Goal: Task Accomplishment & Management: Manage account settings

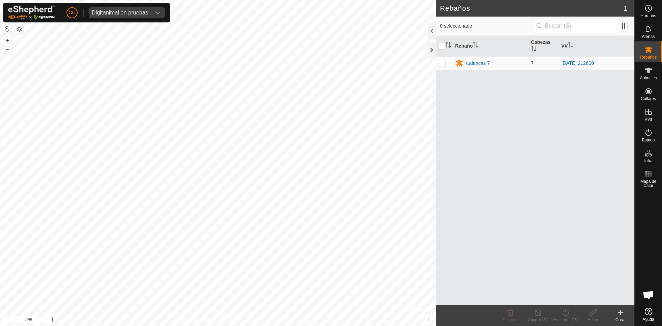
click at [143, 18] on span "Digitanimal en pruebas" at bounding box center [120, 12] width 62 height 11
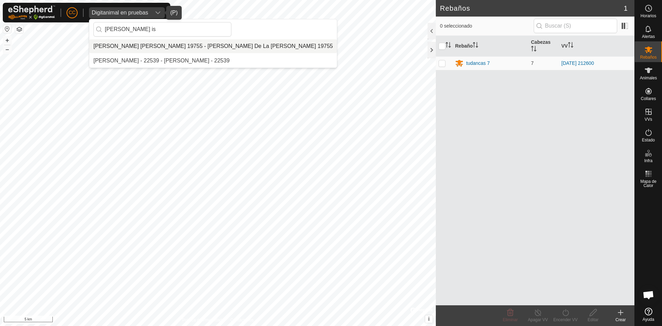
type input "ana is"
click at [165, 42] on li "Ana Isabel De La Iglesia Gutierrez 19755 - Ana Isabel De La Iglesia Gutierrez 1…" at bounding box center [213, 46] width 248 height 14
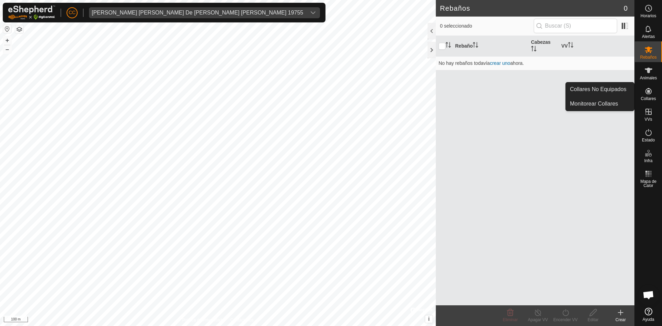
click at [653, 97] on span "Collares" at bounding box center [648, 99] width 15 height 4
click at [613, 89] on link "Collares No Equipados" at bounding box center [600, 89] width 68 height 14
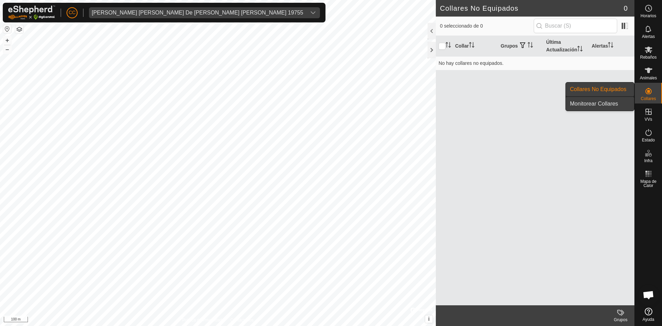
click at [595, 106] on link "Monitorear Collares" at bounding box center [600, 104] width 68 height 14
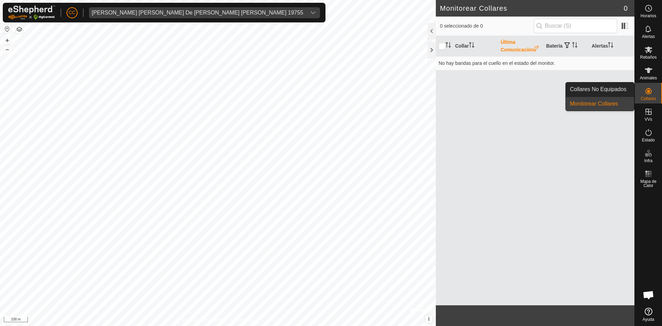
click at [609, 87] on link "Collares No Equipados" at bounding box center [600, 89] width 68 height 14
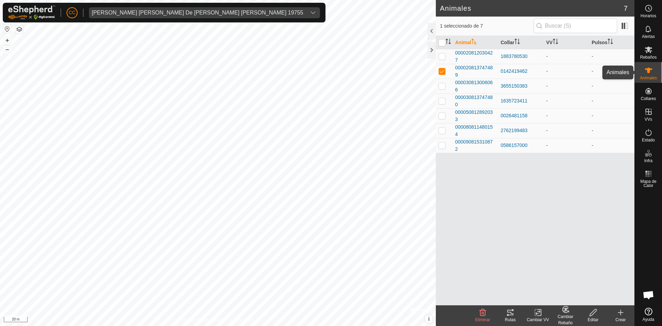
click at [651, 68] on icon at bounding box center [649, 70] width 8 height 8
click at [650, 69] on icon at bounding box center [649, 71] width 8 height 6
click at [442, 70] on p-checkbox at bounding box center [442, 71] width 7 height 6
checkbox input "true"
click at [509, 312] on icon at bounding box center [510, 313] width 6 height 6
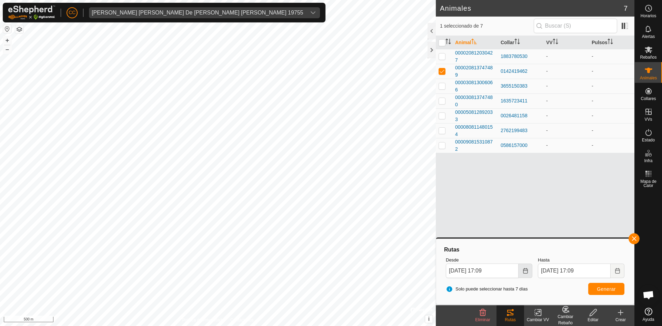
click at [522, 271] on button "Choose Date" at bounding box center [526, 271] width 14 height 14
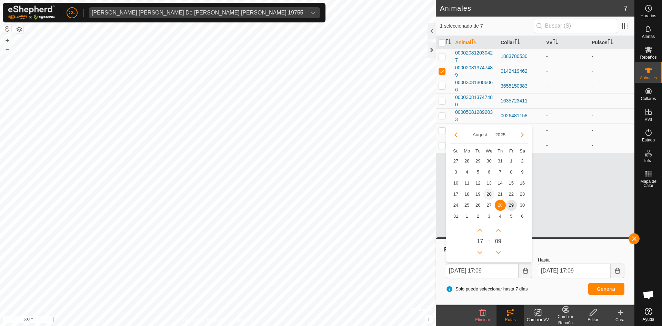
click at [485, 192] on span "20" at bounding box center [489, 194] width 11 height 11
type input "20 Aug, 2025 17:09"
type input "27 Aug, 2025 17:09"
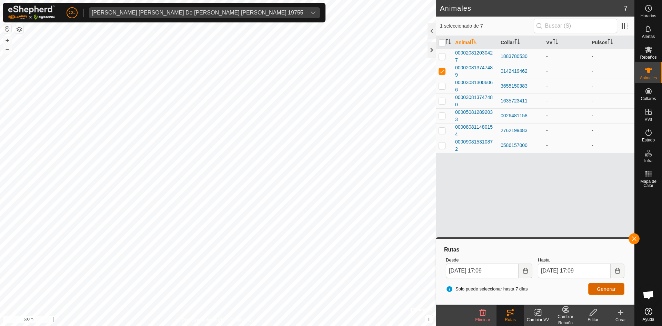
click at [597, 288] on span "Generar" at bounding box center [606, 289] width 19 height 6
click at [604, 290] on span "Generar" at bounding box center [606, 289] width 19 height 6
click at [440, 71] on p-checkbox at bounding box center [442, 71] width 7 height 6
checkbox input "false"
click at [636, 238] on button "button" at bounding box center [634, 238] width 11 height 11
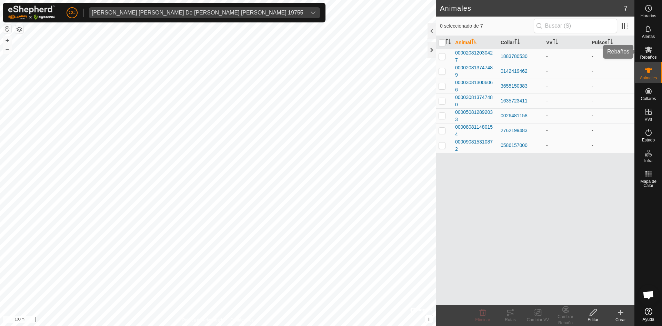
click at [645, 55] on es-mob-svg-icon at bounding box center [649, 49] width 12 height 11
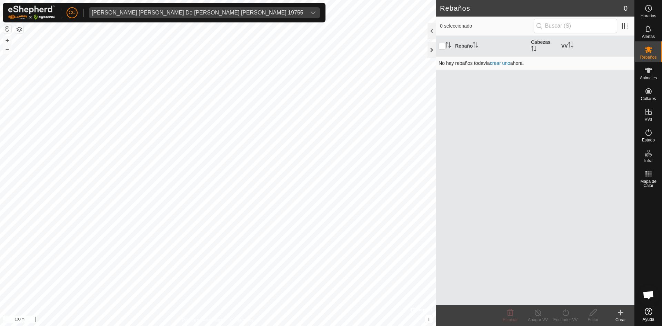
click at [500, 63] on link "crear uno" at bounding box center [500, 63] width 20 height 6
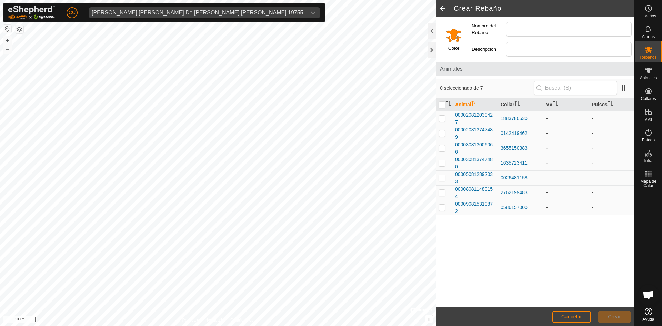
click at [441, 6] on span at bounding box center [443, 8] width 14 height 17
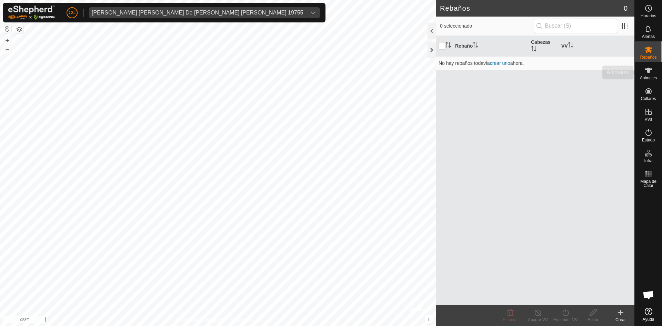
click at [647, 73] on icon at bounding box center [649, 70] width 8 height 8
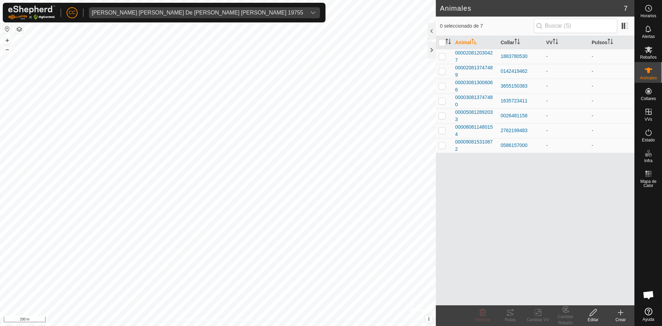
click at [647, 73] on icon at bounding box center [649, 70] width 8 height 8
click at [483, 52] on span "000020812030427" at bounding box center [475, 56] width 40 height 14
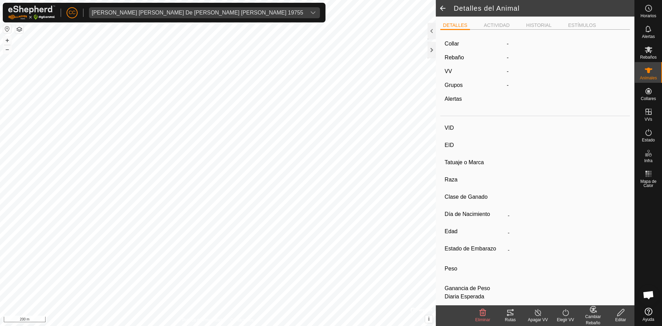
type input "-"
type input "000020812030427"
type input "-"
type input "LIMUSIN"
type input "-"
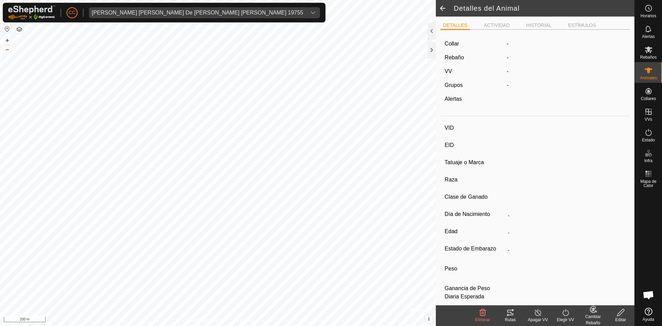
type input "09/2017"
type input "8 years 1 month"
type input "Vacía"
type input "500 kg"
type input "-"
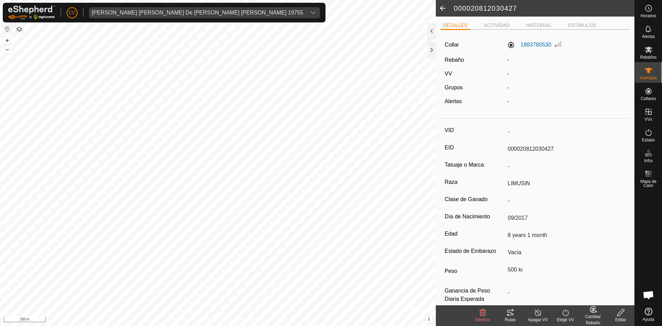
click at [446, 9] on span at bounding box center [443, 8] width 14 height 17
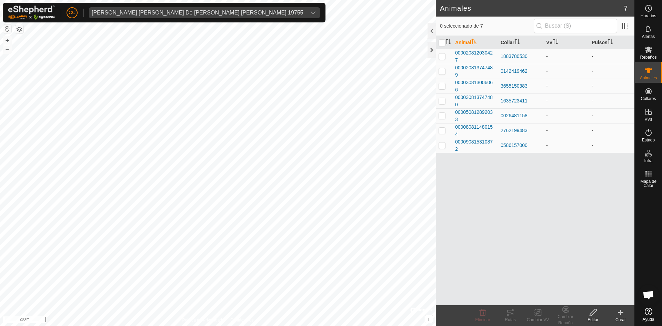
click at [444, 56] on p-checkbox at bounding box center [442, 56] width 7 height 6
click at [508, 313] on icon at bounding box center [510, 313] width 6 height 6
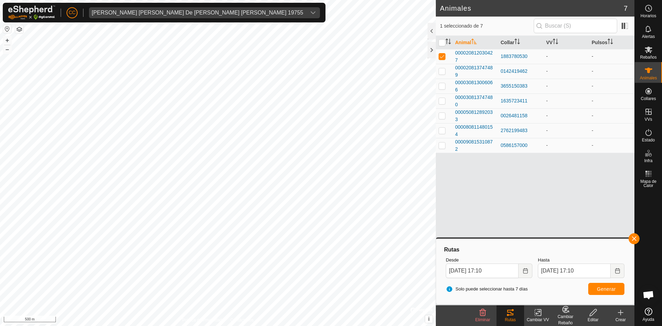
click at [442, 55] on p-checkbox at bounding box center [442, 56] width 7 height 6
checkbox input "false"
click at [632, 237] on button "button" at bounding box center [634, 238] width 11 height 11
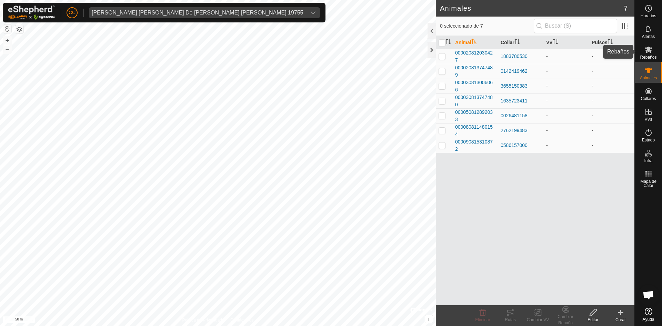
click at [660, 55] on div "Rebaños" at bounding box center [648, 51] width 27 height 21
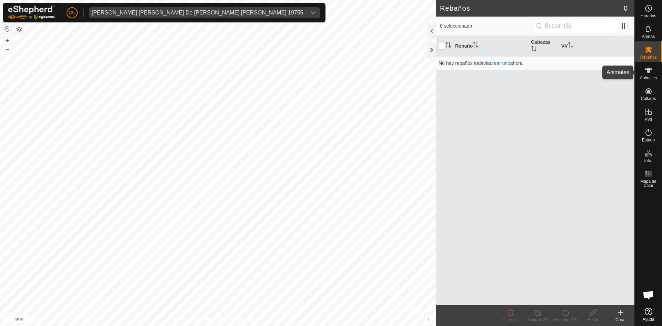
click at [648, 75] on es-animals-svg-icon at bounding box center [649, 70] width 12 height 11
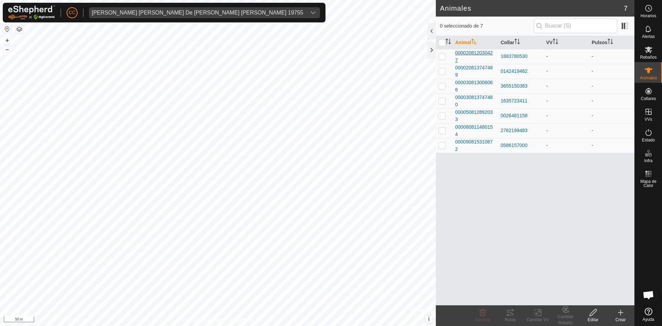
click at [464, 51] on span "000020812030427" at bounding box center [475, 56] width 40 height 14
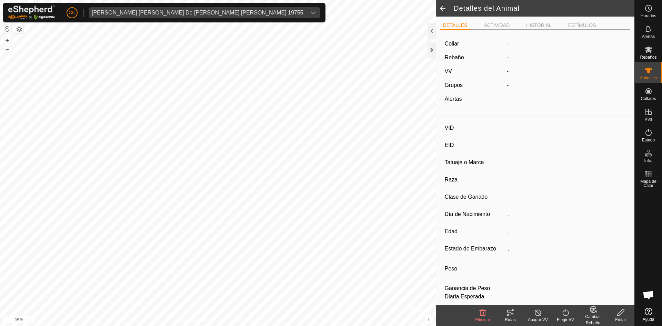
type input "-"
type input "000020812030427"
type input "-"
type input "LIMUSIN"
type input "-"
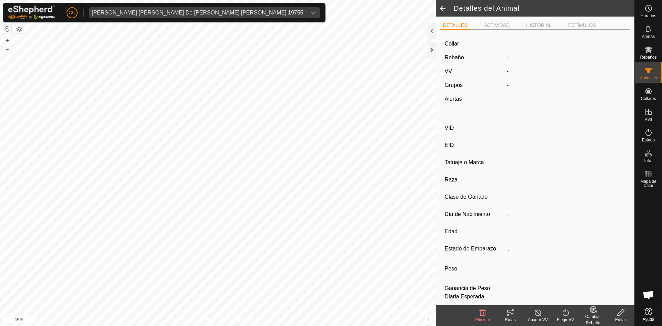
type input "09/2017"
type input "8 years 1 month"
type input "Vacía"
type input "500 kg"
type input "-"
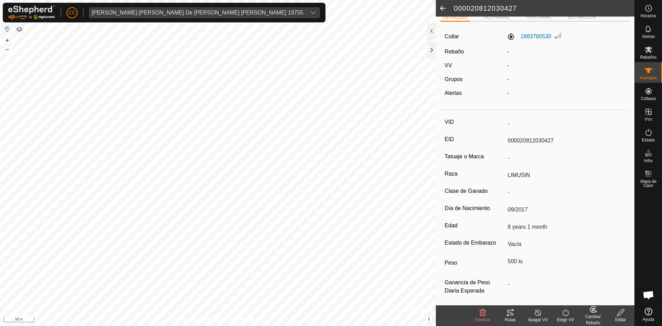
scroll to position [11, 0]
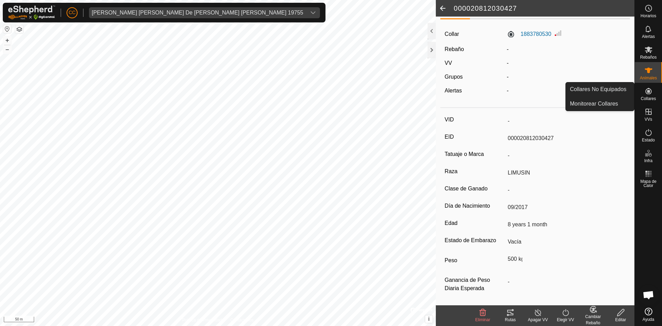
click at [649, 90] on icon at bounding box center [649, 91] width 6 height 6
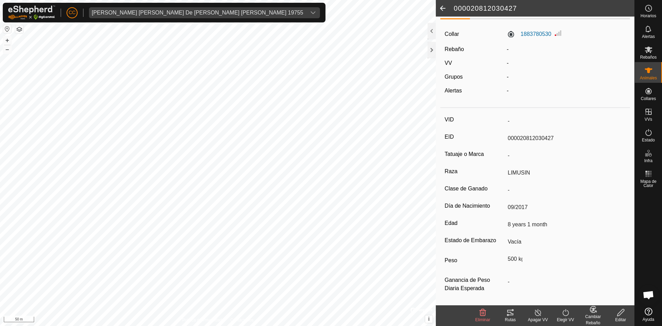
click at [444, 8] on span at bounding box center [443, 8] width 14 height 17
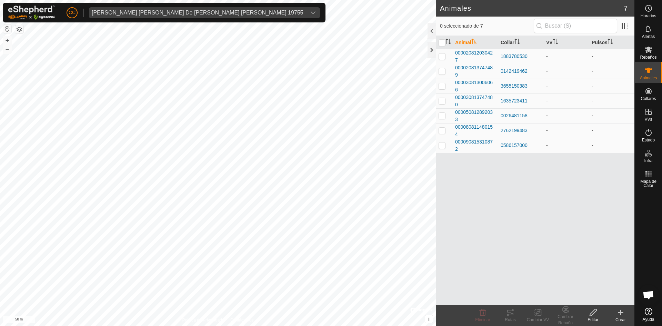
click at [624, 313] on icon at bounding box center [621, 312] width 8 height 8
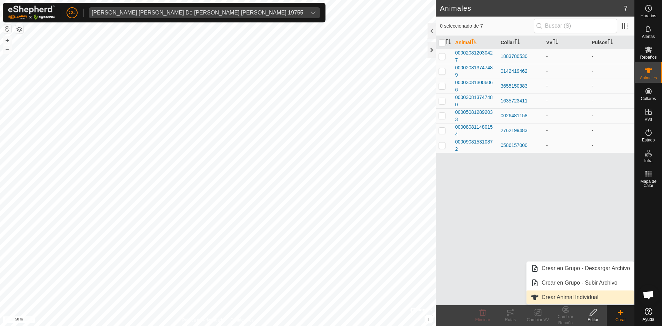
click at [569, 296] on link "Crear Animal Individual" at bounding box center [581, 297] width 108 height 14
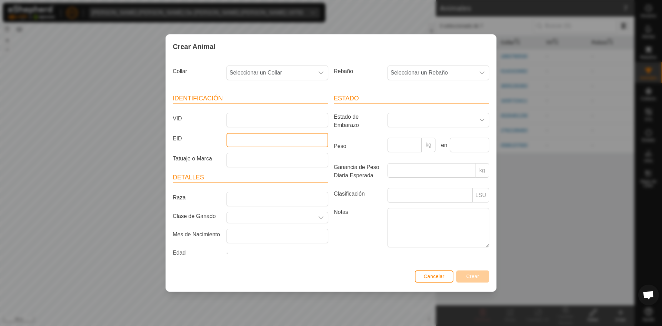
drag, startPoint x: 265, startPoint y: 139, endPoint x: 261, endPoint y: 135, distance: 4.9
click at [265, 139] on input "EID" at bounding box center [278, 140] width 102 height 14
click at [254, 118] on input "VID" at bounding box center [278, 120] width 102 height 14
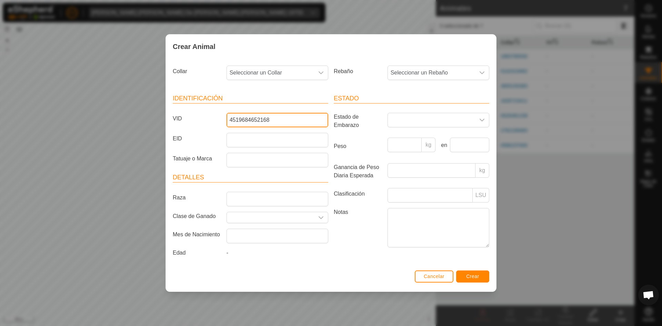
type input "45196846521684"
click at [466, 276] on span "Crear" at bounding box center [472, 277] width 13 height 6
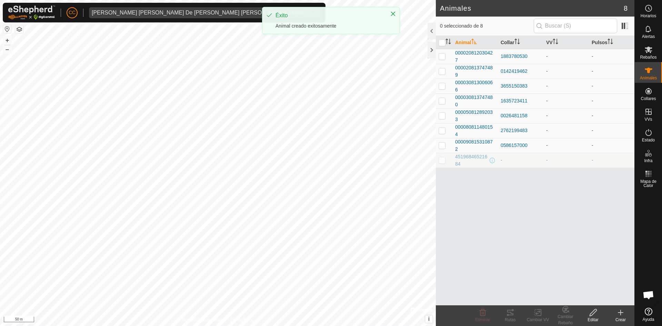
click at [442, 158] on p-checkbox at bounding box center [442, 160] width 7 height 6
checkbox input "true"
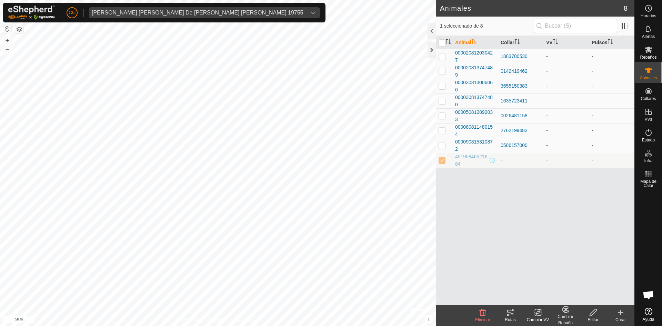
click at [486, 315] on icon at bounding box center [483, 312] width 7 height 7
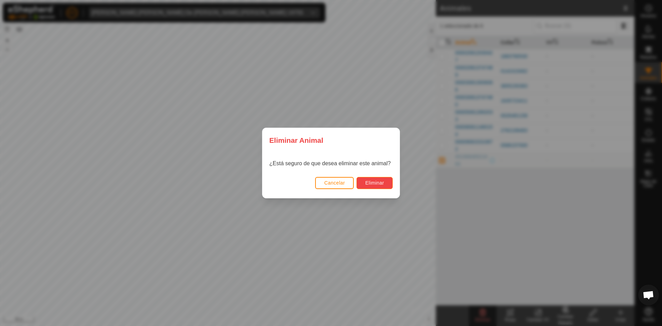
click at [378, 181] on span "Eliminar" at bounding box center [374, 183] width 19 height 6
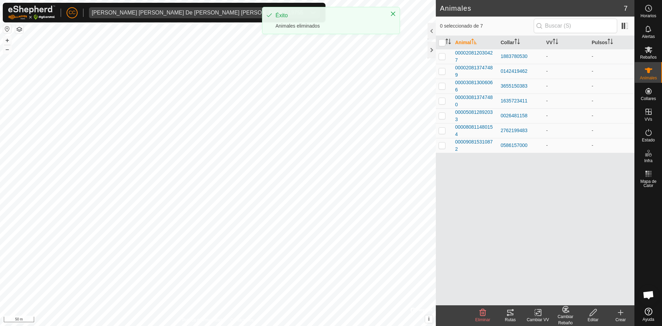
click at [494, 169] on div "Animal Collar VV Pulsos 000020812030427 1883780530 - - 000020813747489 01424194…" at bounding box center [535, 170] width 199 height 269
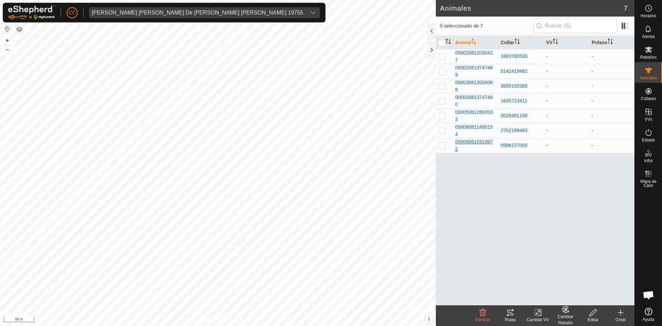
click at [466, 140] on span "000090815310872" at bounding box center [475, 145] width 40 height 14
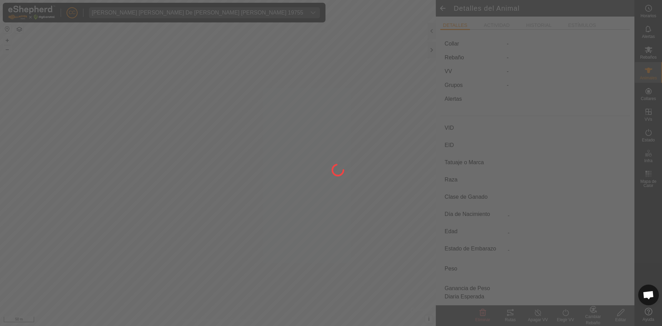
type input "-"
type input "000090815310872"
type input "SAMANTA"
type input "LIMUSIN"
type input "-"
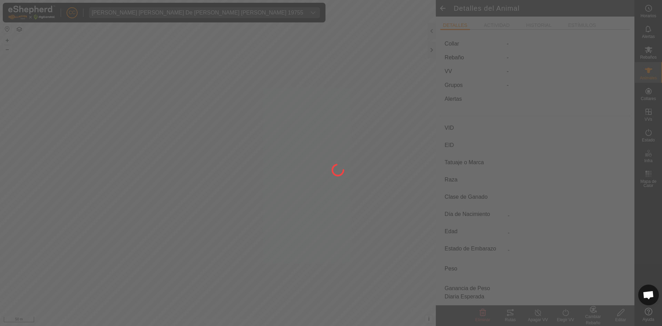
type input "12/2021"
type input "3 years 9 months"
type input "Vacía"
type input "500 kg"
type input "-"
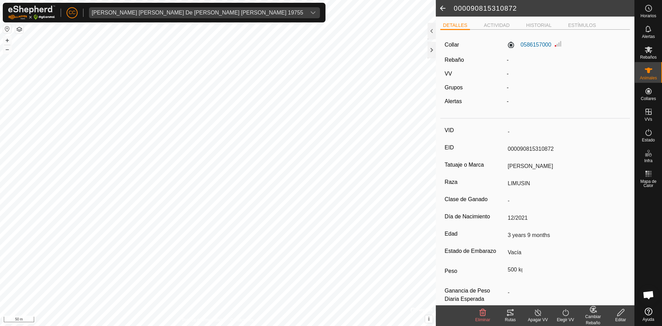
drag, startPoint x: 506, startPoint y: 152, endPoint x: 568, endPoint y: 147, distance: 62.3
click at [568, 147] on input "000090815310872" at bounding box center [565, 149] width 121 height 12
click at [509, 128] on input "-" at bounding box center [565, 132] width 121 height 12
click at [508, 130] on input "-" at bounding box center [565, 132] width 121 height 12
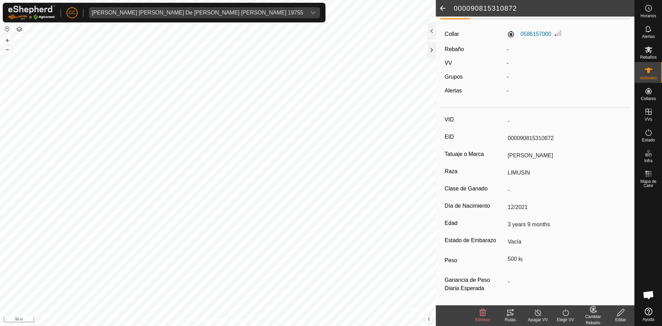
click at [622, 316] on icon at bounding box center [621, 312] width 9 height 8
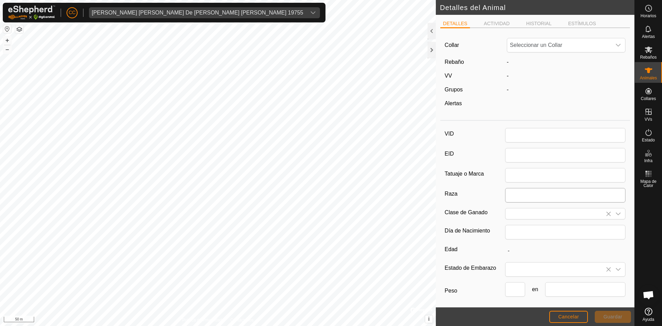
type input "000090815310872"
type input "SAMANTA"
type input "LIMUSIN"
type input "12/2021"
type input "3 years 9 months"
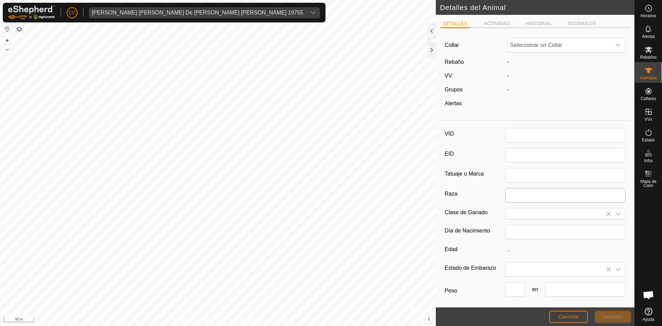
type input "500"
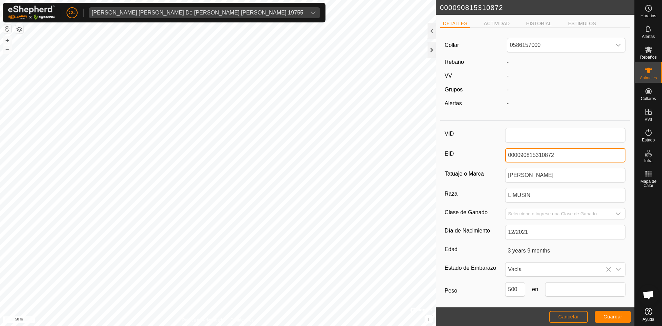
drag, startPoint x: 557, startPoint y: 150, endPoint x: 465, endPoint y: 154, distance: 92.9
click at [465, 154] on div "EID 000090815310872" at bounding box center [535, 155] width 181 height 14
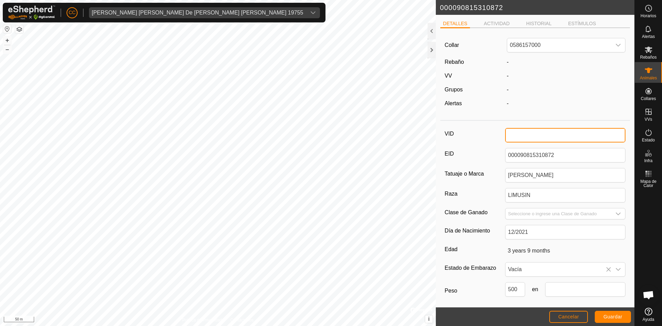
click at [526, 131] on input "VID" at bounding box center [565, 135] width 121 height 14
paste input "000090815310872"
type input "000090815310872"
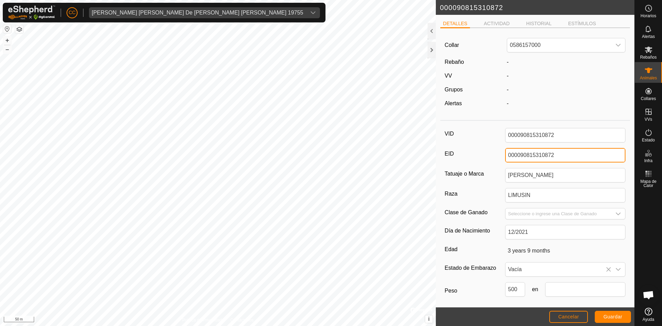
drag, startPoint x: 561, startPoint y: 155, endPoint x: 455, endPoint y: 154, distance: 106.6
click at [455, 154] on div "EID 000090815310872" at bounding box center [535, 155] width 181 height 14
click at [615, 315] on span "Guardar" at bounding box center [613, 317] width 19 height 6
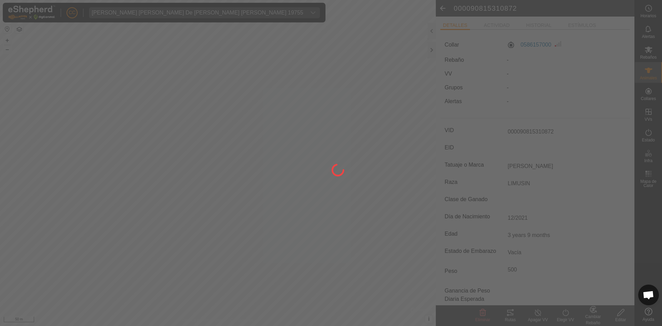
type input "-"
type input "000090815310872"
type input "500 kg"
type input "-"
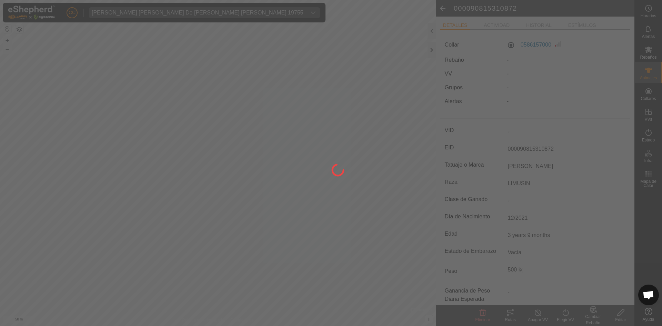
type input "000090815310872"
type input "-"
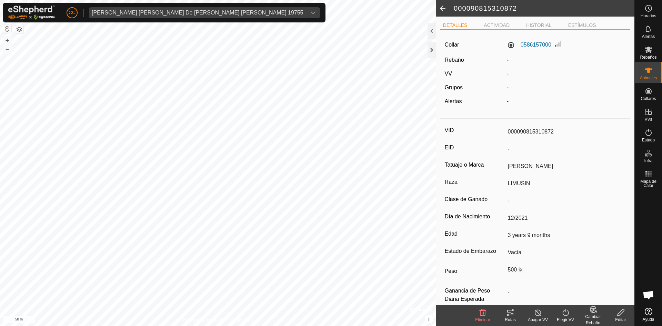
click at [442, 6] on span at bounding box center [443, 8] width 14 height 17
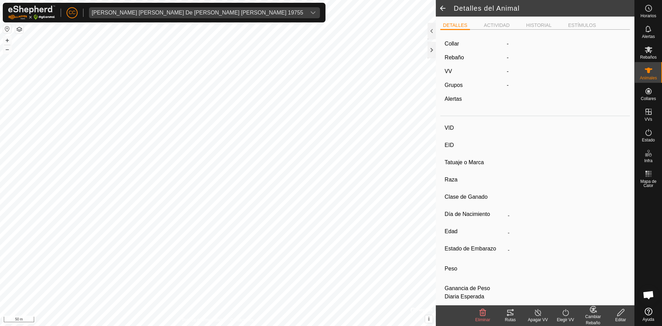
type input "000090815310872"
type input "-"
type input "SAMANTA"
type input "LIMUSIN"
type input "-"
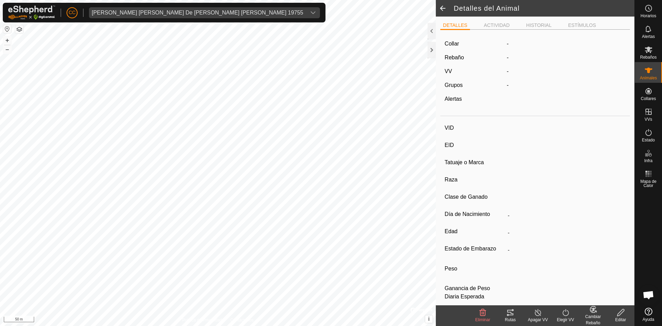
type input "12/2021"
type input "3 years 9 months"
type input "Vacía"
type input "500 kg"
type input "-"
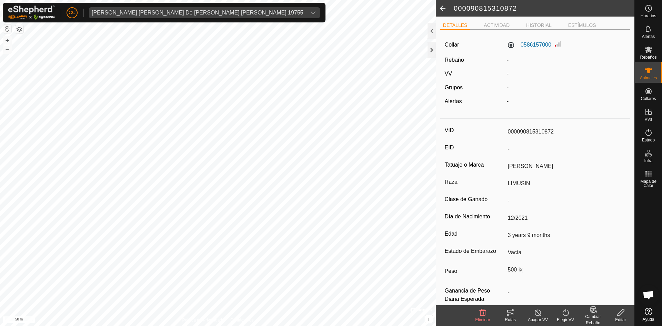
click at [442, 6] on span at bounding box center [443, 8] width 14 height 17
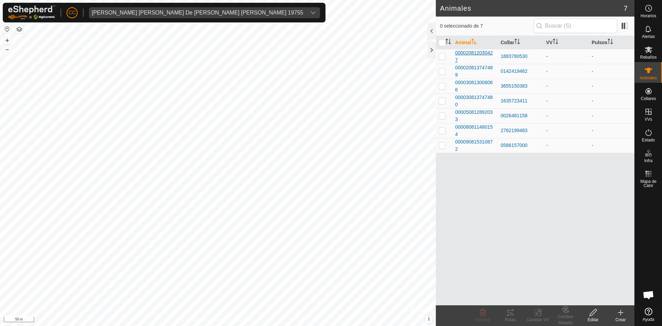
click at [472, 53] on span "000020812030427" at bounding box center [475, 56] width 40 height 14
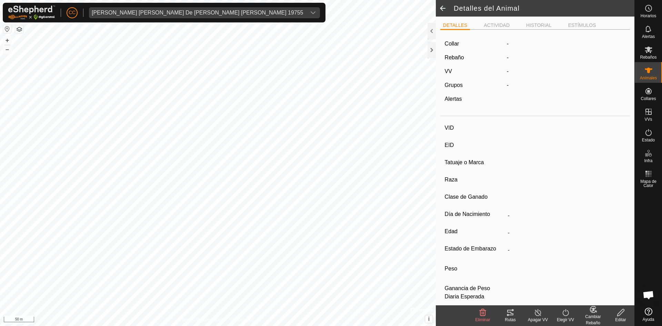
type input "-"
type input "000020812030427"
type input "-"
type input "LIMUSIN"
type input "-"
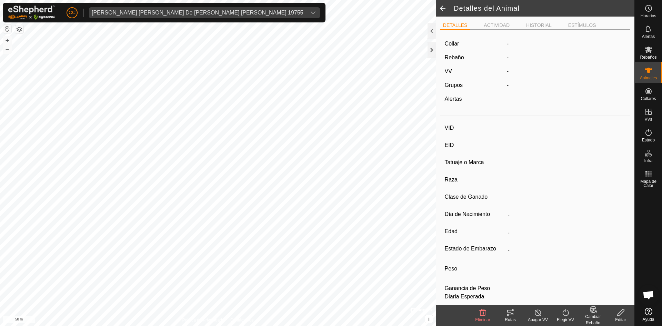
type input "09/2017"
type input "8 years 1 month"
type input "Vacía"
type input "500 kg"
type input "-"
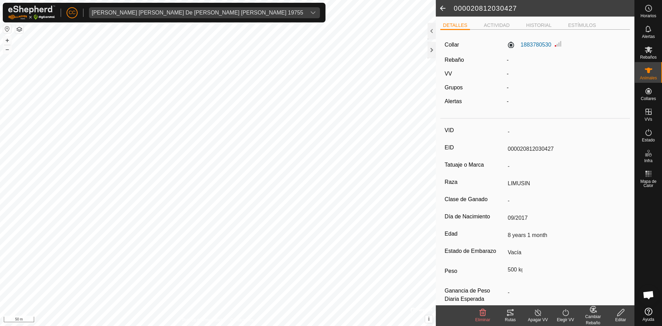
click at [624, 317] on div "Editar" at bounding box center [621, 320] width 28 height 6
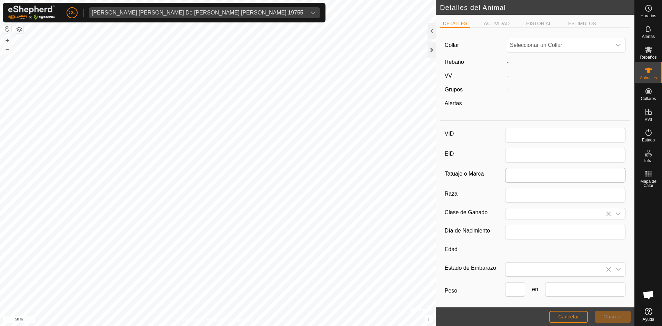
type input "000020812030427"
type input "LIMUSIN"
type input "09/2017"
type input "8 years 1 month"
type input "500"
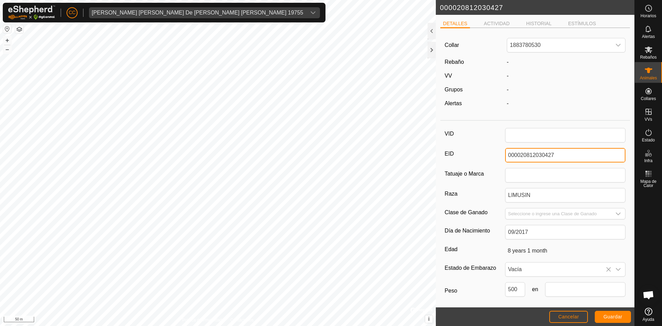
click at [513, 154] on input "000020812030427" at bounding box center [565, 155] width 121 height 14
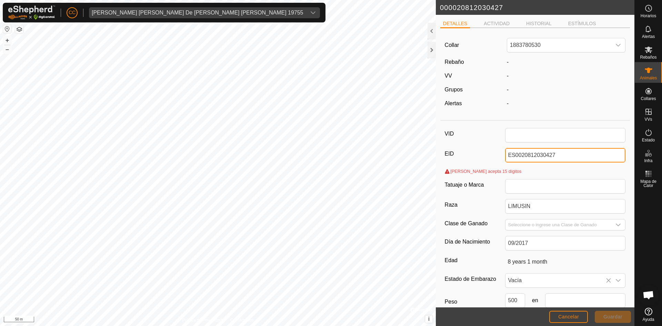
drag, startPoint x: 559, startPoint y: 158, endPoint x: 494, endPoint y: 155, distance: 65.3
click at [494, 155] on div "EID ES0020812030427" at bounding box center [535, 155] width 181 height 14
type input "ES0020812030427"
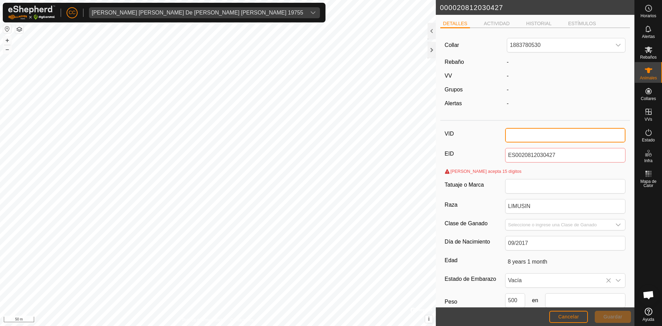
click at [511, 139] on input "VID" at bounding box center [565, 135] width 121 height 14
paste input "ES0020812030427"
type input "ES0020812030427"
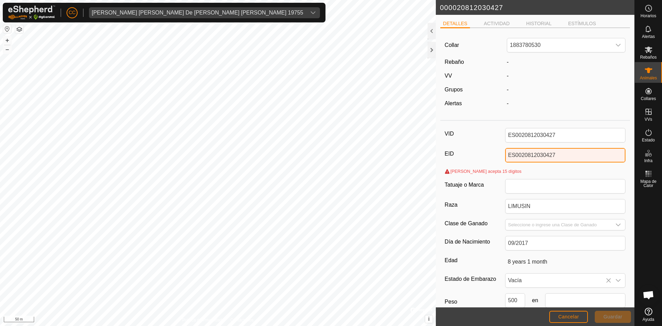
drag, startPoint x: 558, startPoint y: 157, endPoint x: 502, endPoint y: 156, distance: 56.6
click at [502, 156] on div "EID ES0020812030427" at bounding box center [535, 155] width 181 height 14
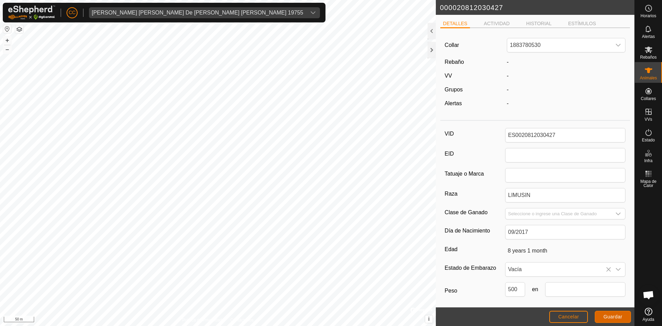
click at [603, 313] on button "Guardar" at bounding box center [613, 317] width 36 height 12
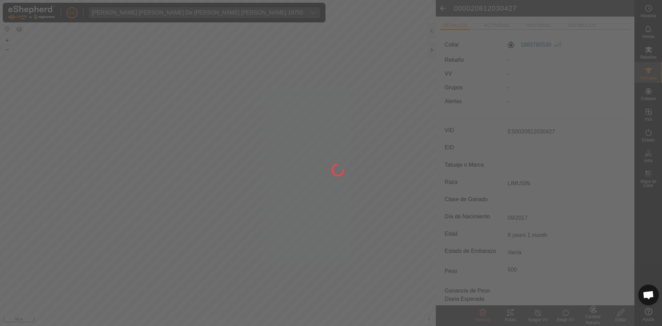
type input "-"
type input "000020812030427"
type input "-"
type input "500 kg"
type input "-"
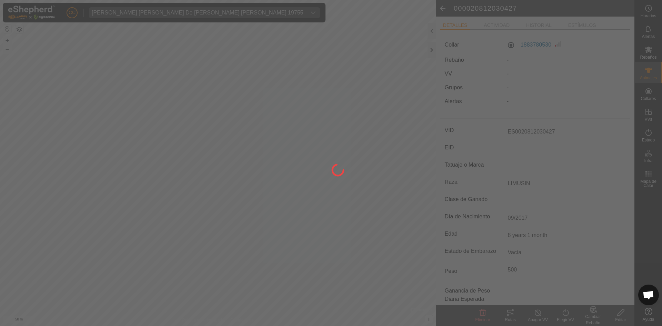
type input "-"
type input "ES0020812030427"
type input "-"
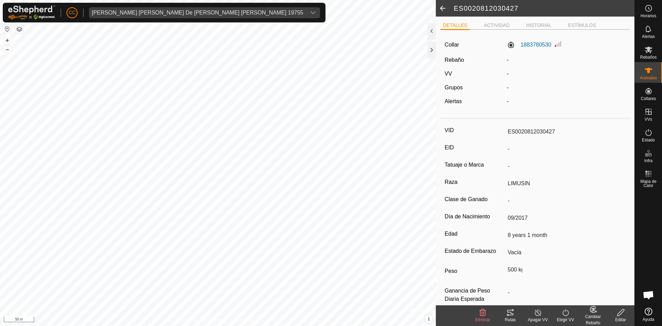
click at [445, 4] on span at bounding box center [443, 8] width 14 height 17
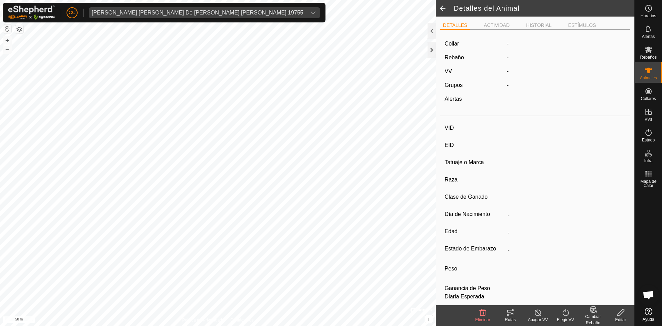
type input "ES0020812030427"
type input "-"
type input "LIMUSIN"
type input "-"
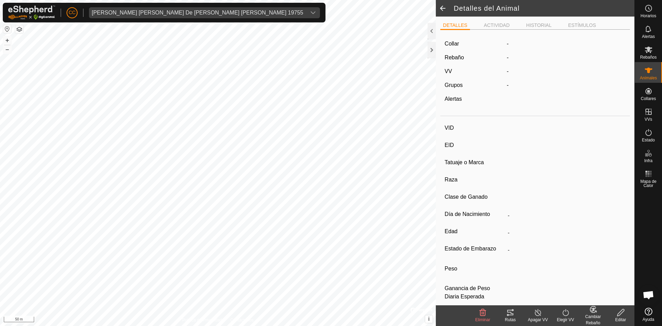
type input "09/2017"
type input "8 years 1 month"
type input "Vacía"
type input "500 kg"
type input "-"
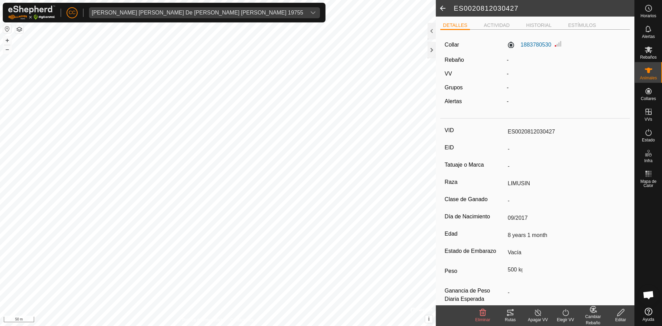
click at [444, 9] on span at bounding box center [443, 8] width 14 height 17
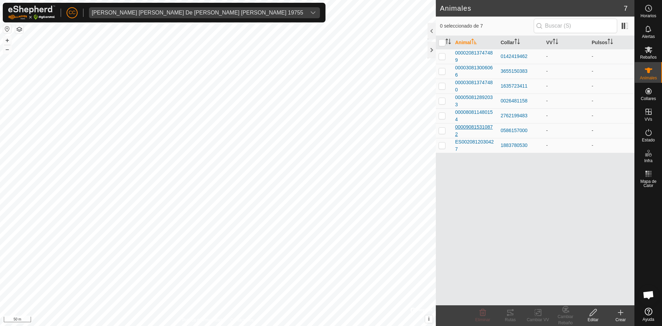
click at [478, 125] on span "000090815310872" at bounding box center [475, 130] width 40 height 14
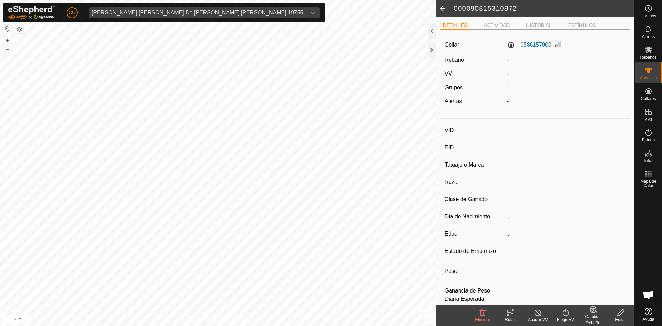
type input "000090815310872"
type input "-"
type input "SAMANTA"
type input "LIMUSIN"
type input "-"
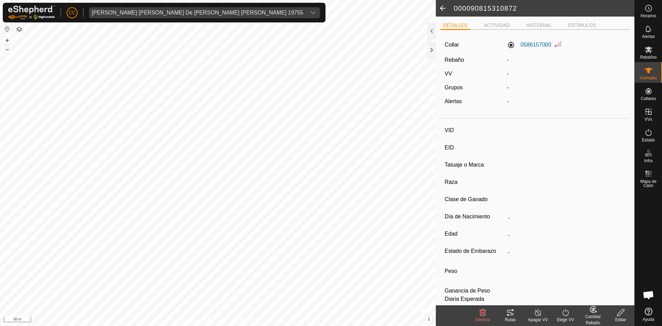
type input "12/2021"
type input "3 years 9 months"
type input "Vacía"
type input "500 kg"
type input "-"
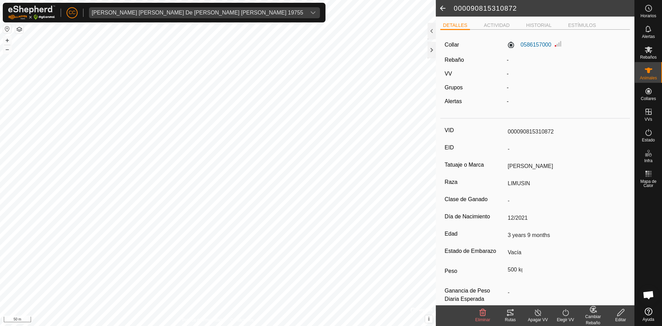
click at [514, 132] on input "000090815310872" at bounding box center [565, 132] width 121 height 12
click at [620, 315] on icon at bounding box center [620, 312] width 7 height 7
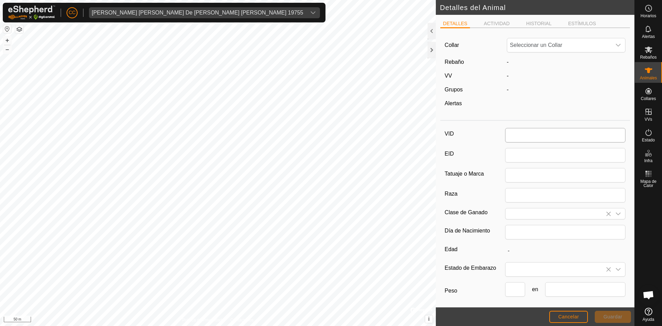
type input "000090815310872"
type input "SAMANTA"
type input "LIMUSIN"
type input "12/2021"
type input "3 years 9 months"
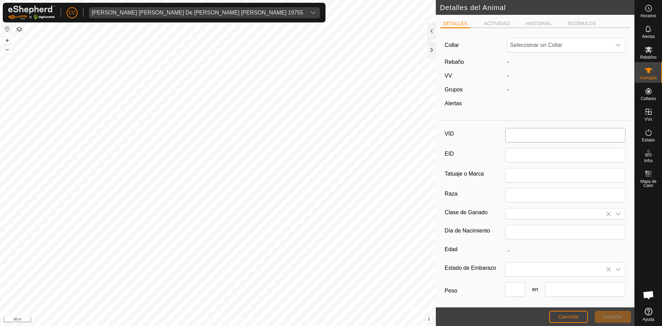
type input "500"
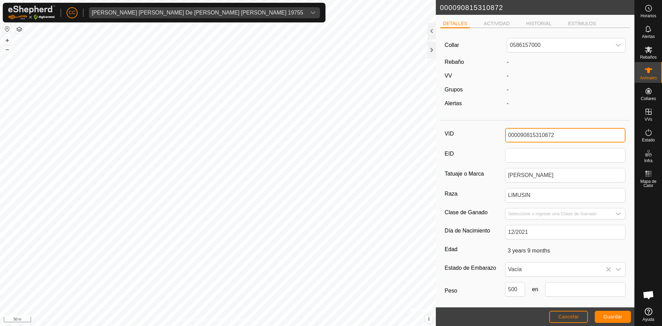
click at [511, 133] on input "000090815310872" at bounding box center [565, 135] width 121 height 14
click at [608, 317] on span "Guardar" at bounding box center [613, 317] width 19 height 6
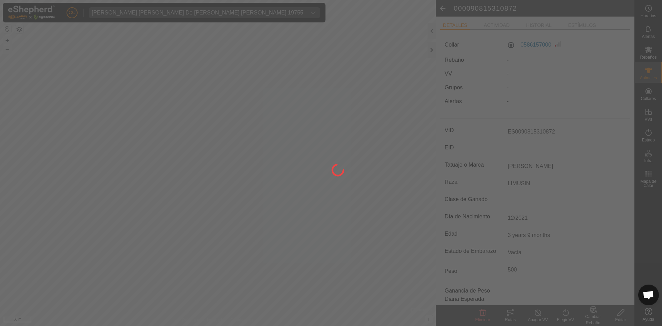
type input "000090815310872"
type input "-"
type input "500 kg"
type input "-"
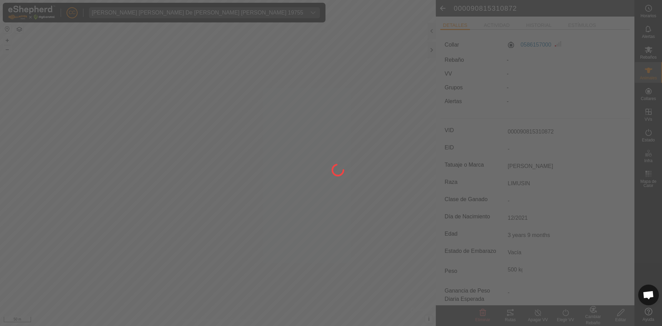
type input "ES0090815310872"
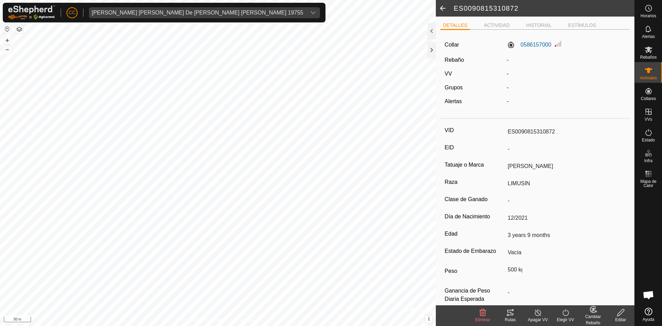
click at [444, 10] on span at bounding box center [443, 8] width 14 height 17
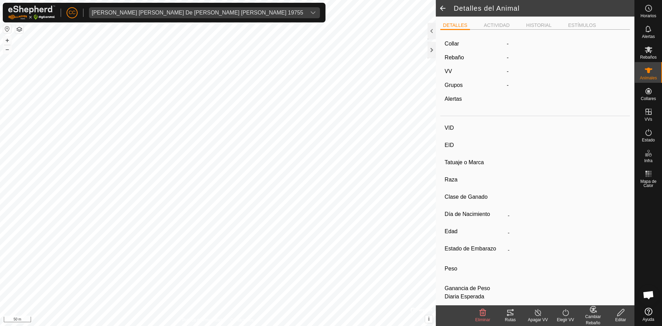
type input "ES0090815310872"
type input "-"
type input "SAMANTA"
type input "LIMUSIN"
type input "-"
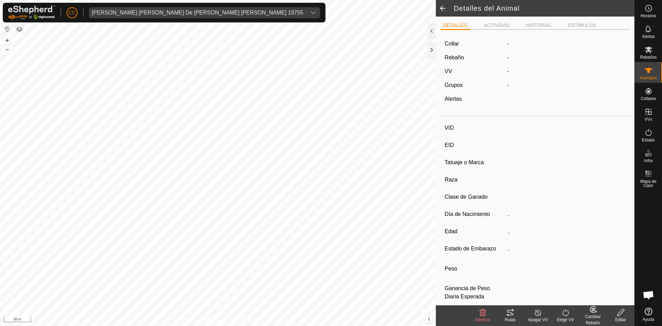
type input "12/2021"
type input "3 years 9 months"
type input "Vacía"
type input "500 kg"
type input "-"
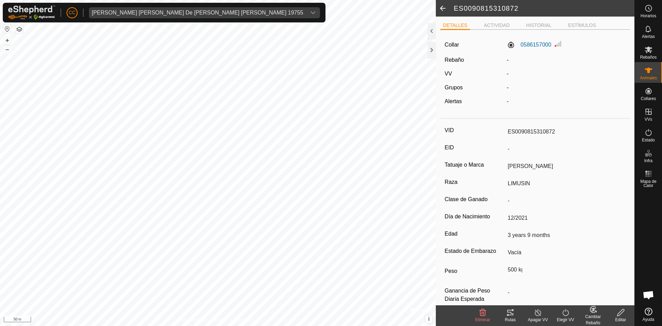
click at [444, 10] on span at bounding box center [443, 8] width 14 height 17
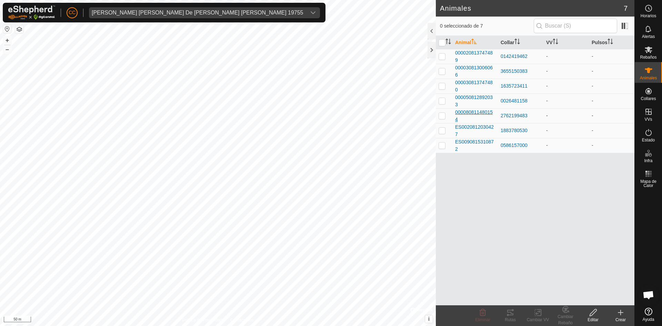
click at [471, 112] on span "000080811480154" at bounding box center [475, 116] width 40 height 14
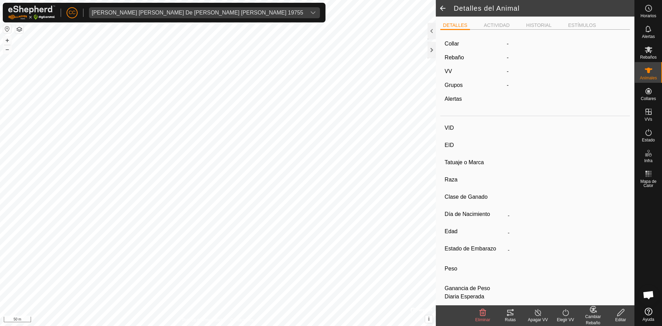
type input "-"
type input "000080811480154"
type input "-"
type input "LIMUSIN"
type input "-"
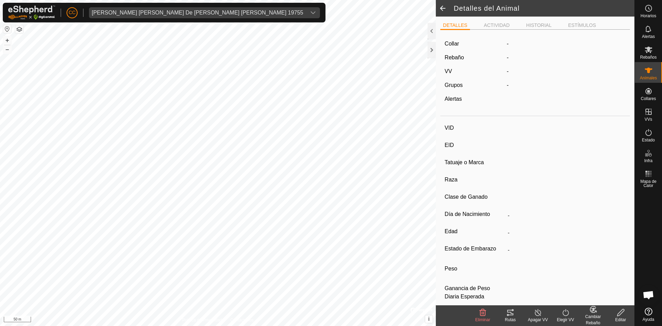
type input "05/2015"
type input "10 years 5 months"
type input "Vacía"
type input "500 kg"
type input "-"
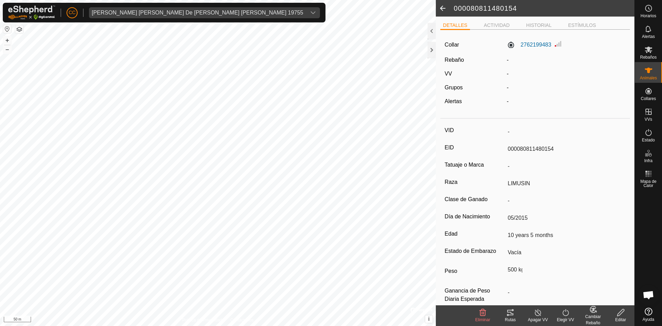
click at [516, 148] on input "000080811480154" at bounding box center [565, 149] width 121 height 12
click at [627, 317] on div "Editar" at bounding box center [621, 320] width 28 height 6
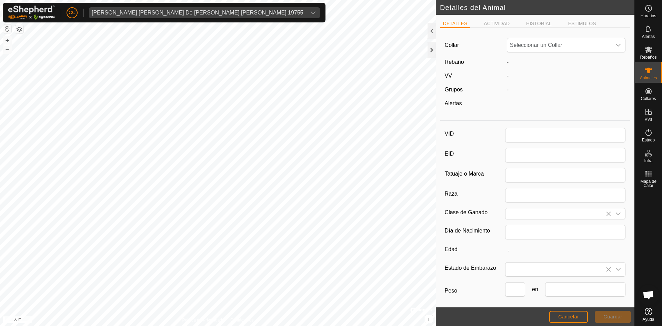
type input "000080811480154"
type input "LIMUSIN"
type input "05/2015"
type input "10 years 5 months"
type input "500"
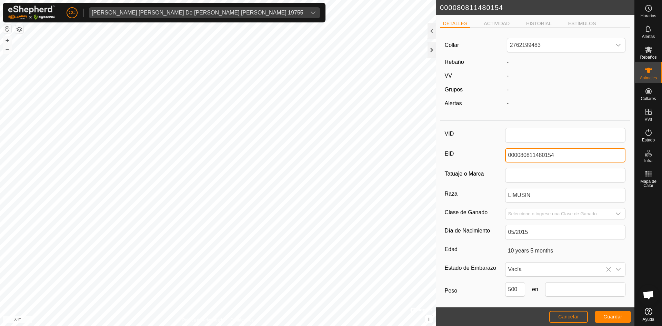
drag, startPoint x: 553, startPoint y: 154, endPoint x: 465, endPoint y: 157, distance: 87.7
click at [465, 157] on div "EID 000080811480154" at bounding box center [535, 155] width 181 height 14
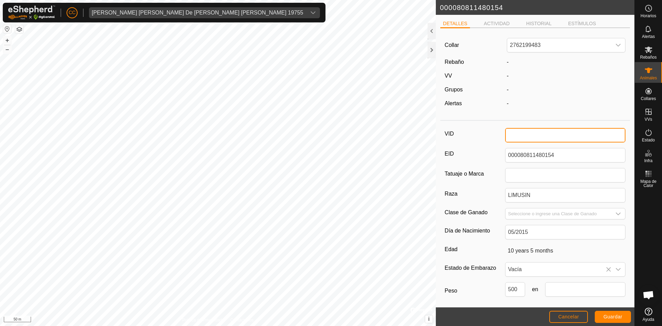
click at [525, 135] on input "VID" at bounding box center [565, 135] width 121 height 14
paste input "000080811480154"
click at [513, 134] on input "000080811480154" at bounding box center [565, 135] width 121 height 14
click at [516, 134] on input "ES0080811480154" at bounding box center [565, 135] width 121 height 14
type input "ES080811480154"
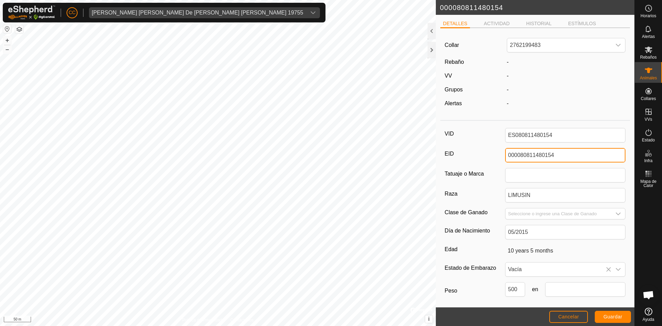
drag, startPoint x: 518, startPoint y: 157, endPoint x: 478, endPoint y: 157, distance: 40.4
click at [478, 157] on div "EID 000080811480154" at bounding box center [535, 155] width 181 height 14
click at [611, 318] on span "Guardar" at bounding box center [613, 317] width 19 height 6
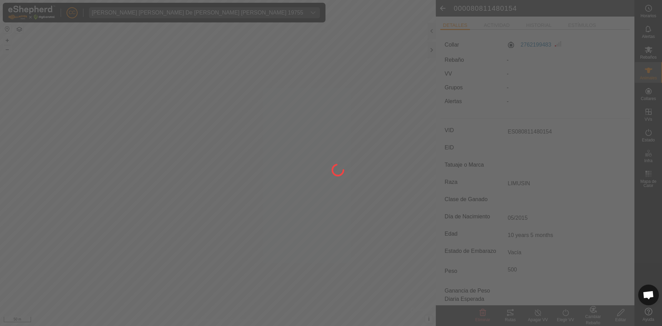
type input "-"
type input "000080811480154"
type input "-"
type input "500 kg"
type input "-"
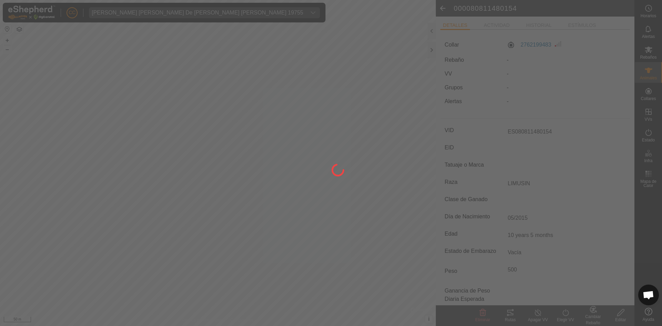
type input "-"
type input "ES080811480154"
type input "-"
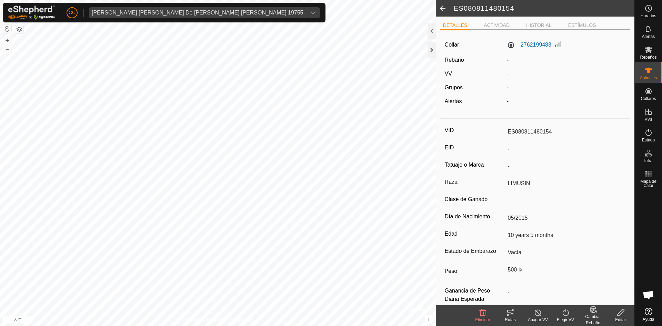
click at [443, 2] on span at bounding box center [443, 8] width 14 height 17
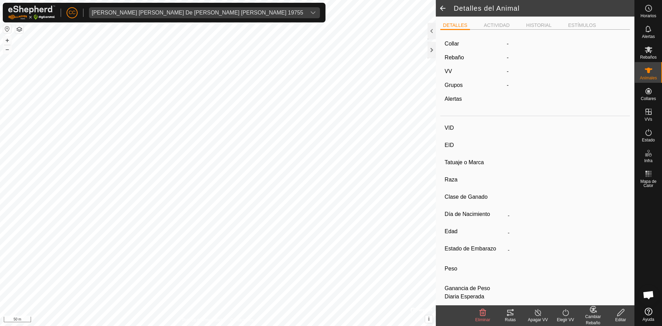
type input "ES080811480154"
type input "-"
type input "LIMUSIN"
type input "-"
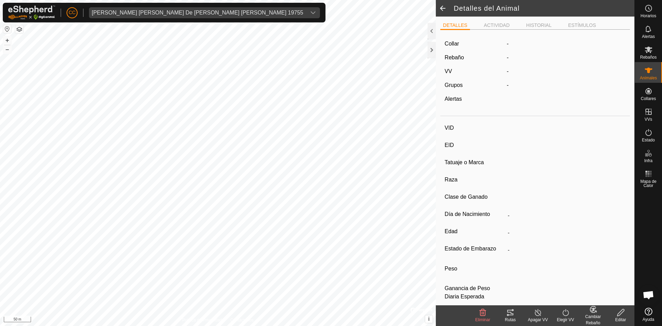
type input "05/2015"
type input "10 years 5 months"
type input "Vacía"
type input "500 kg"
type input "-"
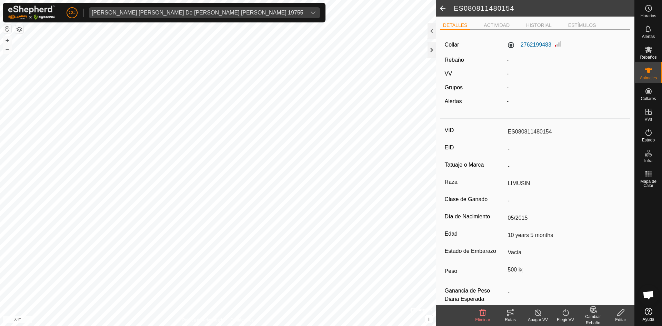
click at [443, 8] on span at bounding box center [443, 8] width 14 height 17
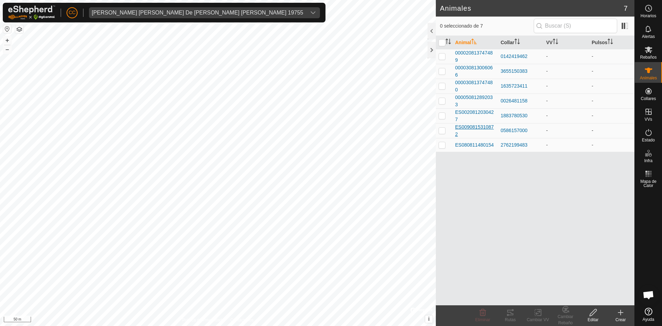
click at [476, 125] on span "ES0090815310872" at bounding box center [475, 130] width 40 height 14
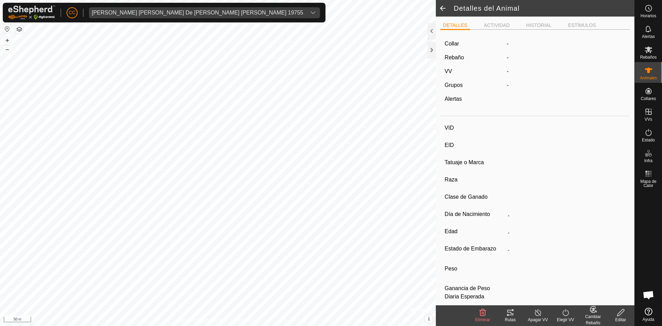
type input "ES0090815310872"
type input "-"
type input "SAMANTA"
type input "LIMUSIN"
type input "-"
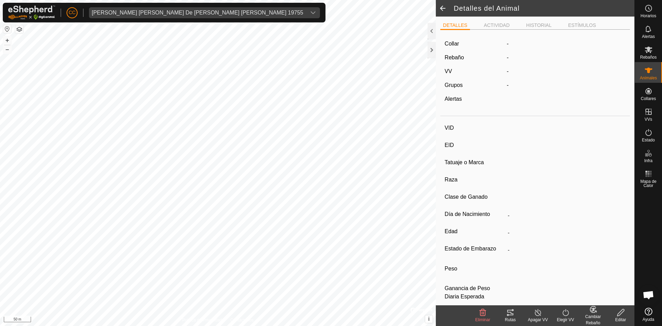
type input "12/2021"
type input "3 years 9 months"
type input "Vacía"
type input "500 kg"
type input "-"
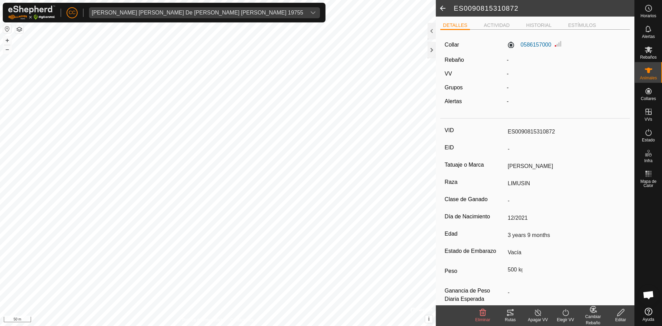
click at [623, 315] on icon at bounding box center [621, 312] width 9 height 8
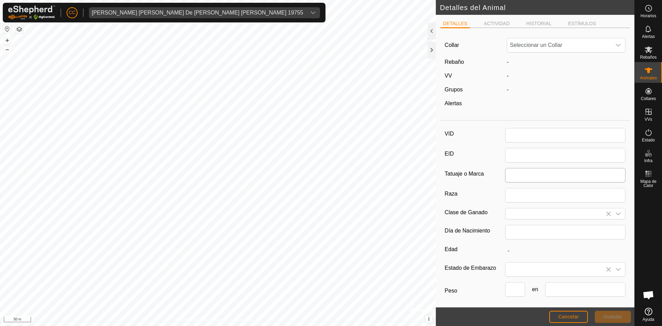
type input "ES0090815310872"
type input "SAMANTA"
type input "LIMUSIN"
type input "12/2021"
type input "3 years 9 months"
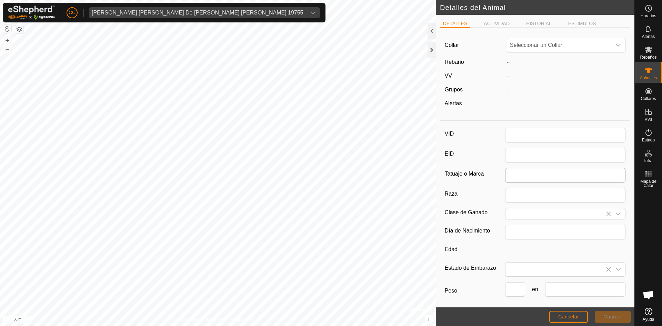
type input "500"
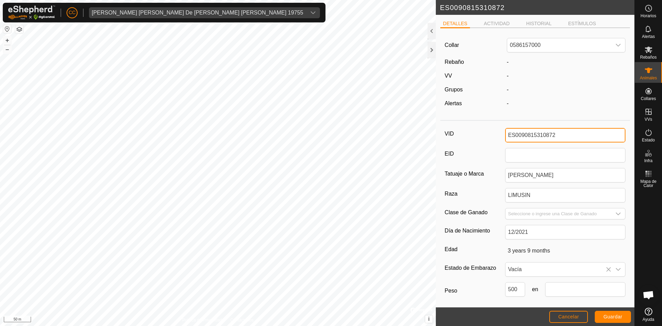
click at [516, 134] on input "ES0090815310872" at bounding box center [565, 135] width 121 height 14
click at [612, 317] on span "Guardar" at bounding box center [613, 317] width 19 height 6
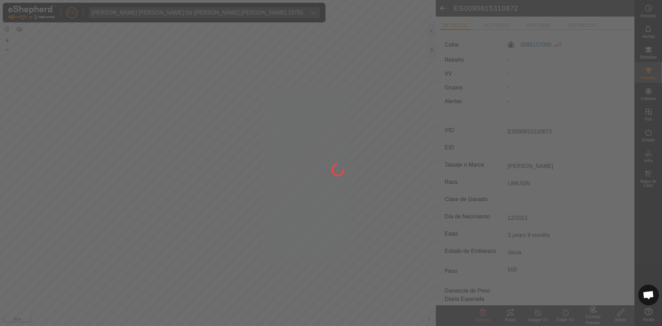
type input "ES0090815310872"
type input "-"
type input "500 kg"
type input "-"
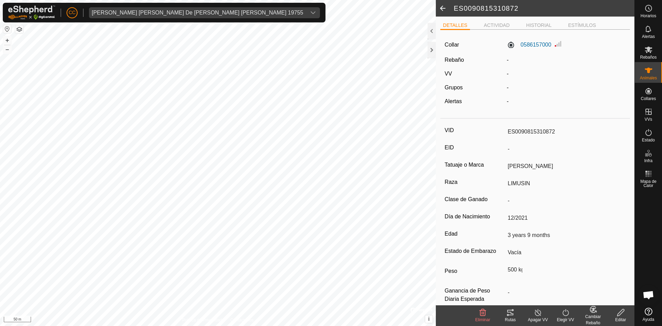
type input "ES090815310872"
click at [446, 10] on span at bounding box center [443, 8] width 14 height 17
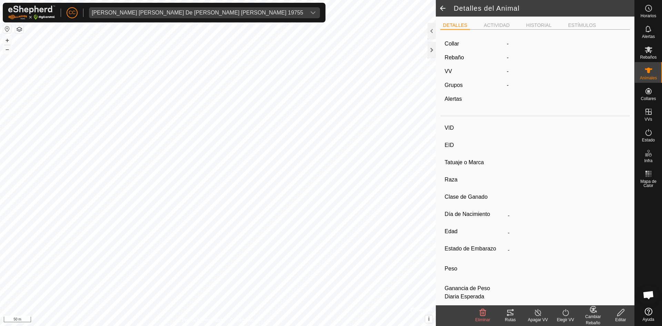
type input "ES090815310872"
type input "-"
type input "SAMANTA"
type input "LIMUSIN"
type input "-"
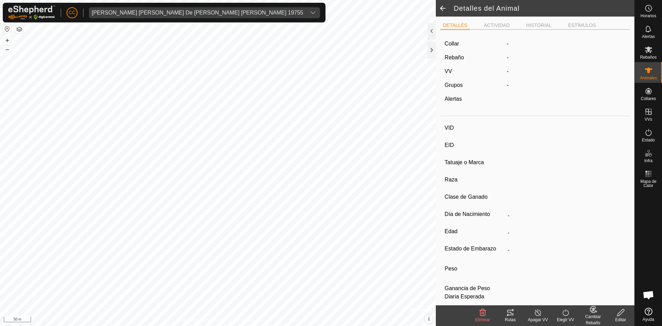
type input "12/2021"
type input "3 years 9 months"
type input "Vacía"
type input "500 kg"
type input "-"
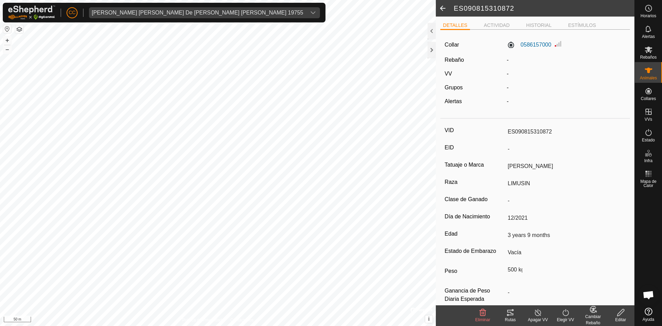
click at [446, 7] on span at bounding box center [443, 8] width 14 height 17
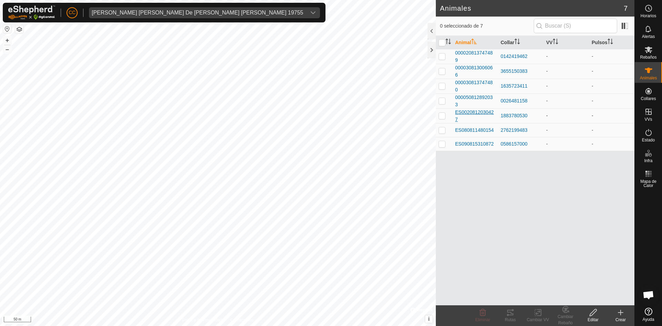
click at [471, 111] on span "ES0020812030427" at bounding box center [475, 116] width 40 height 14
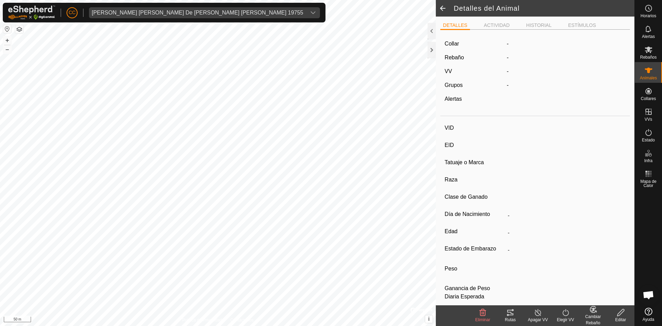
type input "ES0020812030427"
type input "-"
type input "LIMUSIN"
type input "-"
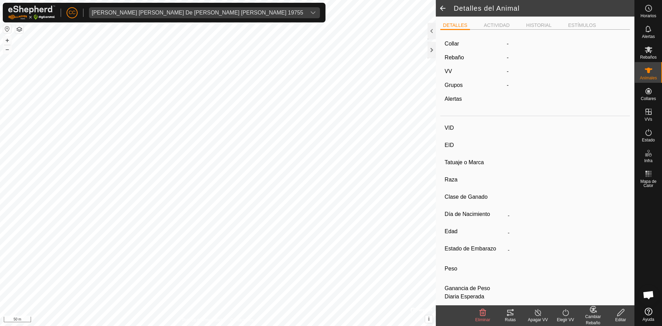
type input "09/2017"
type input "8 years 1 month"
type input "Vacía"
type input "500 kg"
type input "-"
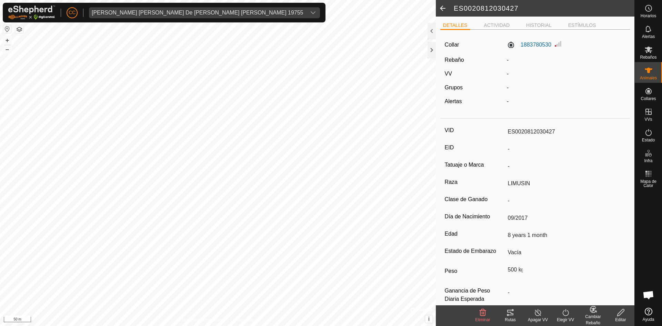
click at [623, 316] on icon at bounding box center [621, 312] width 9 height 8
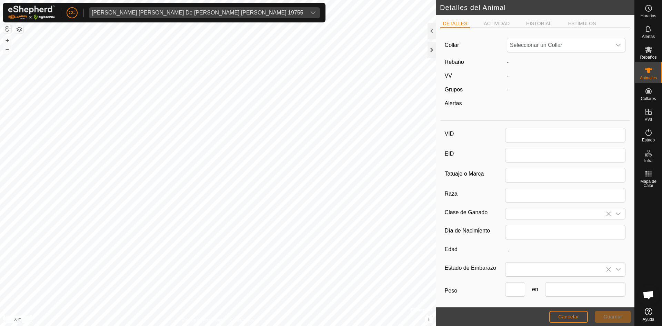
type input "ES0020812030427"
type input "LIMUSIN"
type input "09/2017"
type input "8 years 1 month"
type input "500"
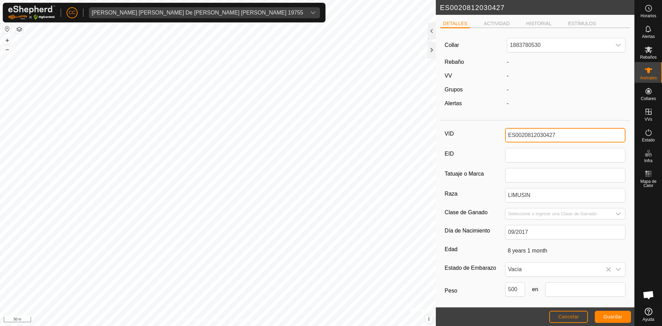
click at [517, 134] on input "ES0020812030427" at bounding box center [565, 135] width 121 height 14
click at [611, 317] on span "Guardar" at bounding box center [613, 317] width 19 height 6
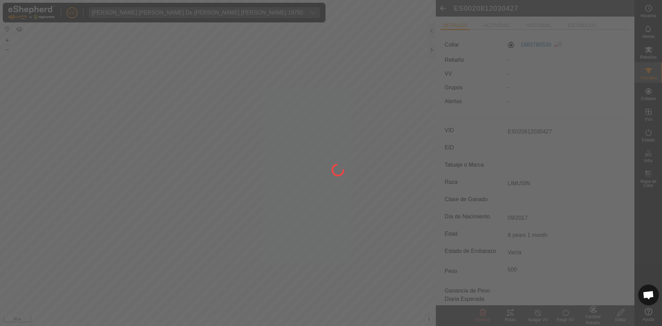
type input "ES0020812030427"
type input "-"
type input "500 kg"
type input "-"
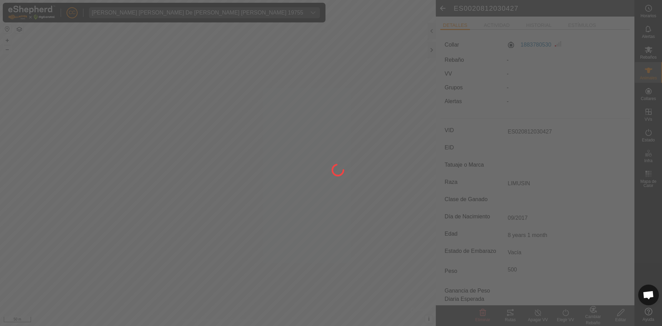
type input "-"
type input "ES020812030427"
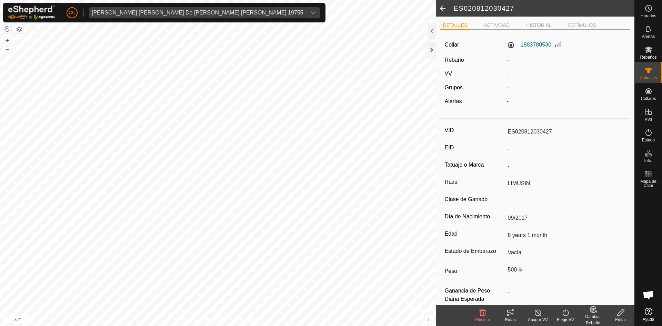
click at [443, 10] on span at bounding box center [443, 8] width 14 height 17
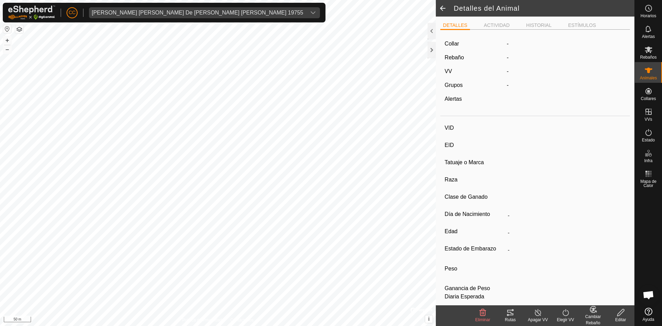
type input "ES020812030427"
type input "-"
type input "LIMUSIN"
type input "-"
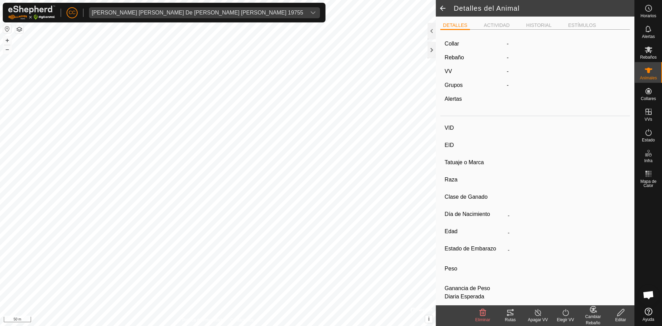
type input "09/2017"
type input "8 years 1 month"
type input "Vacía"
type input "500 kg"
type input "-"
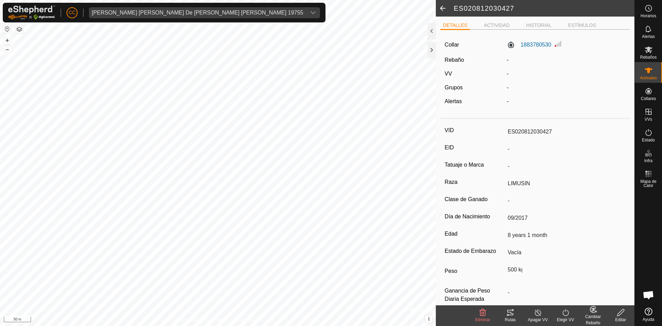
click at [443, 6] on span at bounding box center [443, 8] width 14 height 17
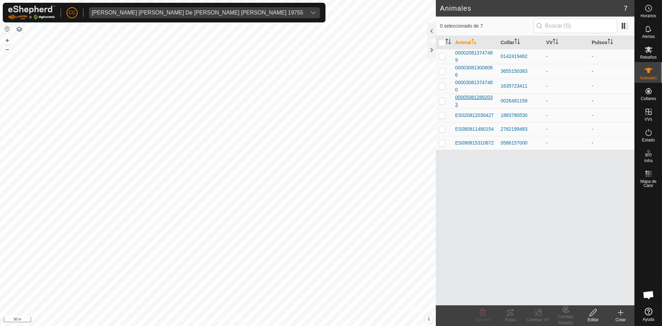
click at [487, 98] on span "000050812892033" at bounding box center [475, 101] width 40 height 14
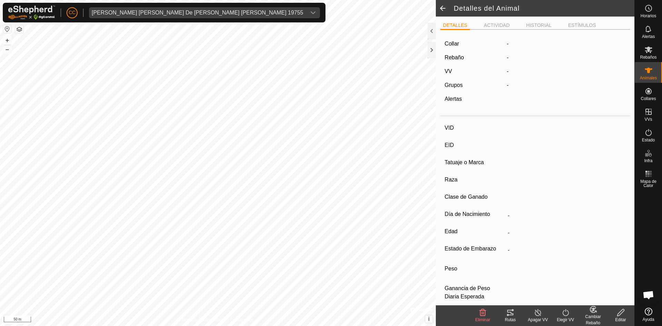
type input "-"
type input "000050812892033"
type input "-"
type input "LIMUSIN"
type input "-"
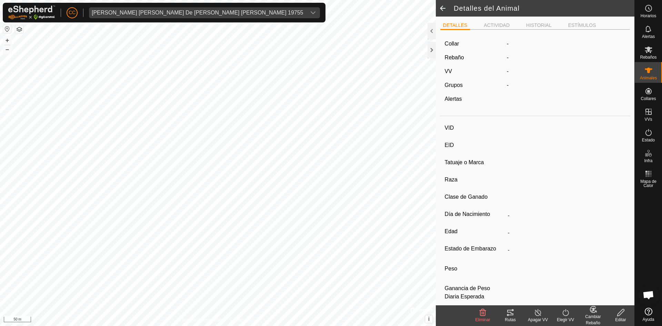
type input "11/2017"
type input "7 years 11 months"
type input "Vacía"
type input "500 kg"
type input "-"
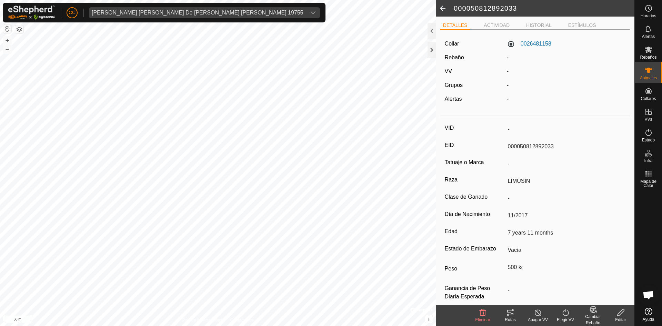
click at [622, 314] on icon at bounding box center [621, 312] width 9 height 8
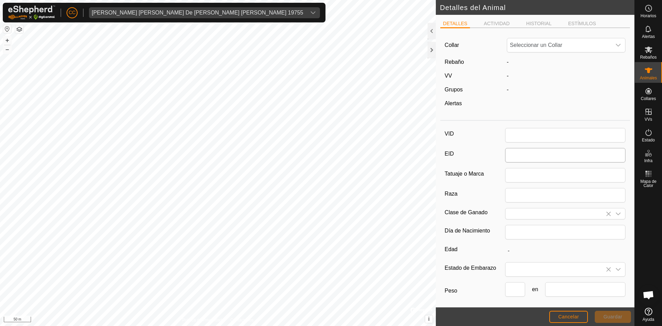
type input "000050812892033"
type input "LIMUSIN"
type input "11/2017"
type input "7 years 11 months"
type input "500"
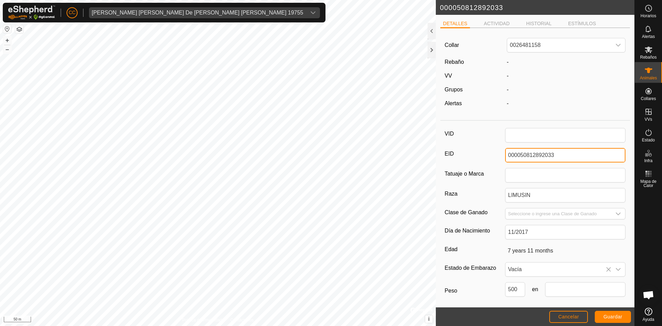
drag, startPoint x: 516, startPoint y: 156, endPoint x: 582, endPoint y: 156, distance: 65.9
click at [582, 156] on input "000050812892033" at bounding box center [565, 155] width 121 height 14
type input "0"
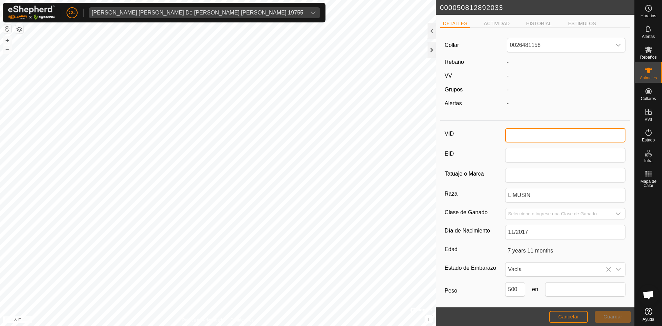
click at [547, 136] on input "VID" at bounding box center [565, 135] width 121 height 14
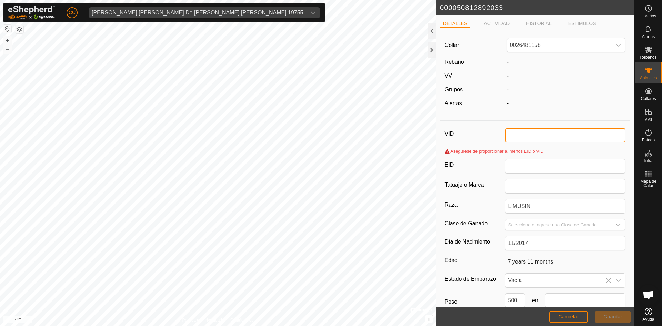
paste input "050812892033"
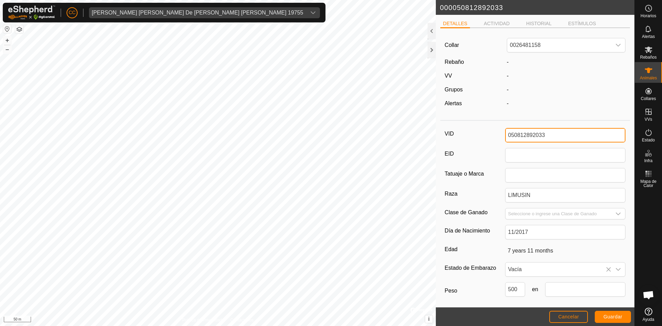
click at [507, 135] on input "050812892033" at bounding box center [565, 135] width 121 height 14
click at [611, 317] on span "Guardar" at bounding box center [613, 317] width 19 height 6
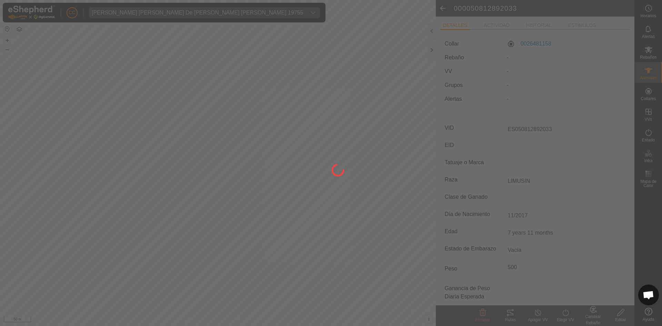
type input "-"
type input "000050812892033"
type input "-"
type input "500 kg"
type input "-"
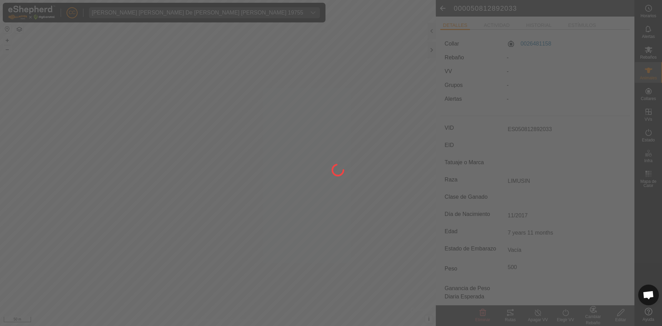
type input "-"
type input "ES050812892033"
type input "-"
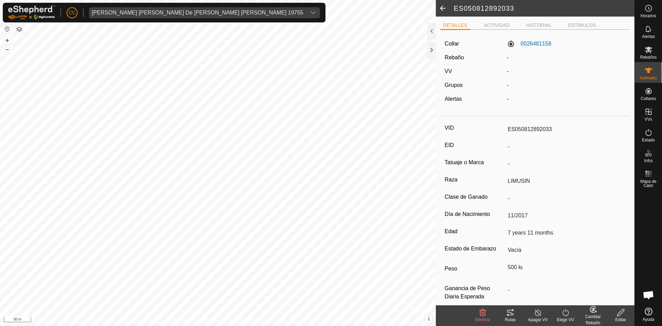
click at [447, 6] on span at bounding box center [443, 8] width 14 height 17
type input "ES050812892033"
type input "-"
type input "LIMUSIN"
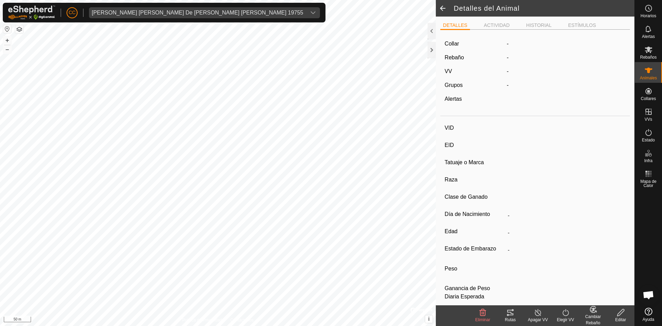
type input "-"
type input "11/2017"
type input "7 years 11 months"
type input "Vacía"
type input "500 kg"
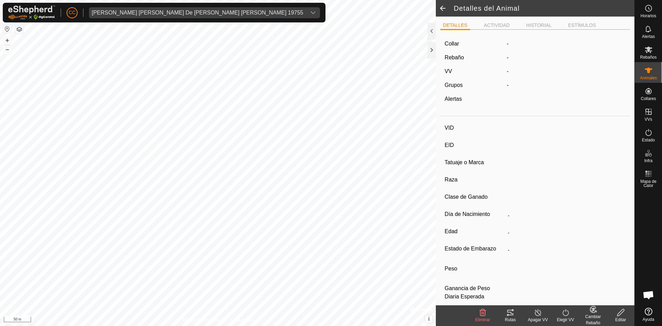
type input "-"
click at [442, 5] on span at bounding box center [443, 8] width 14 height 17
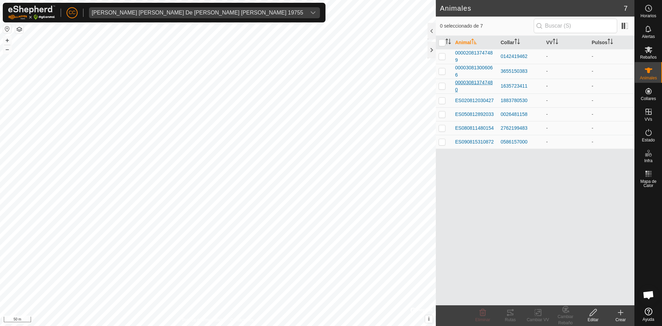
click at [481, 83] on span "000030813747480" at bounding box center [475, 86] width 40 height 14
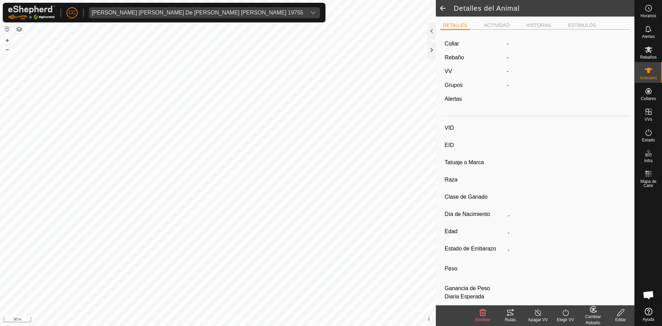
type input "-"
type input "000030813747480"
type input "-"
type input "LIMUSIN"
type input "-"
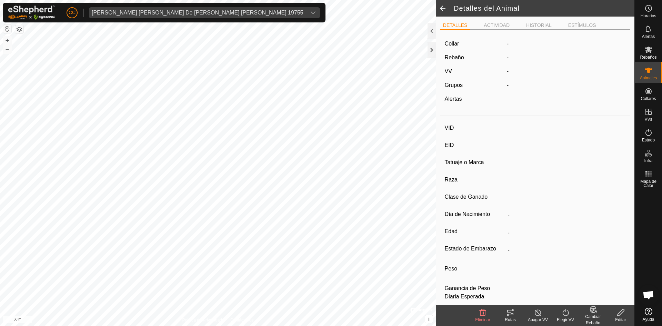
type input "03/2018"
type input "7 years 7 months"
type input "Preñada"
type input "500 kg"
type input "-"
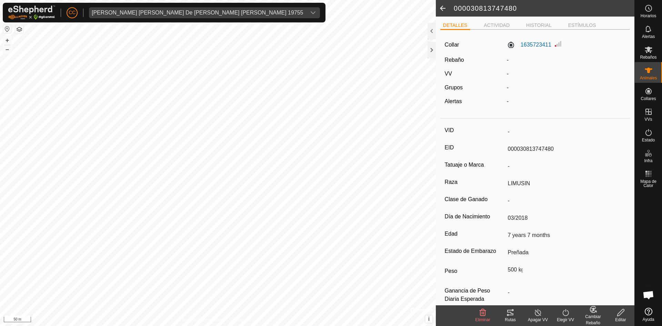
click at [624, 317] on div "Editar" at bounding box center [621, 320] width 28 height 6
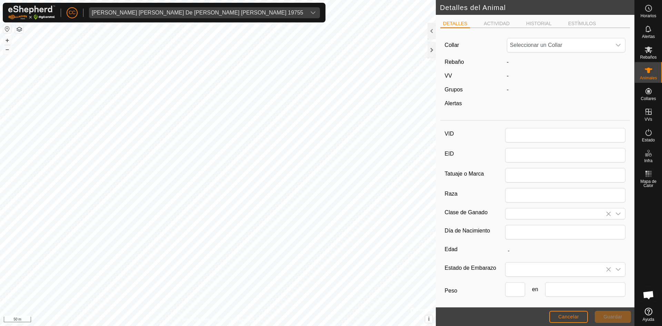
type input "000030813747480"
type input "LIMUSIN"
type input "03/2018"
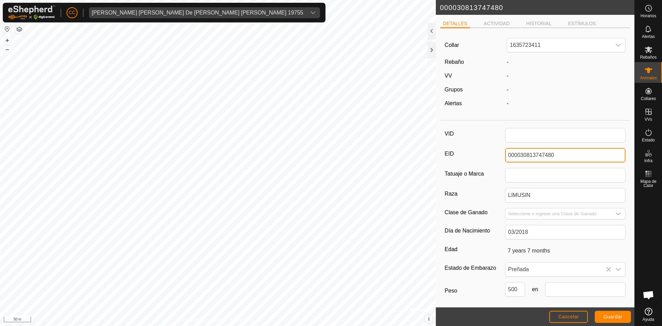
drag, startPoint x: 516, startPoint y: 154, endPoint x: 575, endPoint y: 156, distance: 59.0
click at [575, 156] on input "000030813747480" at bounding box center [565, 155] width 121 height 14
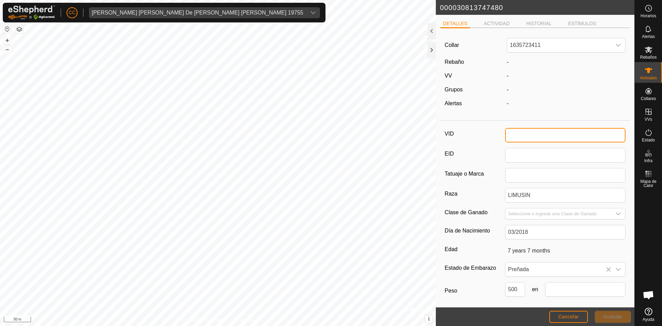
click at [536, 140] on input "VID" at bounding box center [565, 135] width 121 height 14
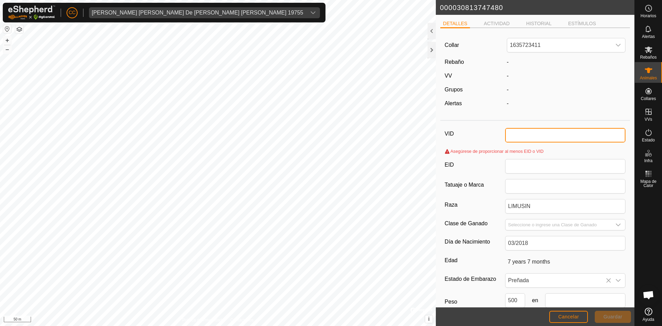
paste input "030813747480"
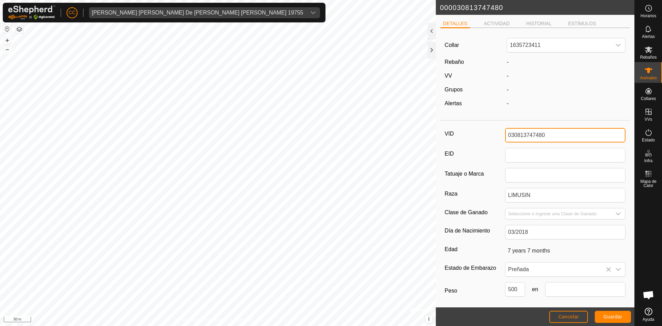
click at [506, 136] on input "030813747480" at bounding box center [565, 135] width 121 height 14
click at [611, 317] on span "Guardar" at bounding box center [613, 317] width 19 height 6
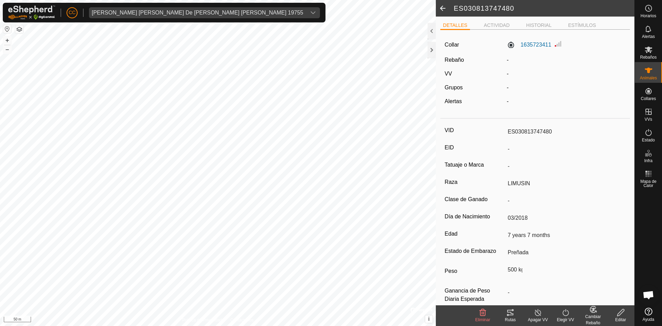
click at [442, 6] on span at bounding box center [443, 8] width 14 height 17
click at [444, 10] on span at bounding box center [443, 8] width 14 height 17
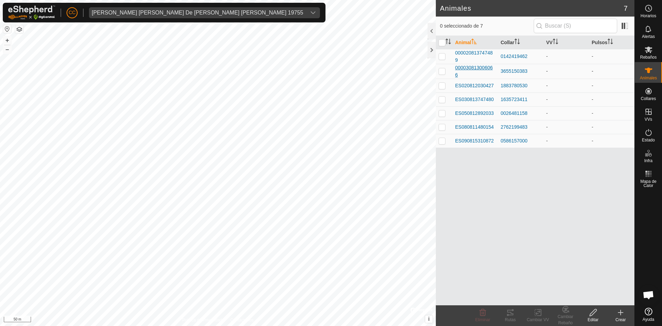
click at [476, 67] on span "000030813006066" at bounding box center [475, 71] width 40 height 14
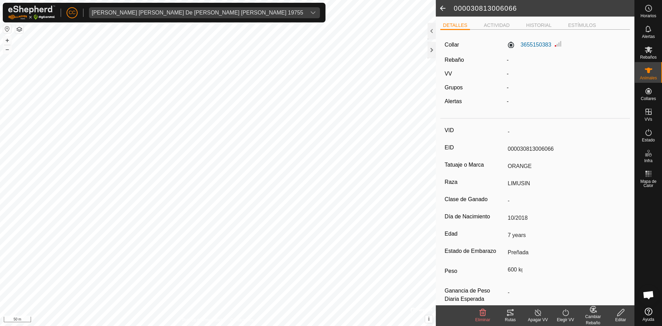
click at [516, 149] on input "000030813006066" at bounding box center [565, 149] width 121 height 12
click at [619, 319] on div "Editar" at bounding box center [621, 320] width 28 height 6
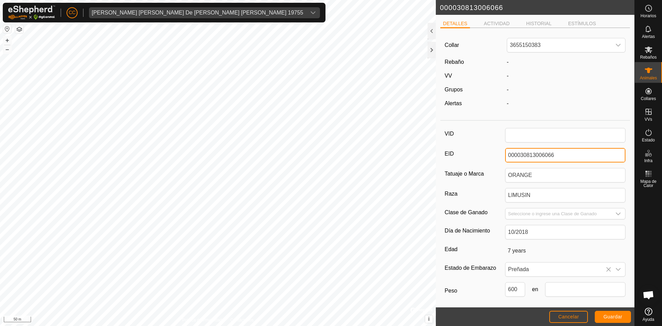
drag, startPoint x: 515, startPoint y: 154, endPoint x: 576, endPoint y: 159, distance: 61.3
click at [576, 159] on input "000030813006066" at bounding box center [565, 155] width 121 height 14
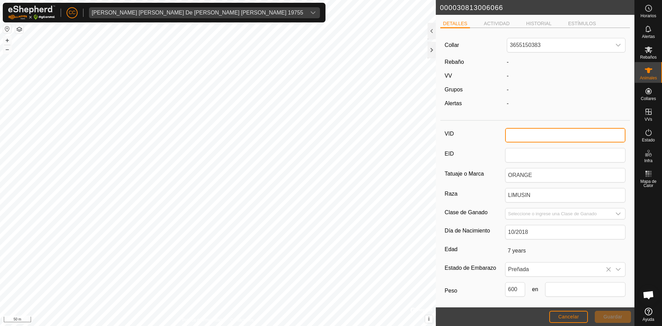
click at [538, 133] on input "VID" at bounding box center [565, 135] width 121 height 14
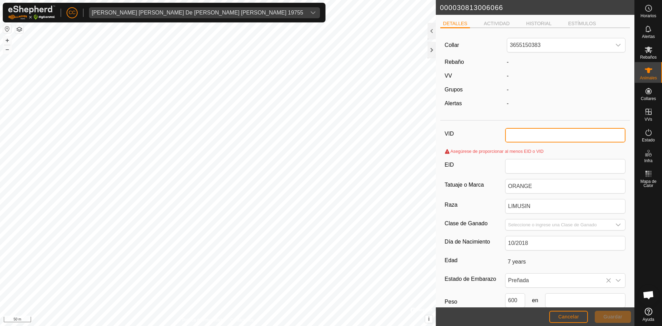
paste input "030813006066"
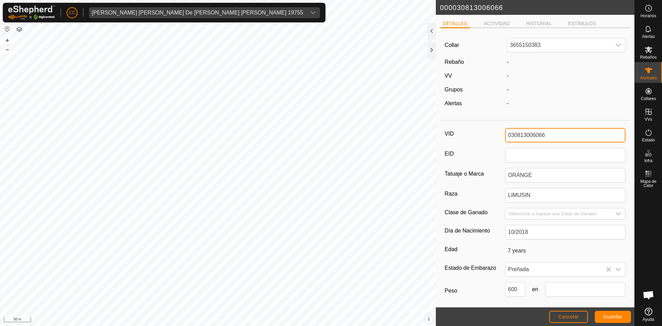
click at [505, 134] on input "030813006066" at bounding box center [565, 135] width 121 height 14
click at [615, 319] on span "Guardar" at bounding box center [613, 317] width 19 height 6
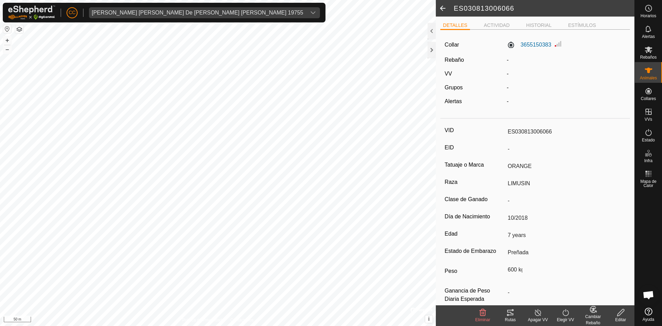
click at [441, 12] on span at bounding box center [443, 8] width 14 height 17
click at [442, 6] on span at bounding box center [443, 8] width 14 height 17
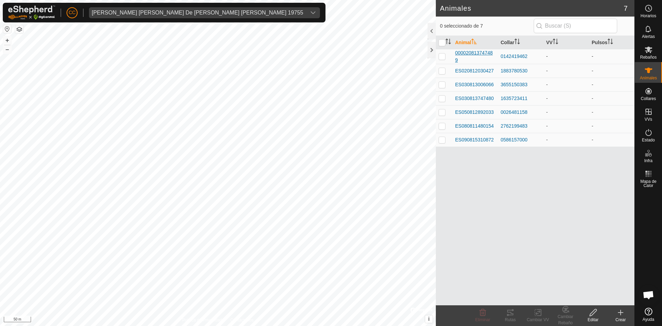
click at [473, 54] on span "000020813747489" at bounding box center [475, 56] width 40 height 14
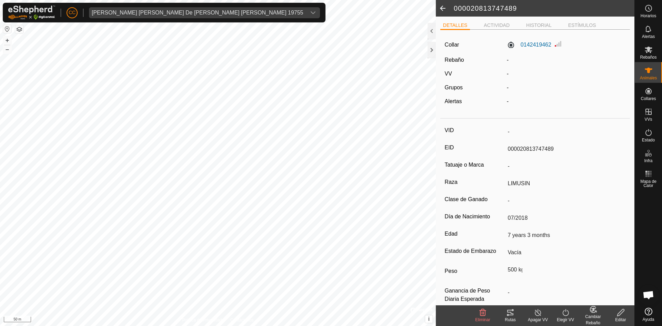
click at [624, 315] on icon at bounding box center [621, 312] width 9 height 8
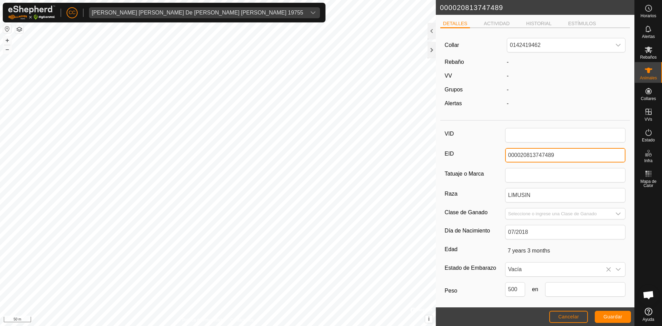
drag, startPoint x: 514, startPoint y: 155, endPoint x: 564, endPoint y: 154, distance: 49.7
click at [564, 154] on input "000020813747489" at bounding box center [565, 155] width 121 height 14
click at [560, 124] on div "VID EID Tatuaje o Marca Raza LIMUSIN Clase de Ganado Día de Nacimiento 07/2018 …" at bounding box center [536, 230] width 190 height 214
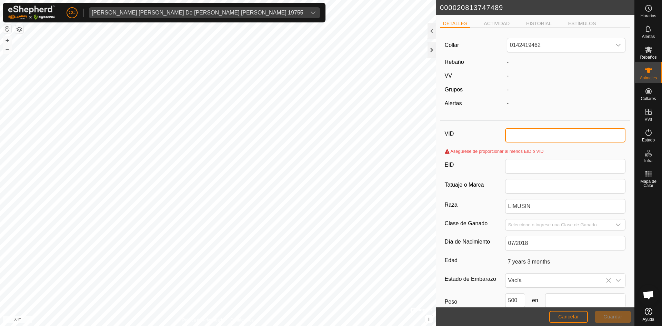
click at [555, 132] on input "VID" at bounding box center [565, 135] width 121 height 14
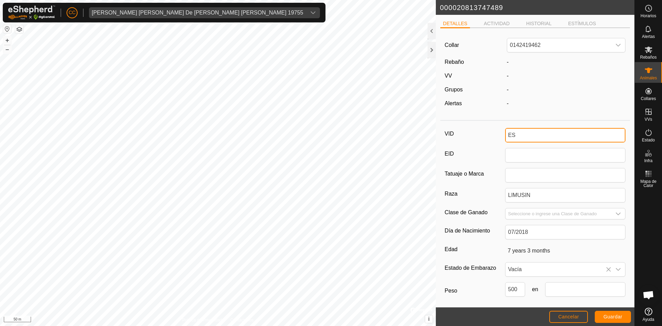
paste input "020813747489"
click at [618, 315] on span "Guardar" at bounding box center [613, 317] width 19 height 6
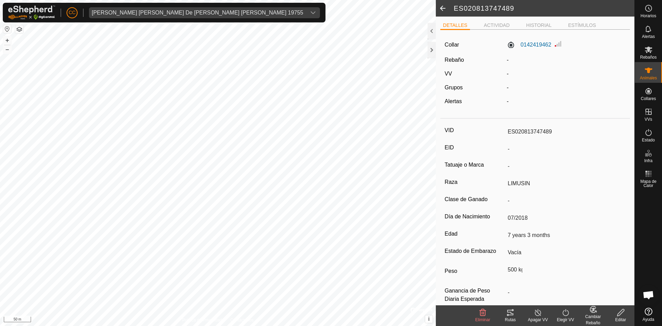
click at [444, 7] on span at bounding box center [443, 8] width 14 height 17
click at [441, 8] on span at bounding box center [443, 8] width 14 height 17
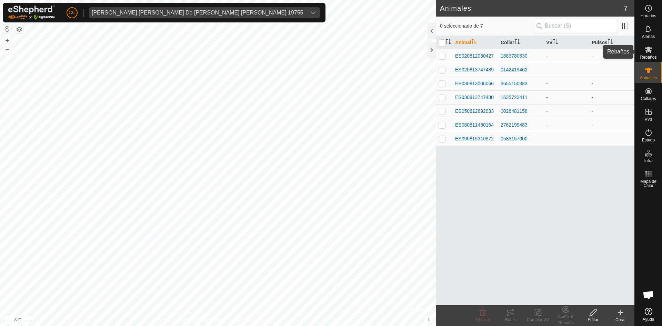
click at [652, 56] on span "Rebaños" at bounding box center [648, 57] width 17 height 4
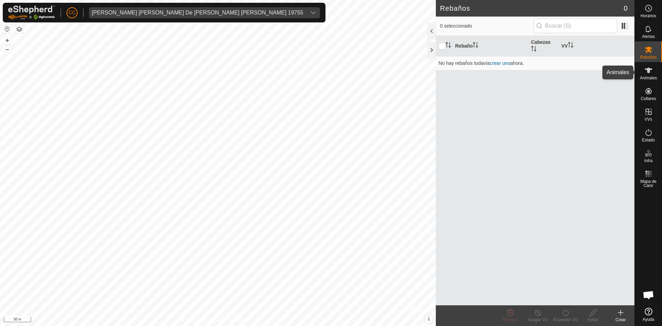
click at [652, 74] on icon at bounding box center [649, 70] width 8 height 8
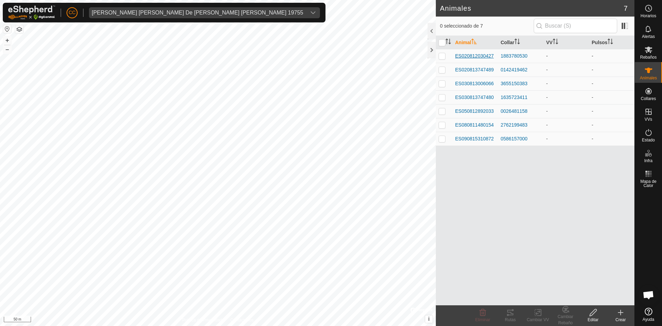
click at [472, 56] on span "ES020812030427" at bounding box center [474, 55] width 39 height 7
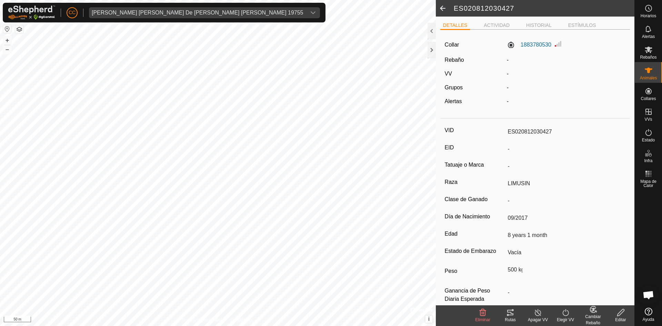
click at [453, 132] on label "VID" at bounding box center [475, 130] width 60 height 9
click at [505, 132] on input "ES020812030427" at bounding box center [565, 132] width 121 height 12
click at [498, 27] on li "ACTIVIDAD" at bounding box center [496, 26] width 31 height 8
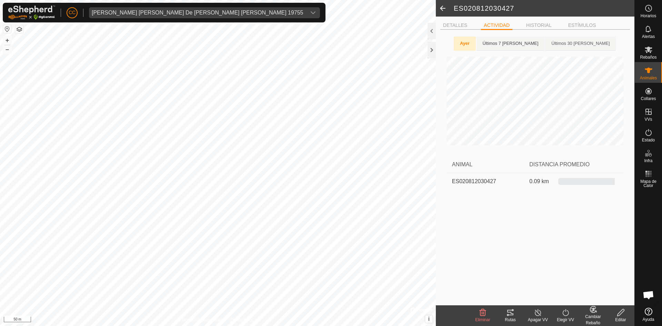
click at [525, 37] on Days "Últimos 7 Días" at bounding box center [511, 44] width 68 height 14
click at [556, 45] on Days "Últimos 30 Días" at bounding box center [581, 44] width 71 height 14
click at [475, 43] on p-tab "Ayer" at bounding box center [463, 44] width 21 height 14
click at [549, 25] on li "HISTORIAL" at bounding box center [539, 26] width 31 height 8
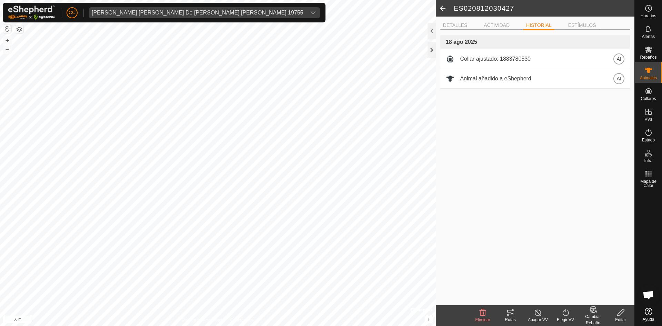
click at [594, 22] on li "ESTÍMULOS" at bounding box center [582, 26] width 33 height 8
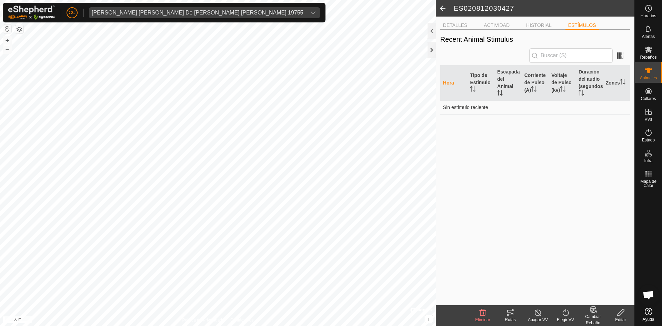
click at [462, 25] on li "DETALLES" at bounding box center [456, 26] width 30 height 8
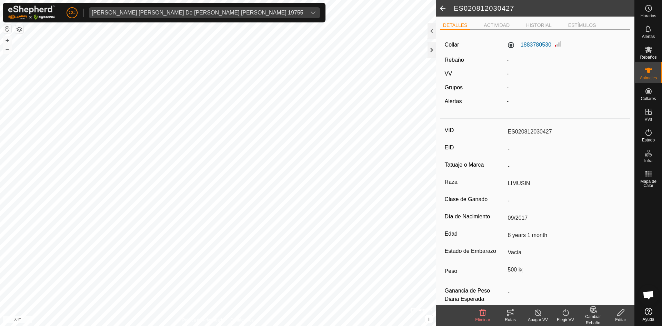
scroll to position [11, 0]
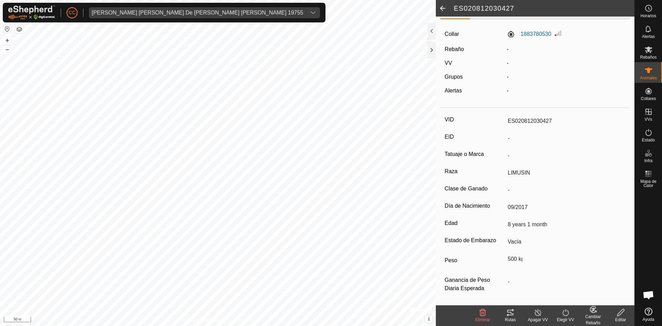
click at [438, 3] on span at bounding box center [443, 8] width 14 height 17
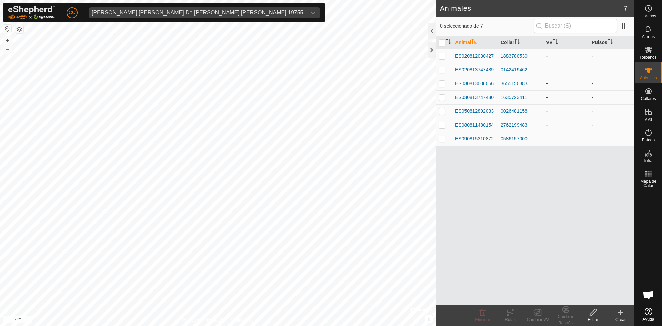
click at [443, 68] on p-checkbox at bounding box center [442, 70] width 7 height 6
click at [480, 68] on span "ES020813747489" at bounding box center [474, 69] width 39 height 7
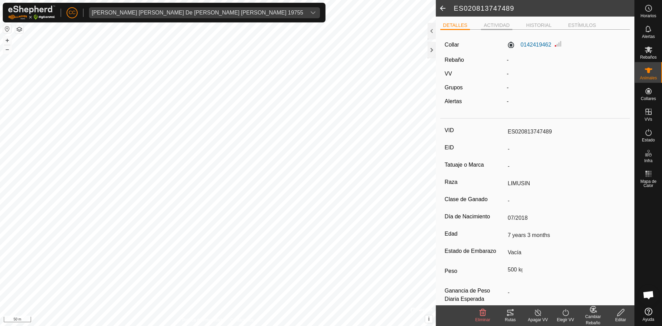
click at [490, 22] on li "ACTIVIDAD" at bounding box center [496, 26] width 31 height 8
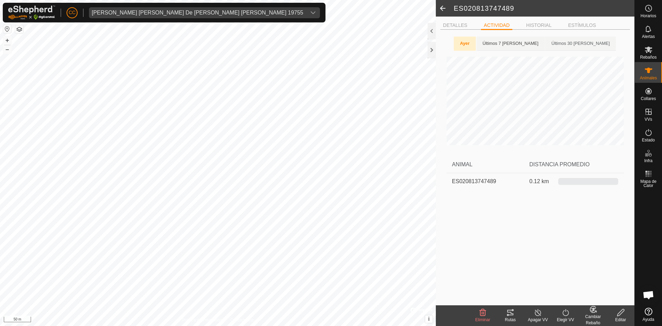
click at [525, 41] on Days "Últimos 7 Días" at bounding box center [511, 44] width 68 height 14
click at [561, 42] on Days "Últimos 30 Días" at bounding box center [581, 44] width 71 height 14
click at [576, 21] on ul "DETALLES ACTIVIDAD HISTORIAL ESTÍMULOS" at bounding box center [536, 25] width 190 height 9
click at [539, 20] on div "DETALLES ACTIVIDAD HISTORIAL ESTÍMULOS Ayer Últimos 7 Días Últimos 30 Días ANIM…" at bounding box center [535, 161] width 199 height 289
click at [531, 23] on li "HISTORIAL" at bounding box center [539, 26] width 31 height 8
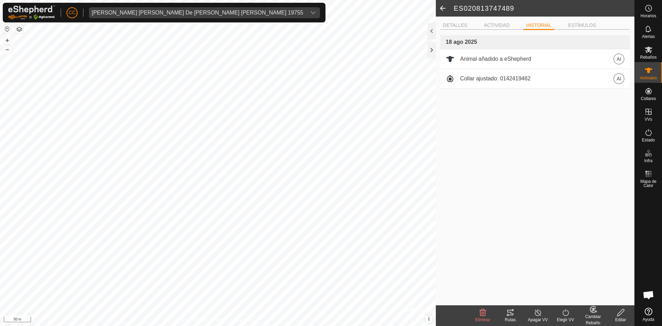
click at [443, 9] on span at bounding box center [443, 8] width 14 height 17
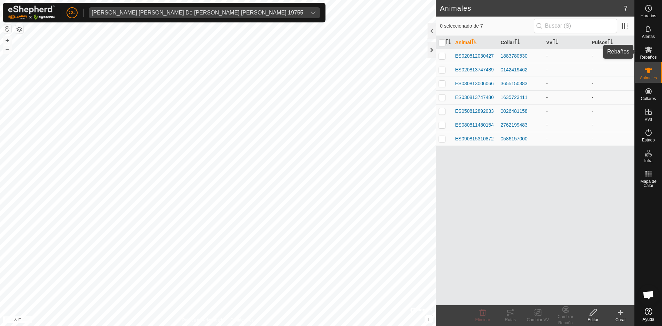
click at [648, 53] on icon at bounding box center [649, 50] width 8 height 8
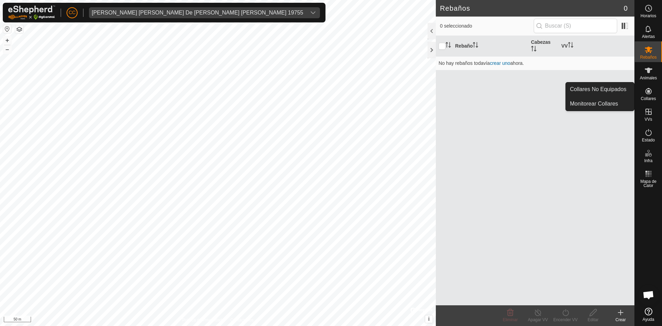
click at [652, 97] on span "Collares" at bounding box center [648, 99] width 15 height 4
click at [605, 100] on link "Monitorear Collares" at bounding box center [600, 104] width 68 height 14
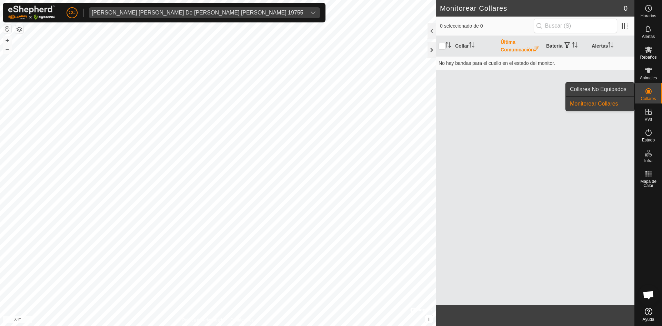
click at [593, 88] on link "Collares No Equipados" at bounding box center [600, 89] width 68 height 14
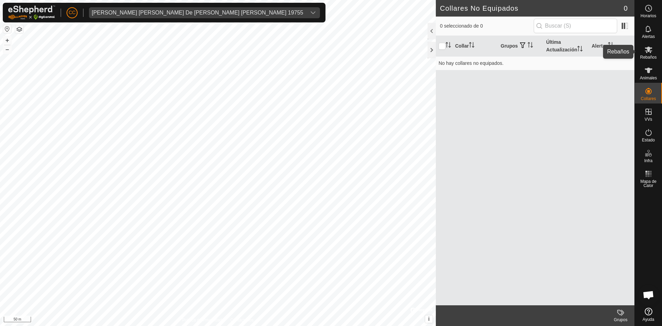
click at [650, 78] on span "Animales" at bounding box center [648, 78] width 17 height 4
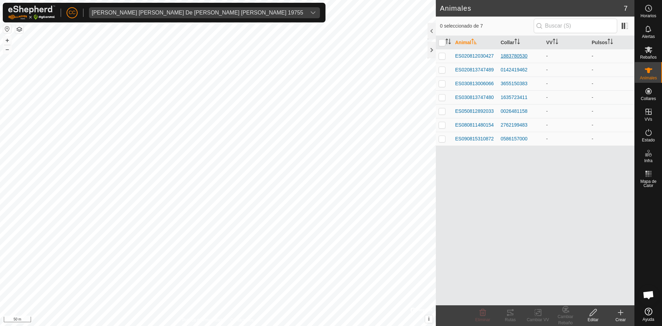
click at [507, 56] on div "1883780530" at bounding box center [521, 55] width 40 height 7
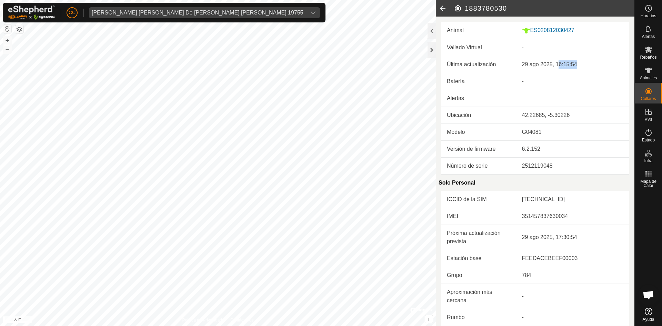
drag, startPoint x: 583, startPoint y: 63, endPoint x: 556, endPoint y: 62, distance: 26.3
click at [556, 62] on div "29 ago 2025, 16:15:54" at bounding box center [572, 64] width 101 height 8
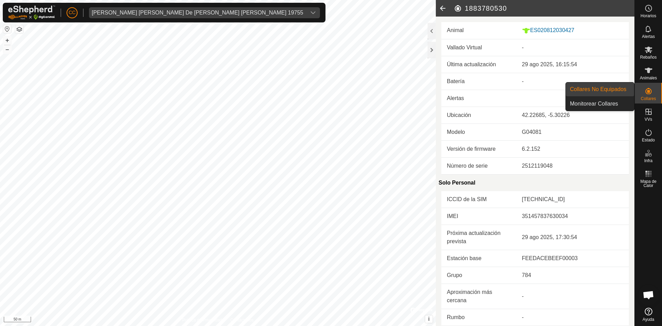
click at [645, 91] on icon at bounding box center [649, 91] width 8 height 8
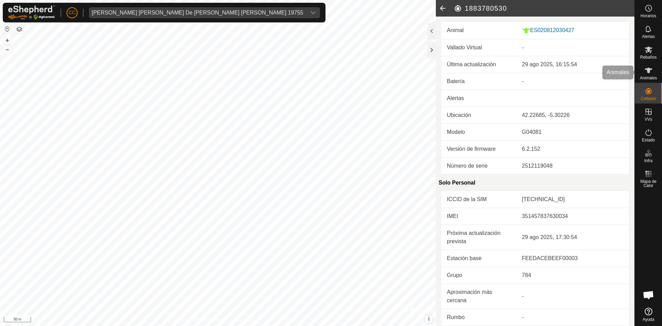
click at [642, 70] on div "Animales" at bounding box center [648, 72] width 27 height 21
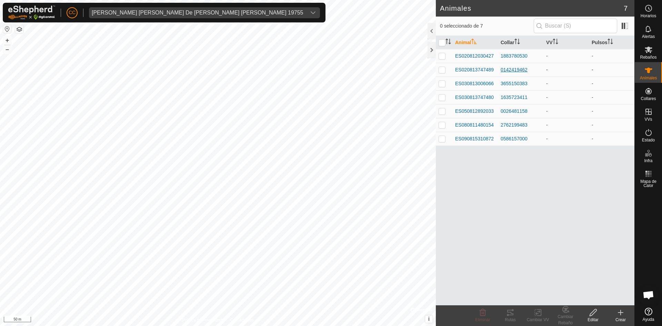
click at [518, 71] on div "0142419462" at bounding box center [521, 69] width 40 height 7
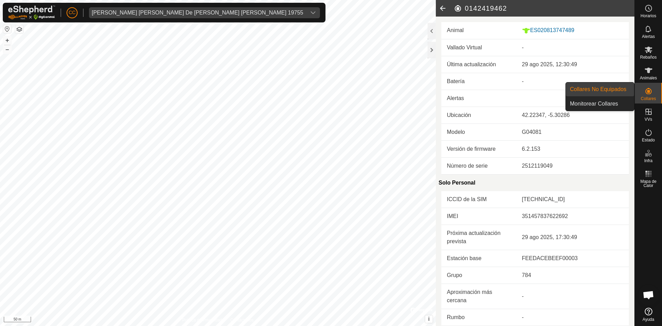
click at [647, 91] on icon at bounding box center [649, 91] width 8 height 8
click at [591, 88] on link "Collares No Equipados" at bounding box center [600, 89] width 68 height 14
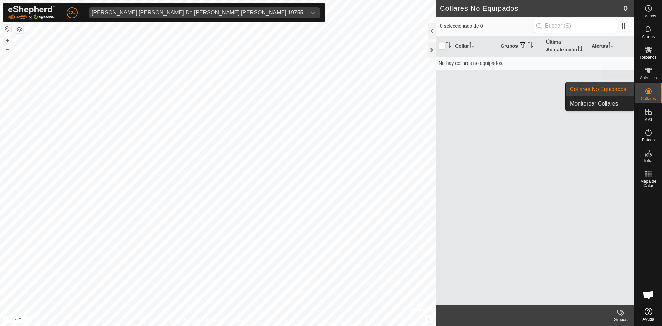
click at [649, 69] on icon at bounding box center [649, 71] width 8 height 6
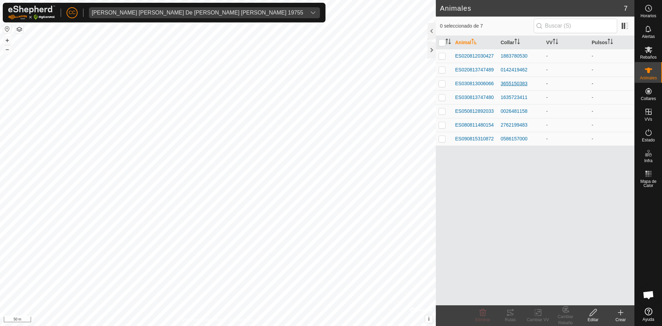
click at [509, 81] on div "3655150383" at bounding box center [521, 83] width 40 height 7
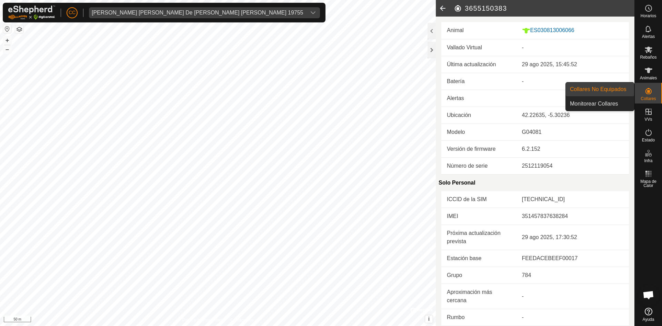
click at [648, 90] on icon at bounding box center [649, 91] width 8 height 8
click at [603, 101] on link "Monitorear Collares" at bounding box center [600, 104] width 68 height 14
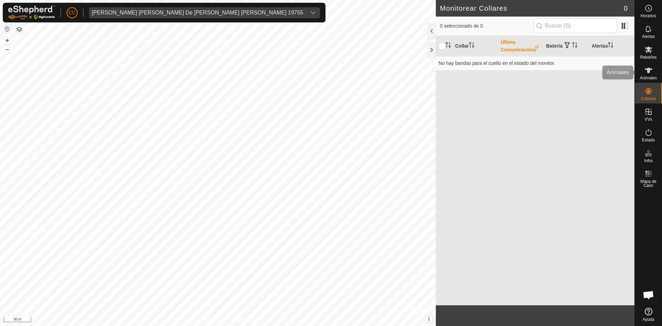
click at [648, 70] on icon at bounding box center [649, 71] width 8 height 6
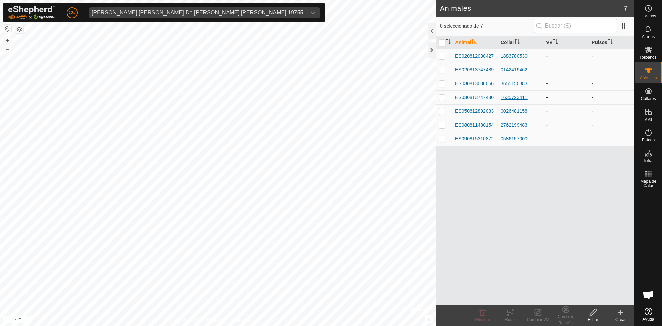
click at [515, 99] on div "1635723411" at bounding box center [521, 97] width 40 height 7
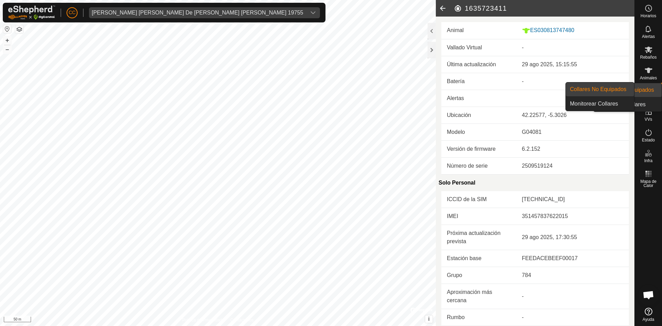
click at [650, 96] on es-neckbands-svg-icon at bounding box center [649, 91] width 12 height 11
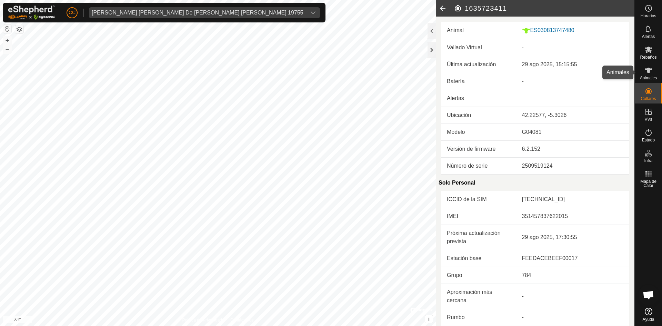
click at [643, 76] on span "Animales" at bounding box center [648, 78] width 17 height 4
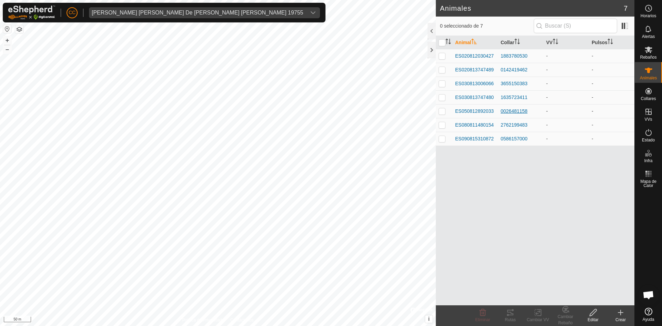
click at [516, 112] on div "0026481158" at bounding box center [521, 111] width 40 height 7
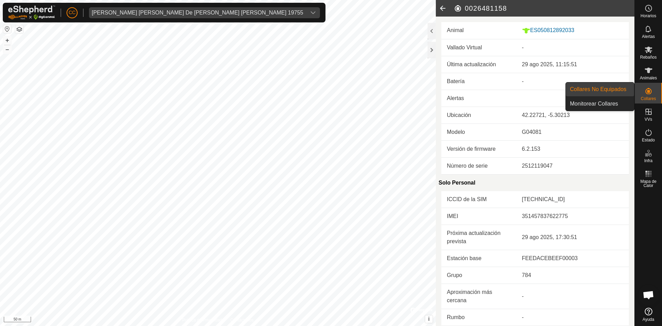
click at [609, 90] on link "Collares No Equipados" at bounding box center [600, 89] width 68 height 14
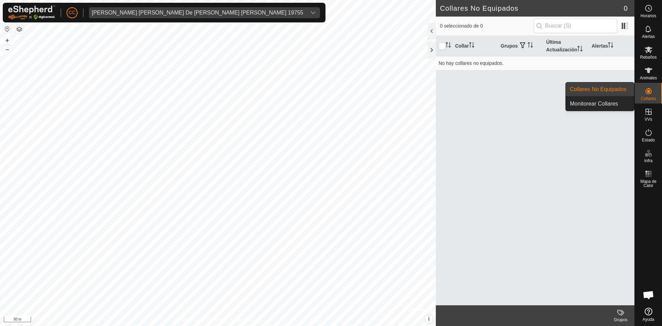
click at [651, 92] on icon at bounding box center [649, 91] width 6 height 6
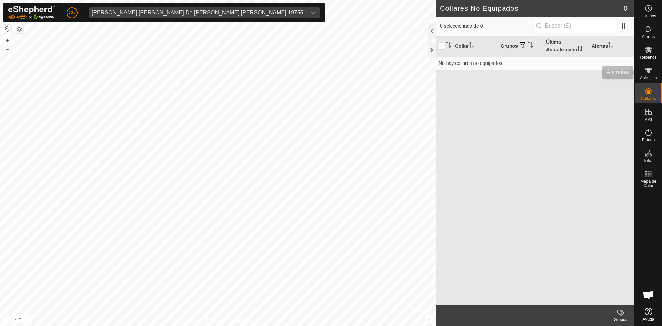
click at [640, 76] on div "Animales" at bounding box center [648, 72] width 27 height 21
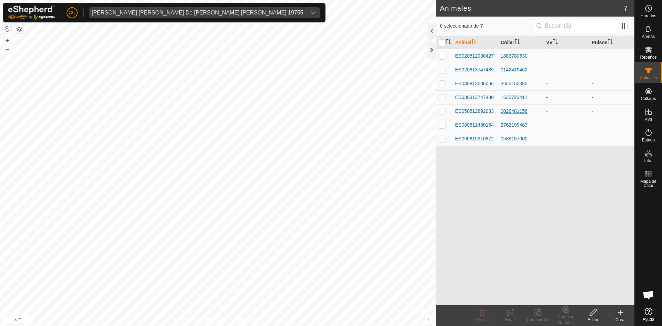
click at [515, 111] on div "0026481158" at bounding box center [521, 111] width 40 height 7
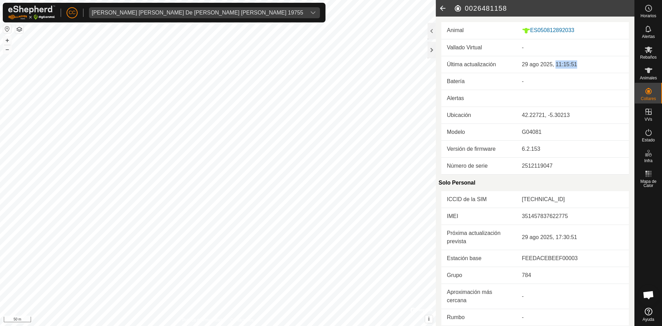
drag, startPoint x: 581, startPoint y: 65, endPoint x: 554, endPoint y: 61, distance: 27.9
click at [554, 61] on div "29 ago 2025, 11:15:51" at bounding box center [572, 64] width 101 height 8
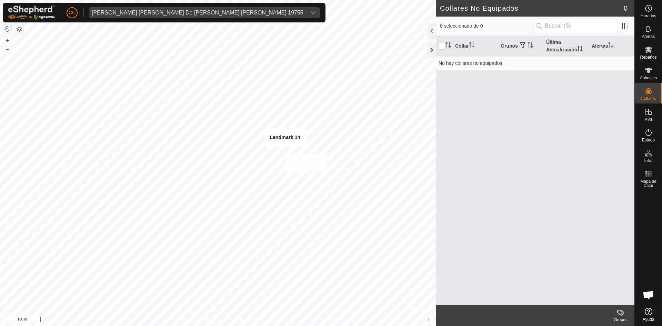
click at [286, 154] on div "Landmark 14 + – ⇧ i © Mapbox , © OpenStreetMap , Improve this map 100 m" at bounding box center [218, 163] width 436 height 326
click at [105, 326] on html "CC Ana Isabel De La Iglesia Gutierrez 19755 Horarios Alertas Rebaños Animales C…" at bounding box center [331, 163] width 662 height 326
click at [652, 71] on icon at bounding box center [649, 70] width 8 height 8
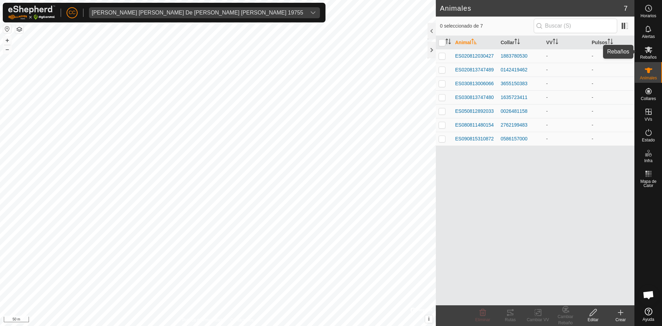
click at [649, 52] on icon at bounding box center [649, 50] width 8 height 8
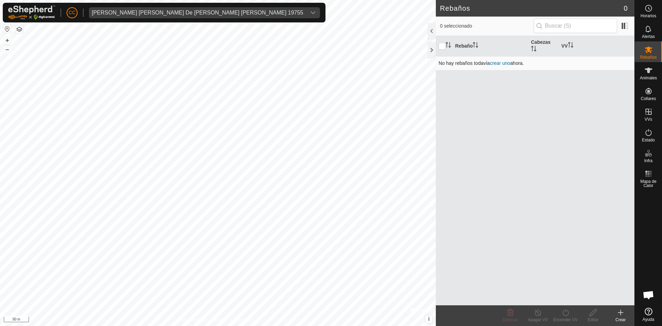
click at [498, 62] on link "crear uno" at bounding box center [500, 63] width 20 height 6
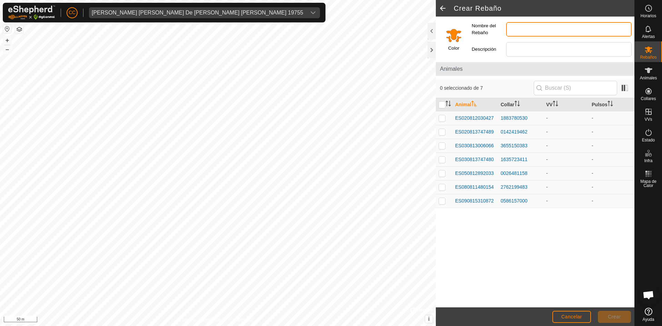
click at [554, 32] on input "Nombre del Rebaño" at bounding box center [569, 29] width 126 height 14
click at [443, 103] on div "0 seleccionado de 7 Animal Collar VV Pulsos ES020812030427 1883780530 - - ES020…" at bounding box center [535, 193] width 199 height 229
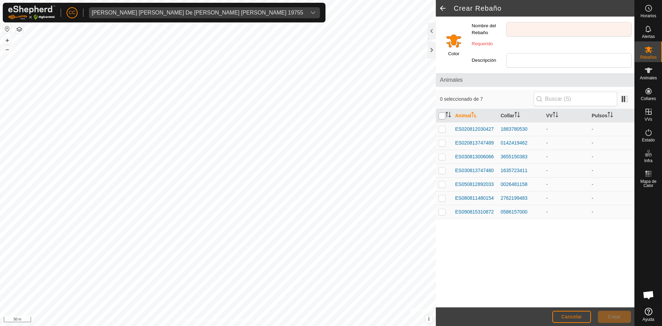
click at [439, 118] on input "checkbox" at bounding box center [442, 115] width 7 height 7
click at [444, 118] on input "checkbox" at bounding box center [442, 115] width 7 height 7
click at [652, 57] on span "Rebaños" at bounding box center [648, 57] width 17 height 4
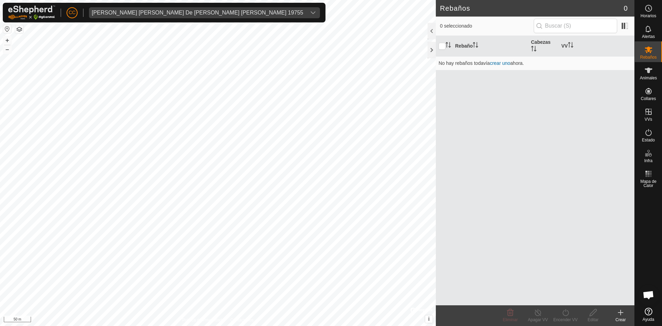
click at [652, 55] on span "Rebaños" at bounding box center [648, 57] width 17 height 4
click at [501, 63] on link "crear uno" at bounding box center [500, 63] width 20 height 6
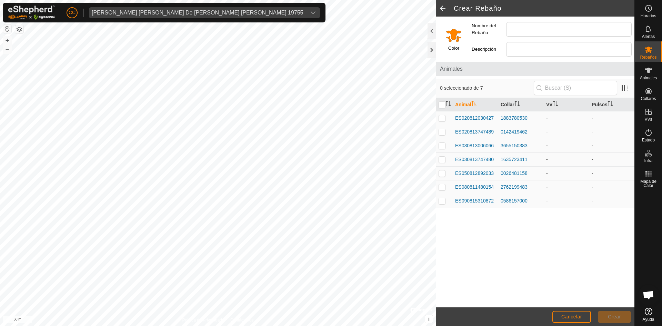
click at [442, 7] on span at bounding box center [443, 8] width 14 height 17
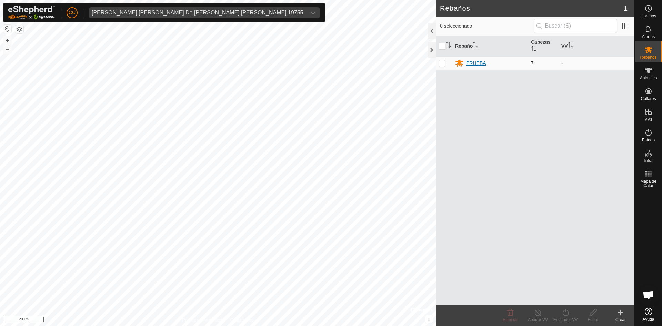
click at [461, 65] on icon at bounding box center [460, 63] width 8 height 7
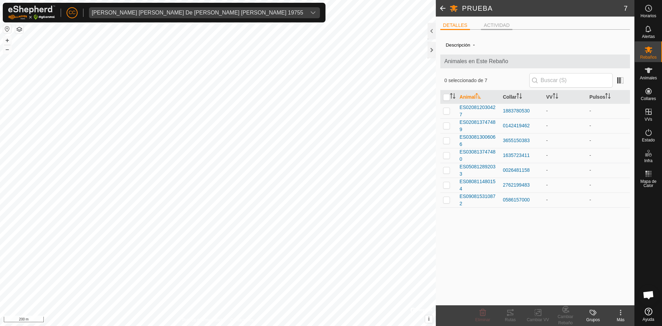
click at [497, 22] on li "ACTIVIDAD" at bounding box center [496, 26] width 31 height 8
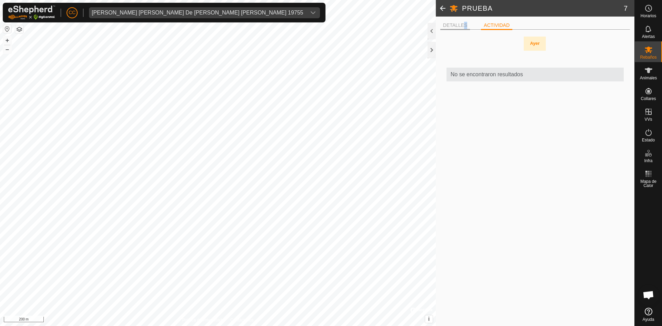
click at [463, 23] on li "DETALLES" at bounding box center [456, 26] width 30 height 8
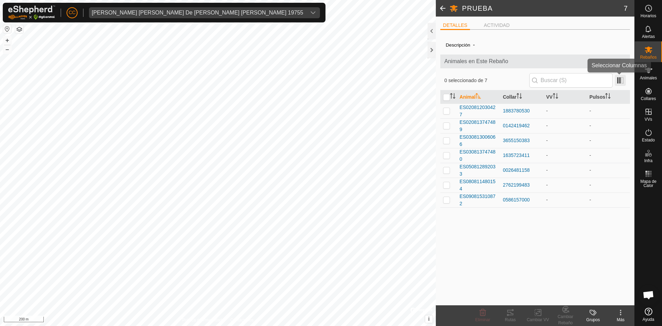
click at [619, 80] on span at bounding box center [620, 80] width 11 height 11
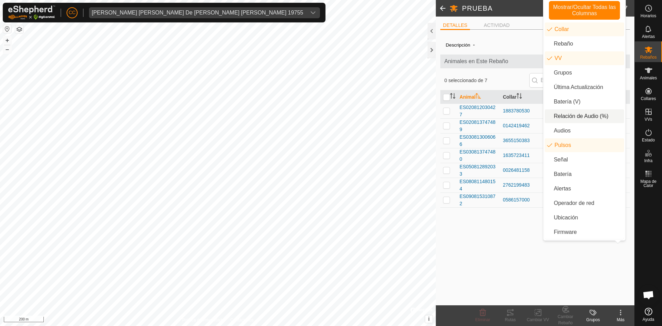
click at [522, 49] on div "Descripción - Animales en Este Rebaño 0 seleccionado de 7 Animal Collar VV Puls…" at bounding box center [536, 170] width 190 height 270
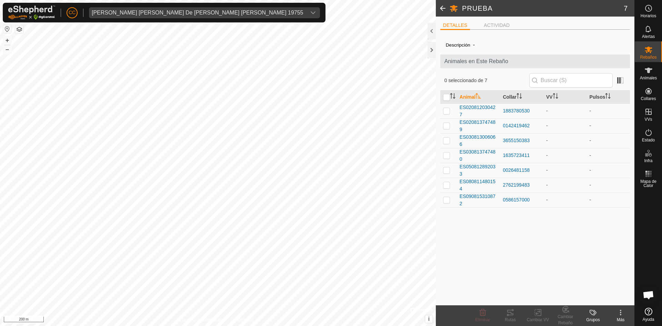
click at [620, 310] on icon at bounding box center [621, 312] width 8 height 8
click at [600, 295] on link "Editar Detalle del Rebaño" at bounding box center [594, 297] width 79 height 14
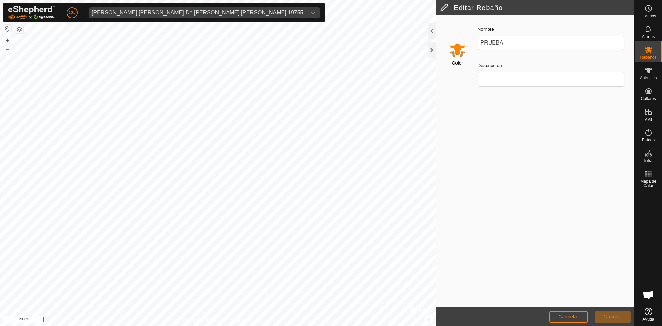
click at [455, 55] on input "Select a color" at bounding box center [457, 50] width 17 height 17
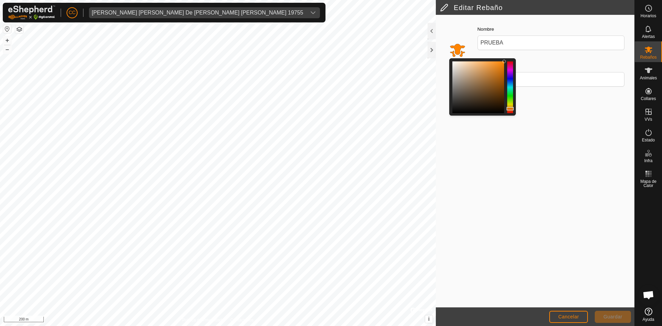
click at [463, 25] on div "Color" at bounding box center [457, 55] width 32 height 73
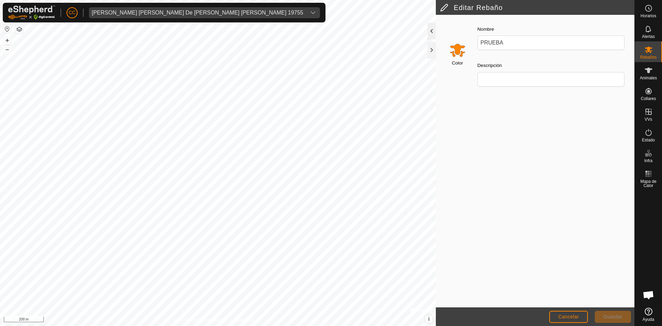
click at [431, 30] on div at bounding box center [432, 31] width 8 height 17
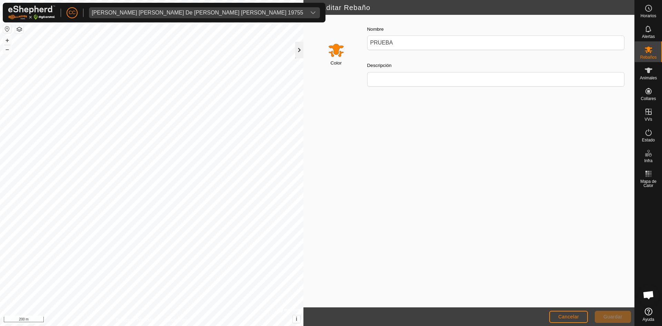
click at [302, 50] on div at bounding box center [299, 50] width 8 height 17
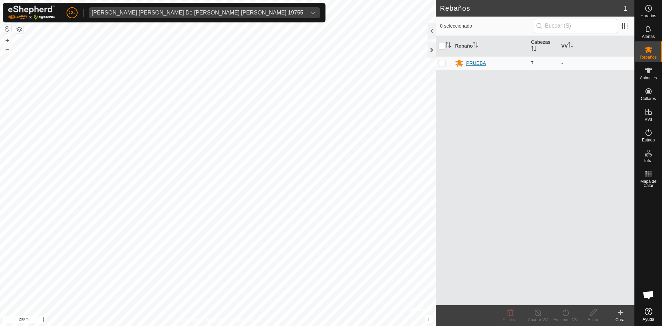
click at [473, 63] on div "PRUEBA" at bounding box center [476, 63] width 20 height 7
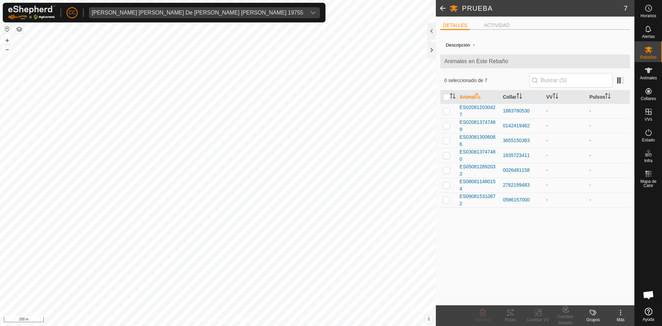
click at [618, 316] on icon at bounding box center [621, 312] width 8 height 8
click at [606, 295] on link "Editar Detalle del Rebaño" at bounding box center [594, 297] width 79 height 14
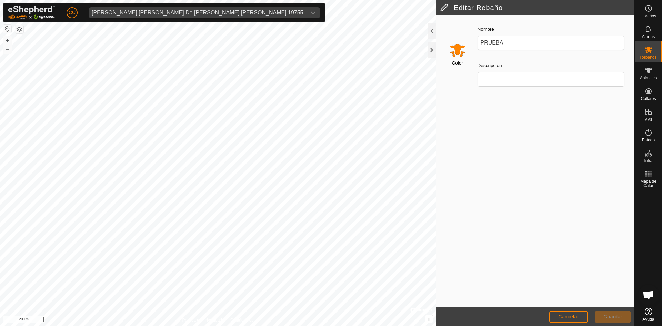
click at [457, 50] on input "Select a color" at bounding box center [457, 50] width 17 height 17
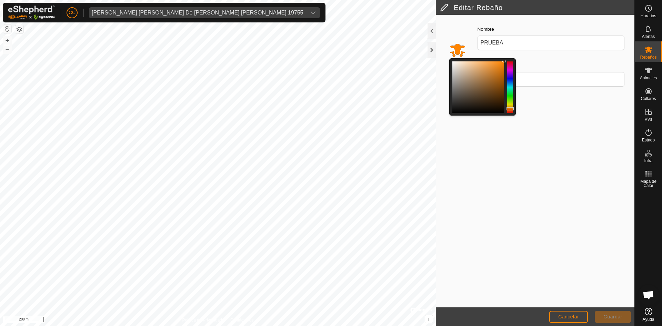
click at [456, 33] on div "Color" at bounding box center [457, 55] width 32 height 73
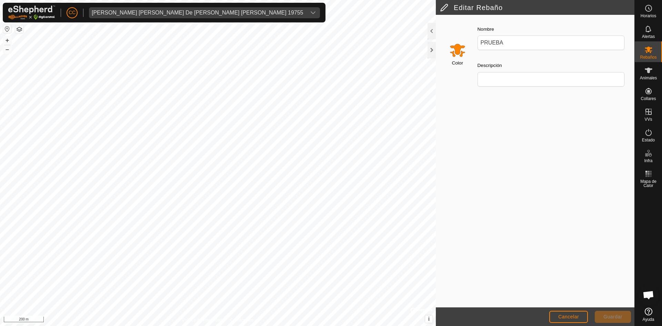
click at [455, 49] on input "Select a color" at bounding box center [457, 50] width 17 height 17
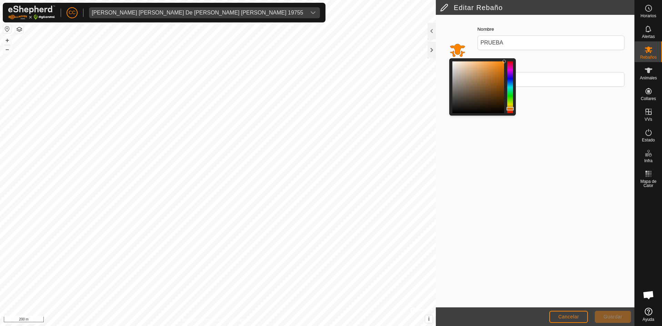
click at [482, 89] on div at bounding box center [479, 87] width 52 height 52
click at [474, 75] on div at bounding box center [479, 87] width 52 height 52
drag, startPoint x: 464, startPoint y: 78, endPoint x: 496, endPoint y: 113, distance: 47.6
click at [484, 81] on div at bounding box center [479, 87] width 52 height 52
click at [537, 61] on div "Descripción" at bounding box center [551, 73] width 153 height 31
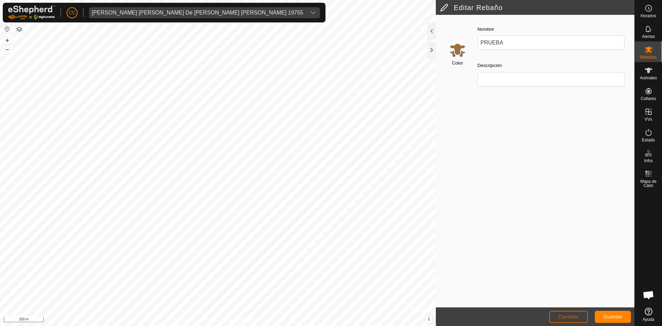
click at [569, 317] on span "Cancelar" at bounding box center [568, 317] width 21 height 6
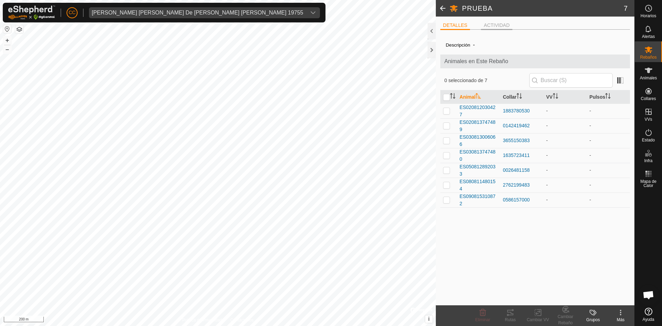
click at [490, 24] on li "ACTIVIDAD" at bounding box center [496, 26] width 31 height 8
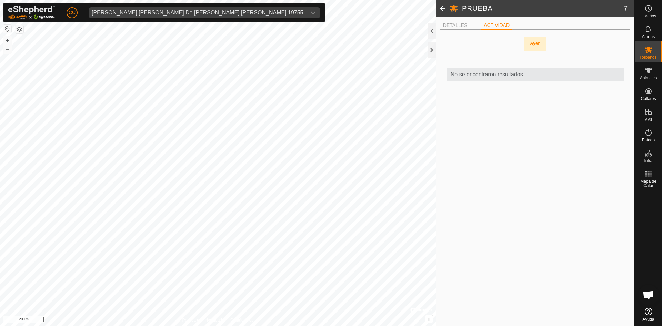
click at [461, 26] on li "DETALLES" at bounding box center [456, 26] width 30 height 8
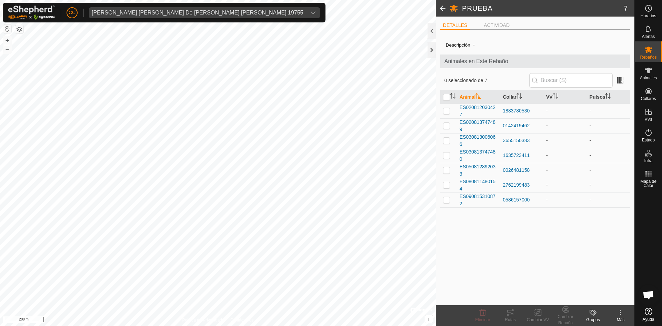
click at [443, 8] on span at bounding box center [443, 8] width 14 height 17
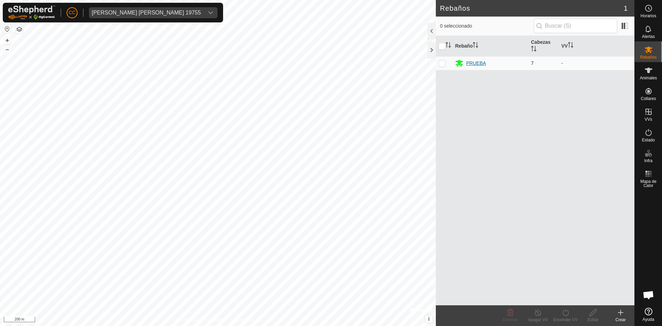
click at [478, 65] on div "PRUEBA" at bounding box center [476, 63] width 20 height 7
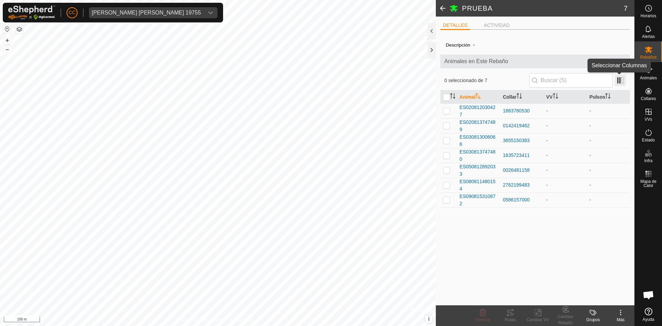
click at [623, 78] on span at bounding box center [620, 80] width 11 height 11
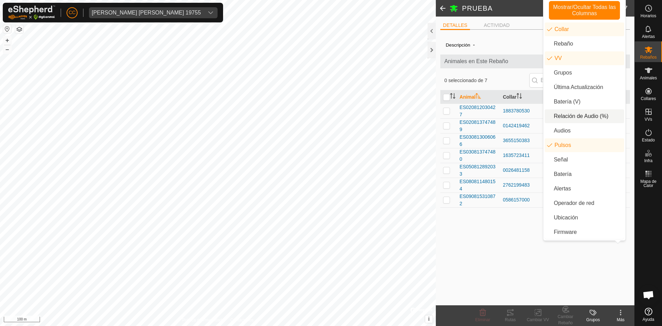
click at [493, 249] on div "Descripción - Animales en Este Rebaño 0 seleccionado de 7 Animal Collar VV Puls…" at bounding box center [536, 170] width 190 height 270
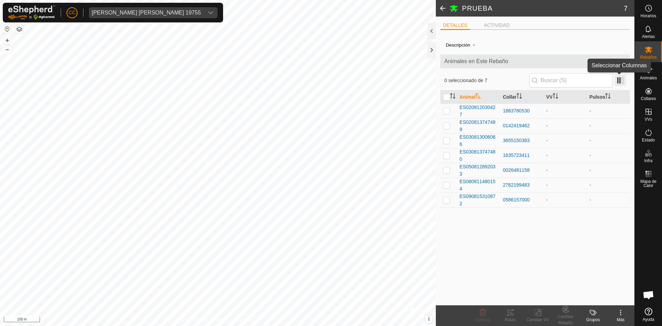
click at [621, 83] on span at bounding box center [620, 80] width 11 height 11
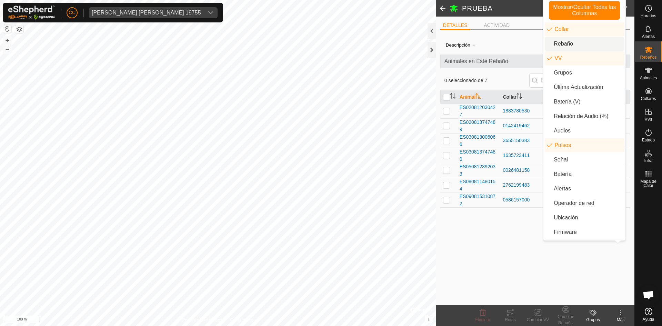
click at [522, 40] on div "Descripción - Animales en Este Rebaño 0 seleccionado de 7 Animal Collar VV Puls…" at bounding box center [536, 170] width 190 height 270
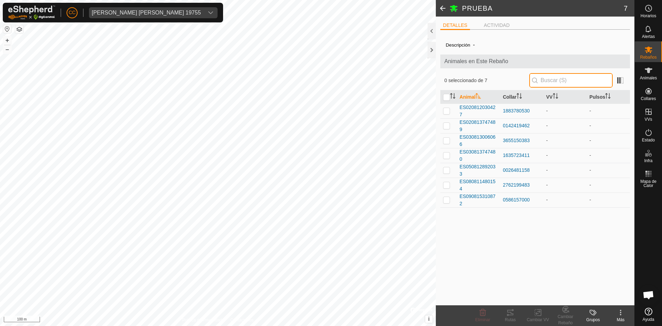
click at [555, 78] on input "text" at bounding box center [571, 80] width 83 height 14
click at [621, 76] on span at bounding box center [620, 80] width 11 height 11
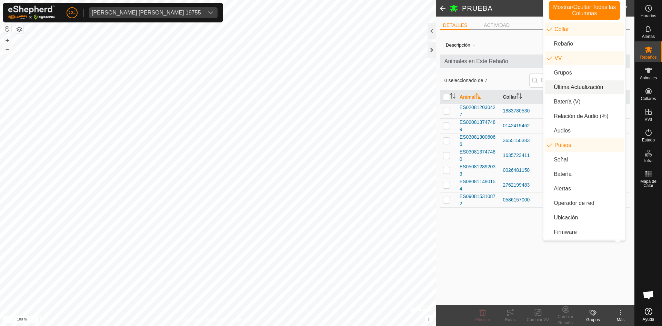
click at [512, 76] on div "0 seleccionado de 7" at bounding box center [535, 80] width 181 height 14
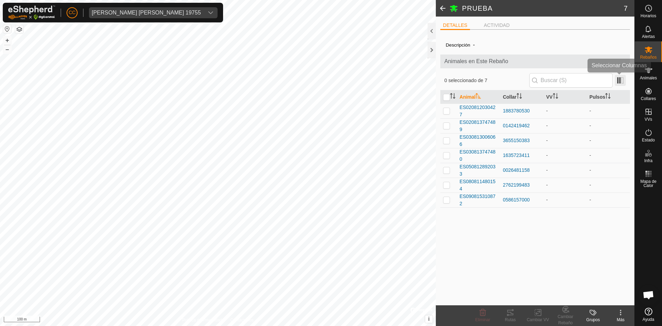
click at [620, 78] on span at bounding box center [620, 80] width 11 height 11
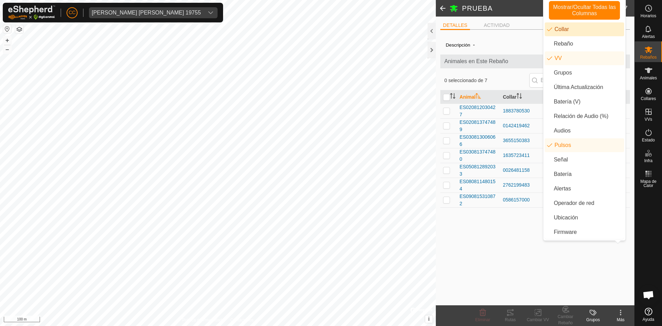
click at [589, 28] on li "Collar" at bounding box center [584, 29] width 79 height 14
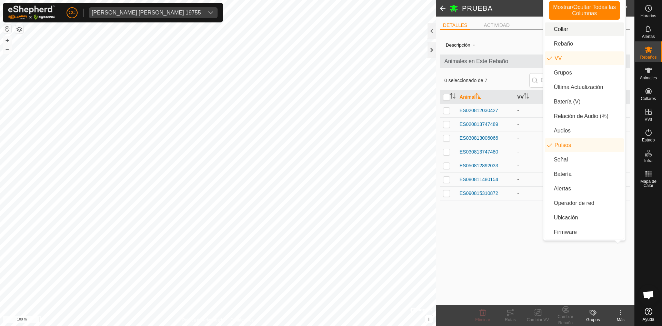
click at [589, 28] on li "Collar" at bounding box center [584, 29] width 79 height 14
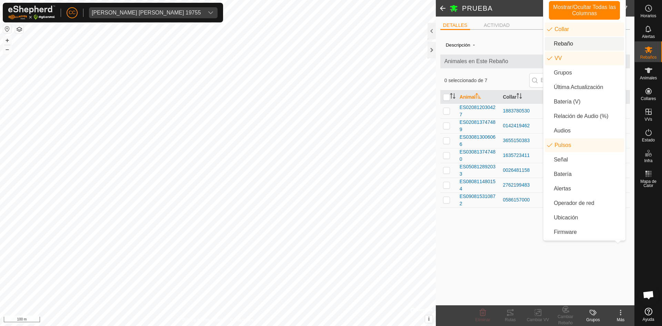
click at [587, 43] on li "Rebaño" at bounding box center [584, 44] width 79 height 14
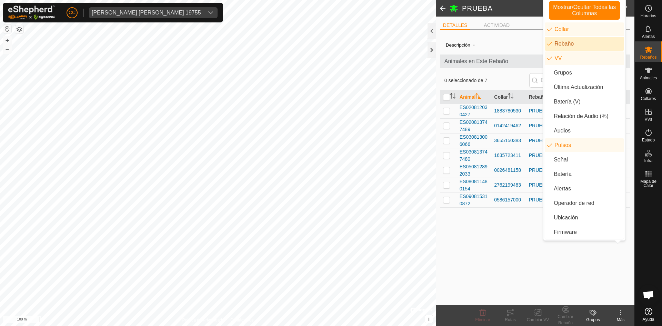
click at [587, 43] on li "Rebaño" at bounding box center [584, 44] width 79 height 14
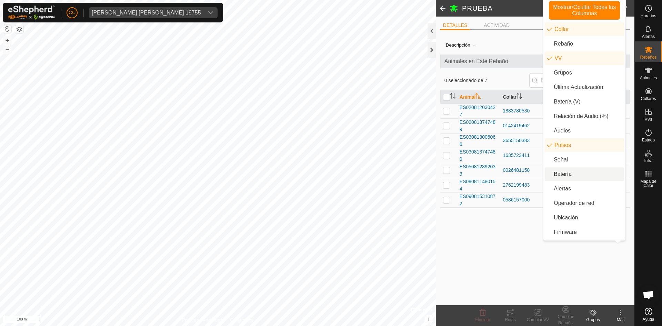
click at [566, 174] on li "Batería" at bounding box center [584, 174] width 79 height 14
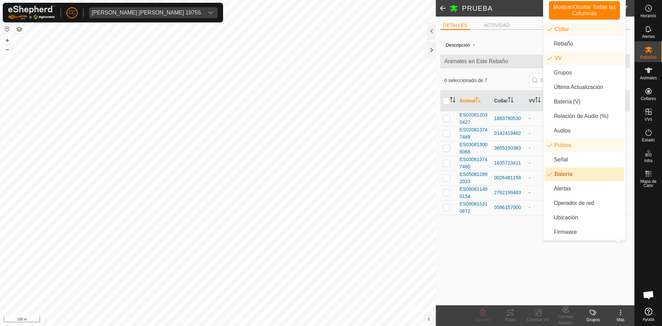
click at [546, 259] on div "Descripción - Animales en Este Rebaño 0 seleccionado de 7 Animal Collar VV Puls…" at bounding box center [536, 170] width 190 height 270
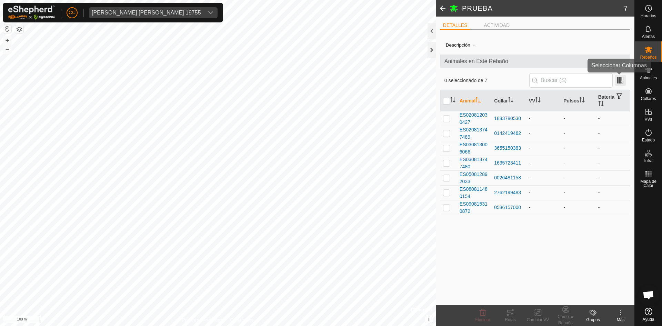
click at [620, 82] on span at bounding box center [620, 80] width 11 height 11
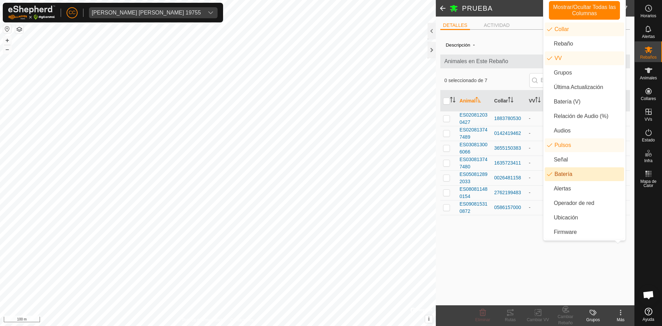
click at [569, 175] on li "Batería" at bounding box center [584, 174] width 79 height 14
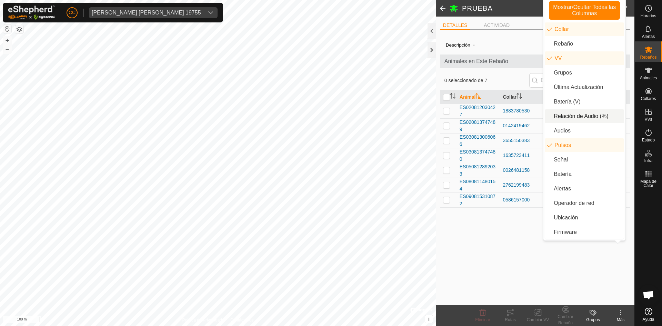
click at [509, 253] on div "Descripción - Animales en Este Rebaño 0 seleccionado de 7 Animal Collar VV Puls…" at bounding box center [536, 170] width 190 height 270
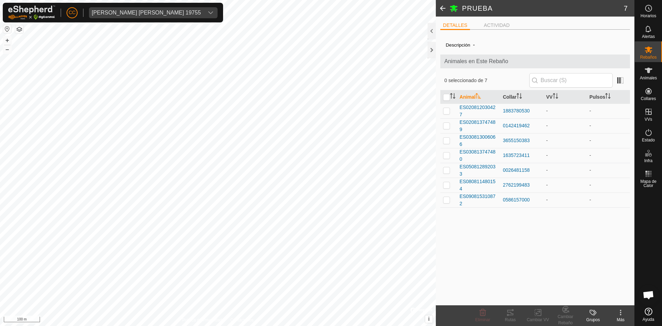
click at [496, 21] on ul "DETALLES ACTIVIDAD" at bounding box center [536, 25] width 190 height 9
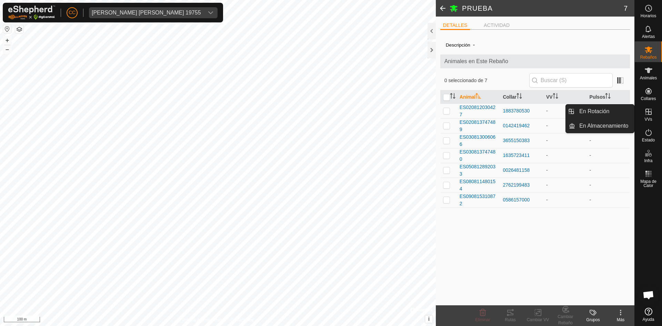
click at [652, 109] on icon at bounding box center [649, 112] width 8 height 8
click at [646, 113] on icon at bounding box center [649, 112] width 8 height 8
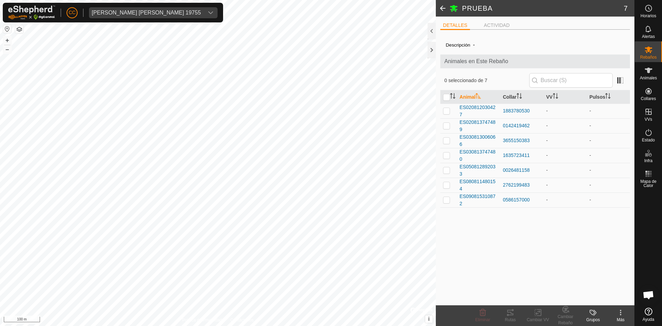
click at [441, 8] on span at bounding box center [443, 8] width 14 height 17
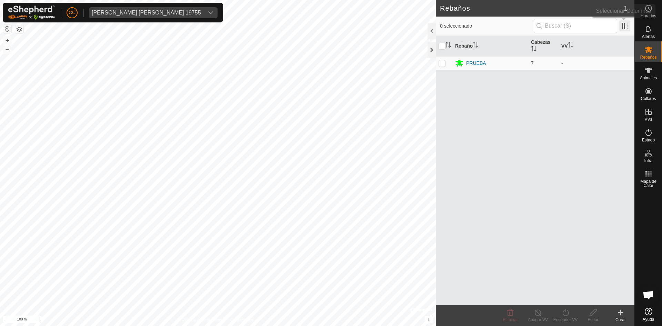
click at [623, 25] on span at bounding box center [625, 25] width 11 height 11
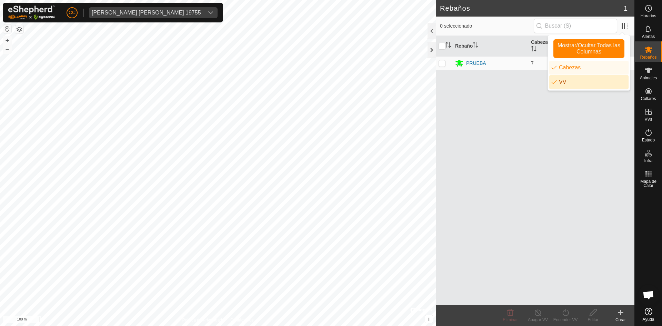
click at [548, 103] on div "Rebaño Cabezas VV PRUEBA 7 -" at bounding box center [535, 170] width 199 height 269
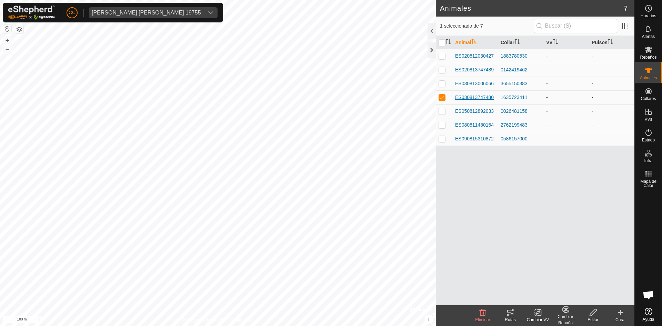
click at [492, 98] on span "ES030813747480" at bounding box center [474, 97] width 39 height 7
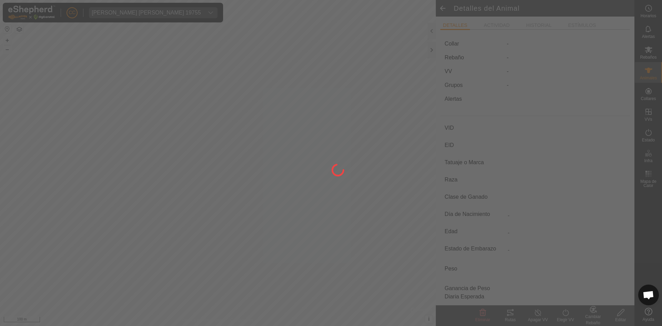
type input "ES030813747480"
type input "-"
type input "LIMUSIN"
type input "-"
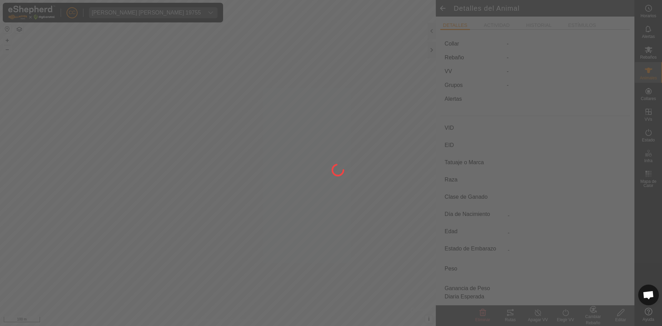
type input "03/2018"
type input "7 years 7 months"
type input "Preñada"
type input "500 kg"
type input "-"
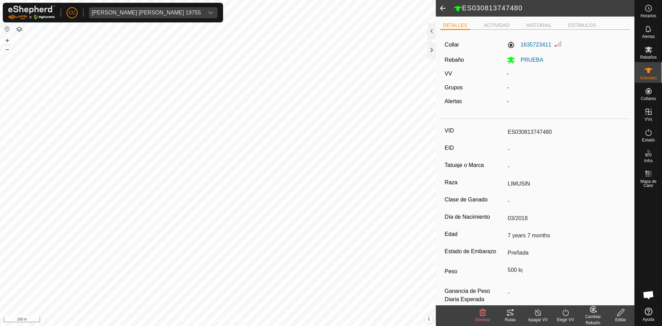
click at [443, 12] on span at bounding box center [443, 8] width 14 height 17
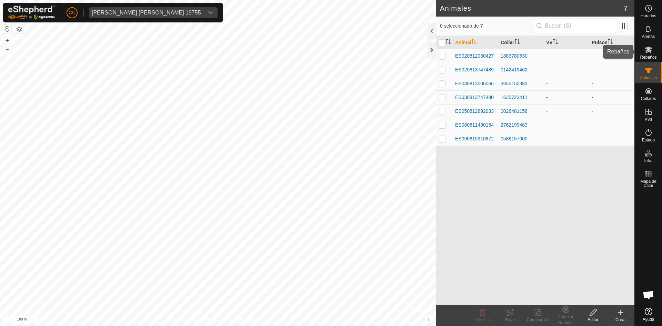
click at [654, 55] on es-mob-svg-icon at bounding box center [649, 49] width 12 height 11
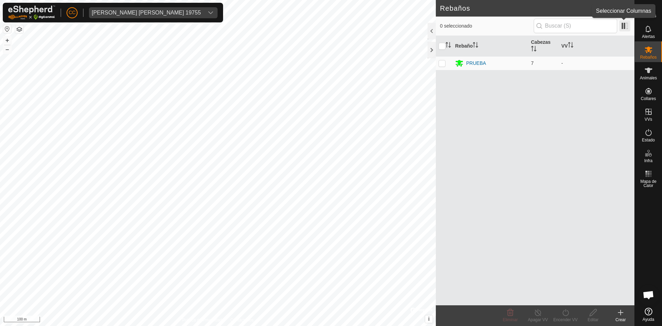
click at [623, 24] on span at bounding box center [625, 25] width 11 height 11
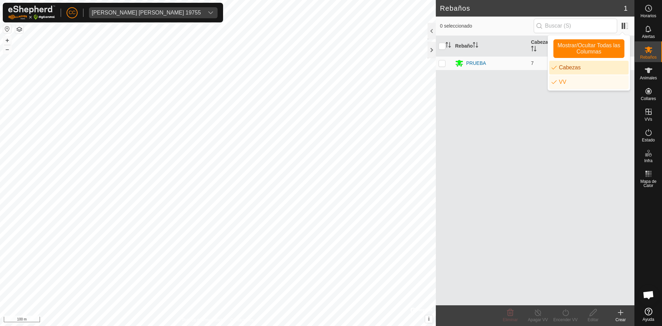
click at [512, 83] on div "Rebaño Cabezas VV PRUEBA 7 -" at bounding box center [535, 170] width 199 height 269
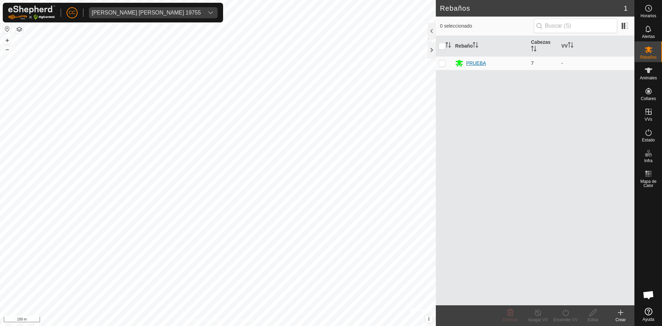
click at [479, 63] on div "PRUEBA" at bounding box center [476, 63] width 20 height 7
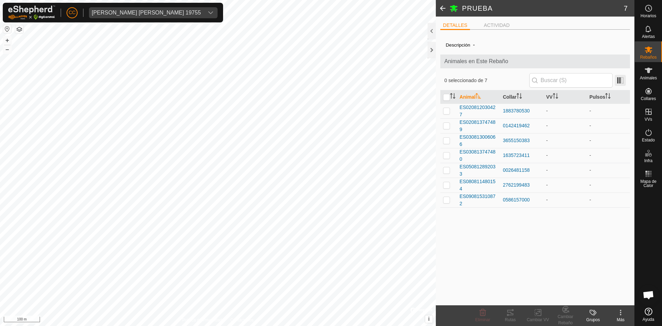
click at [626, 79] on span at bounding box center [620, 80] width 11 height 11
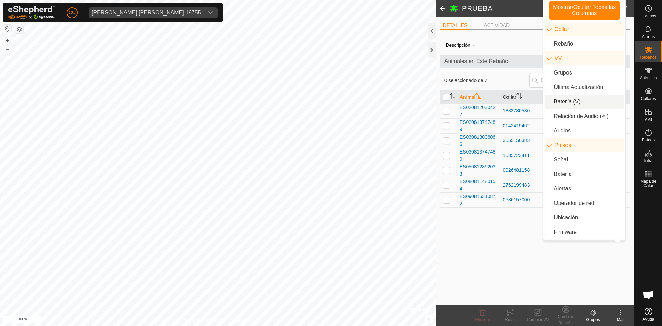
click at [576, 101] on li "Batería (V)" at bounding box center [584, 102] width 79 height 14
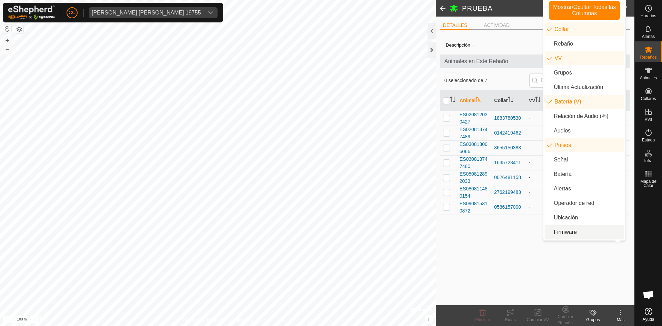
click at [481, 259] on div "Descripción - Animales en Este Rebaño 0 seleccionado de 7 Animal Collar VV Bate…" at bounding box center [536, 170] width 190 height 270
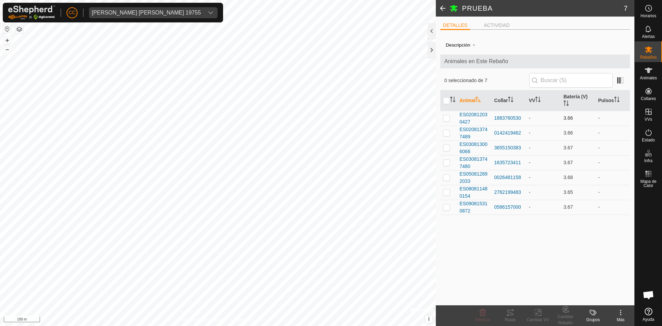
drag, startPoint x: 576, startPoint y: 214, endPoint x: 556, endPoint y: 124, distance: 91.4
click at [556, 124] on tbody "ES020812030427 1883780530 - 3.66 - ES020813747489 0142419462 - 3.66 - ES0308130…" at bounding box center [536, 163] width 190 height 104
click at [568, 139] on td "3.66" at bounding box center [578, 133] width 34 height 15
click at [587, 97] on th "Batería (V)" at bounding box center [578, 100] width 34 height 21
click at [585, 95] on th "Batería (V)" at bounding box center [578, 100] width 34 height 21
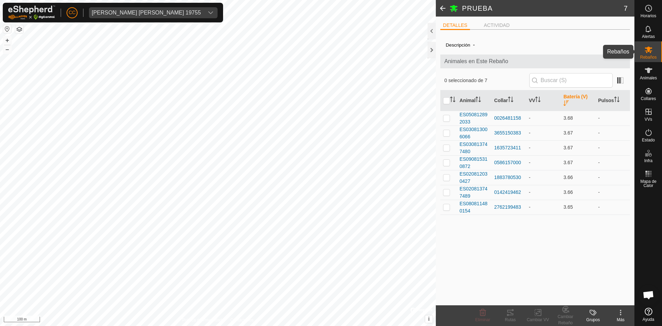
click at [650, 53] on icon at bounding box center [649, 50] width 8 height 8
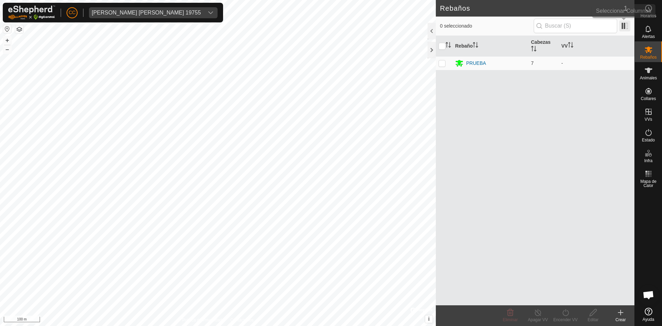
click at [626, 27] on span at bounding box center [625, 25] width 11 height 11
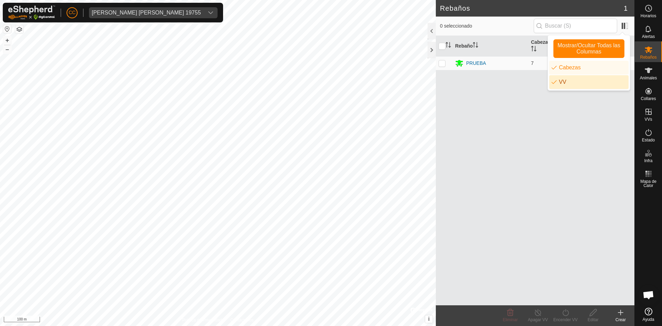
click at [511, 122] on div "Rebaño Cabezas VV PRUEBA 7 -" at bounding box center [535, 170] width 199 height 269
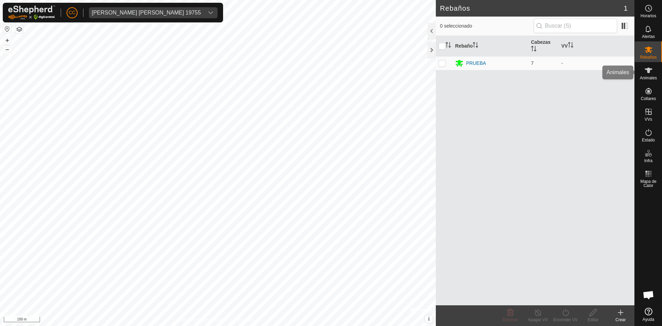
click at [650, 73] on icon at bounding box center [649, 70] width 8 height 8
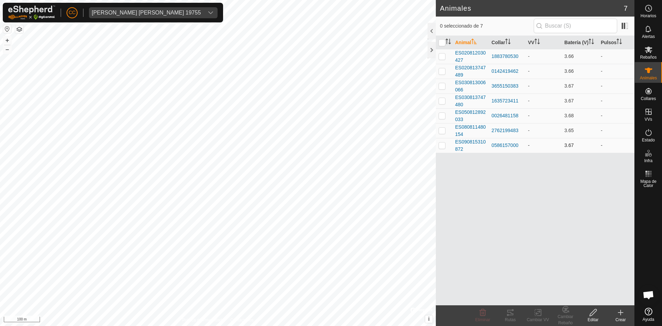
drag, startPoint x: 565, startPoint y: 63, endPoint x: 583, endPoint y: 158, distance: 96.4
click at [583, 153] on tbody "ES020812030427 1883780530 - 3.66 - ES020813747489 0142419462 - 3.66 - ES0308130…" at bounding box center [535, 101] width 199 height 104
click at [578, 194] on div "Animal Collar VV Batería (V) Pulsos ES020812030427 1883780530 - 3.66 - ES020813…" at bounding box center [535, 170] width 199 height 269
click at [649, 75] on es-animals-svg-icon at bounding box center [649, 70] width 12 height 11
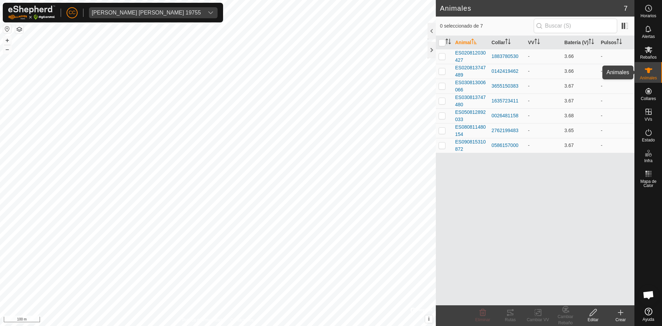
click at [643, 71] on es-animals-svg-icon at bounding box center [649, 70] width 12 height 11
click at [622, 22] on span at bounding box center [625, 25] width 11 height 11
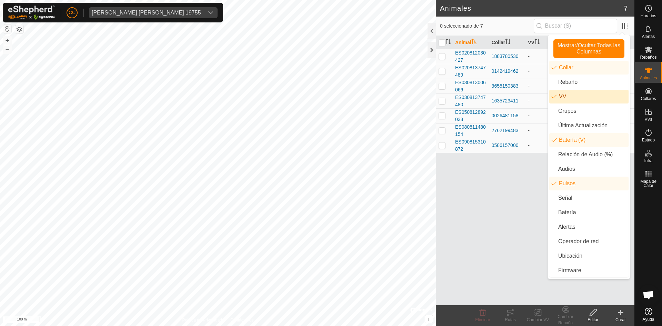
click at [579, 94] on li "VV" at bounding box center [589, 97] width 79 height 14
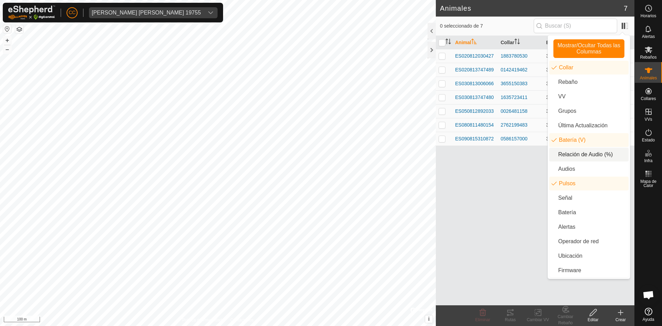
click at [503, 168] on div "Animal Collar Batería (V) Pulsos ES020812030427 1883780530 3.66 - ES02081374748…" at bounding box center [535, 170] width 199 height 269
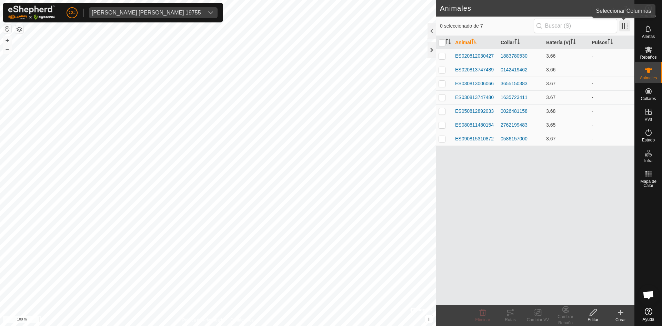
click at [627, 25] on span at bounding box center [625, 25] width 11 height 11
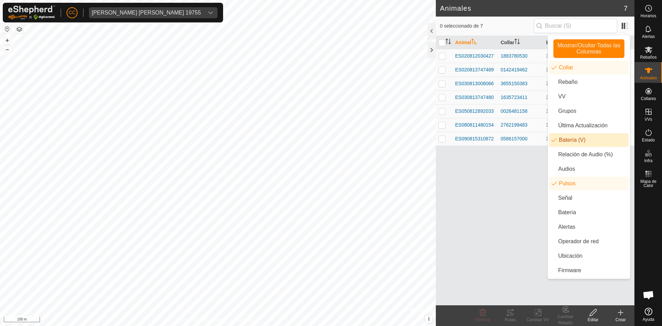
click at [561, 134] on li "Batería (V)" at bounding box center [589, 140] width 79 height 14
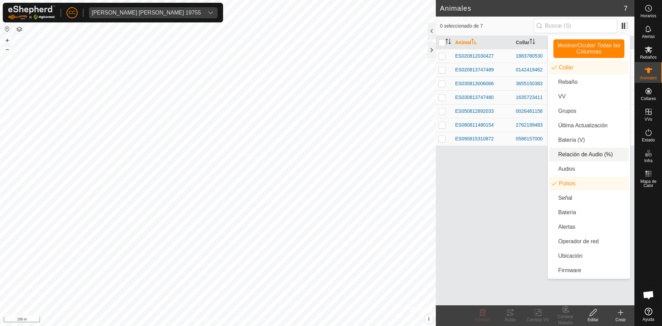
click at [529, 164] on div "Animal Collar Pulsos ES020812030427 1883780530 - ES020813747489 0142419462 - ES…" at bounding box center [535, 170] width 199 height 269
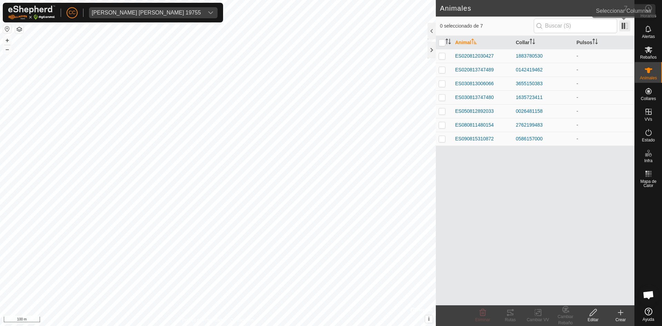
click at [626, 30] on span at bounding box center [625, 25] width 11 height 11
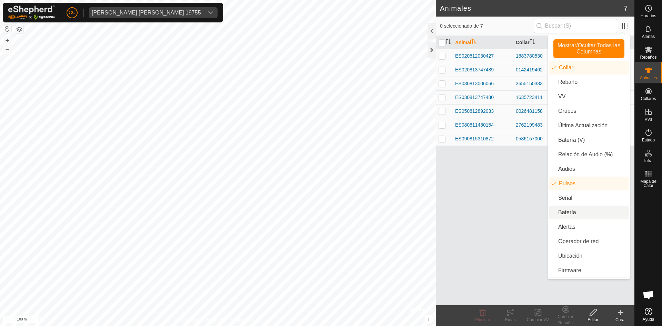
click at [575, 209] on li "Batería" at bounding box center [589, 213] width 79 height 14
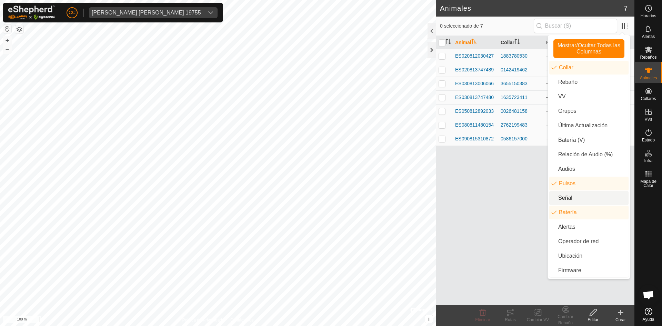
click at [481, 179] on div "Animal Collar Pulsos Batería ES020812030427 1883780530 - - ES020813747489 01424…" at bounding box center [535, 170] width 199 height 269
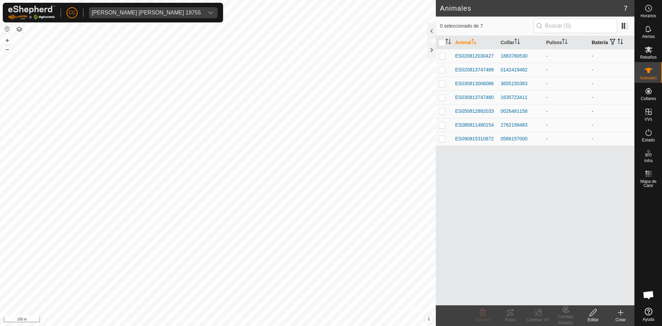
click at [614, 42] on span "button" at bounding box center [613, 42] width 6 height 6
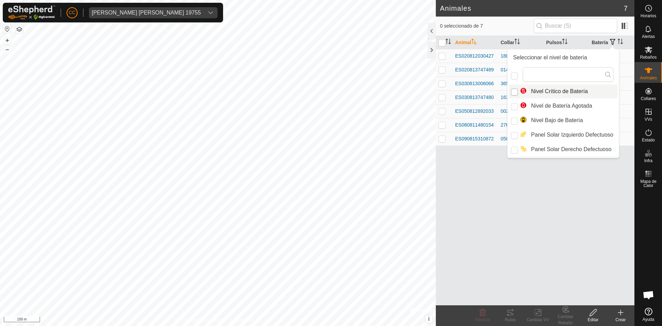
click at [514, 92] on input "Nivel Crítico de Batería" at bounding box center [514, 92] width 7 height 7
checkbox input "true"
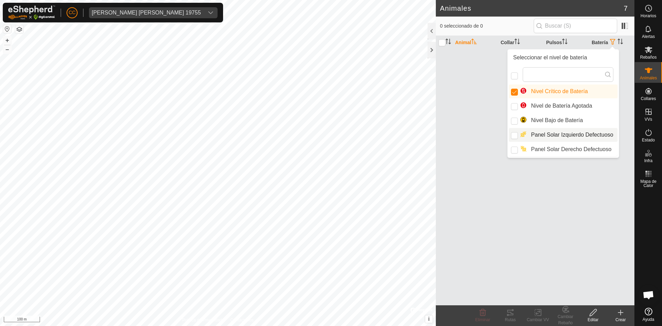
click at [491, 111] on div "Animal Collar Pulsos Batería" at bounding box center [535, 170] width 199 height 269
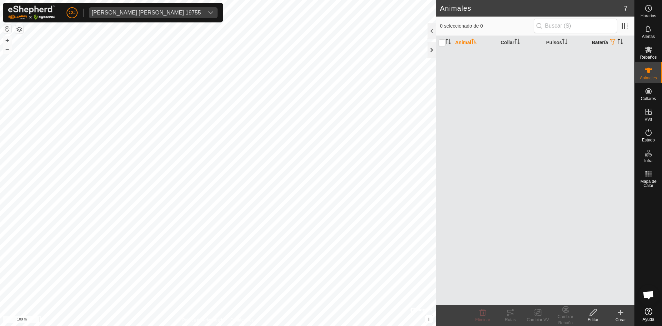
click at [609, 40] on th "Batería" at bounding box center [612, 42] width 46 height 13
click at [615, 41] on span "button" at bounding box center [613, 42] width 6 height 6
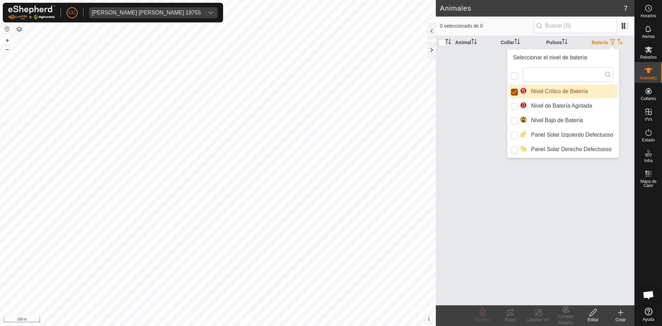
click at [515, 94] on input "Nivel Crítico de Batería" at bounding box center [514, 92] width 7 height 7
checkbox input "false"
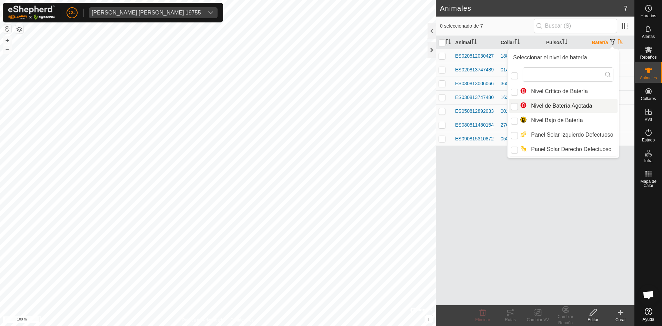
click at [491, 127] on span "ES080811480154" at bounding box center [474, 124] width 39 height 7
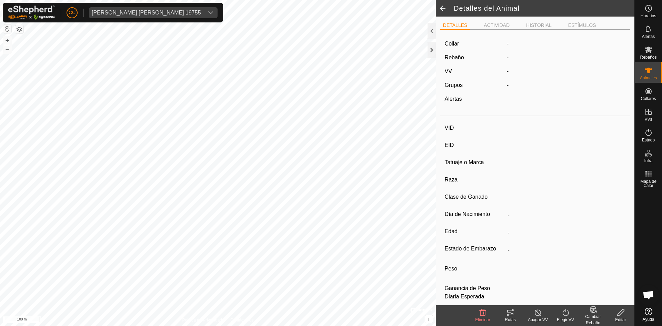
type input "ES080811480154"
type input "-"
type input "LIMUSIN"
type input "-"
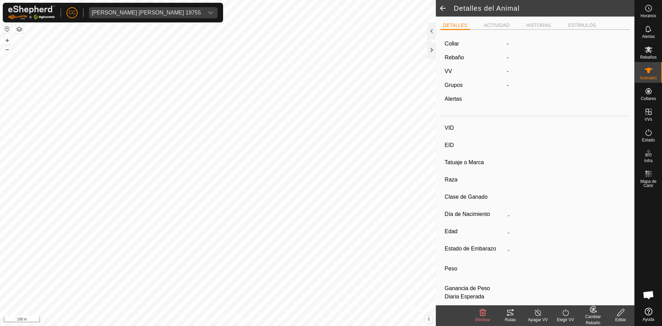
type input "05/2015"
type input "10 years 5 months"
type input "Vacía"
type input "500 kg"
type input "-"
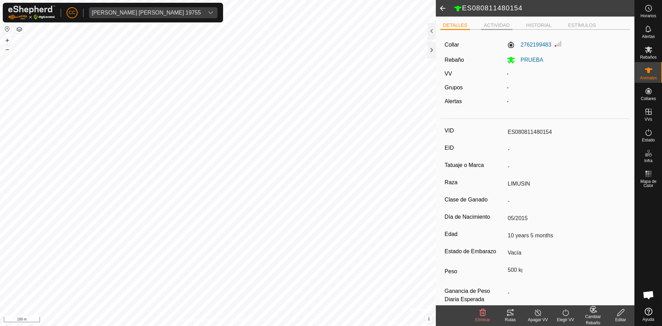
click at [491, 22] on li "ACTIVIDAD" at bounding box center [496, 26] width 31 height 8
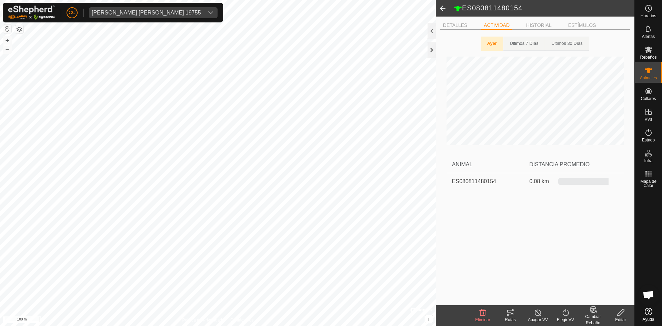
click at [544, 22] on li "HISTORIAL" at bounding box center [539, 26] width 31 height 8
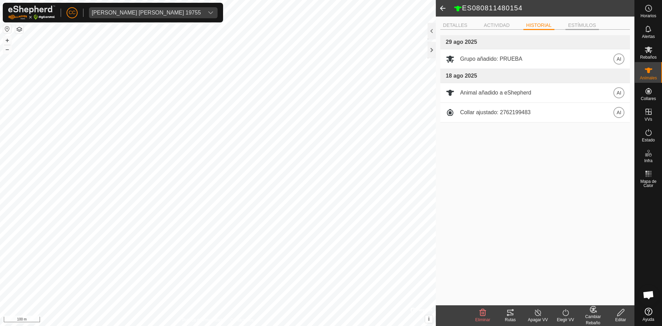
click at [592, 22] on li "ESTÍMULOS" at bounding box center [582, 26] width 33 height 8
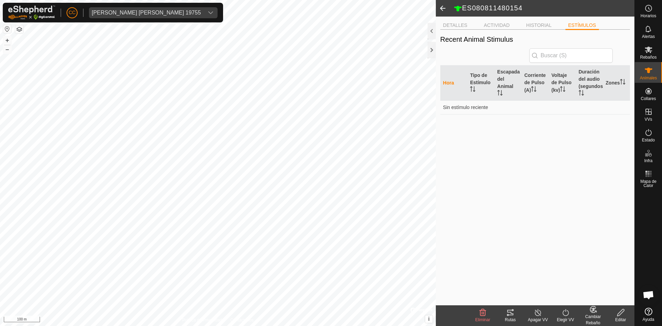
click at [442, 7] on span at bounding box center [443, 8] width 14 height 17
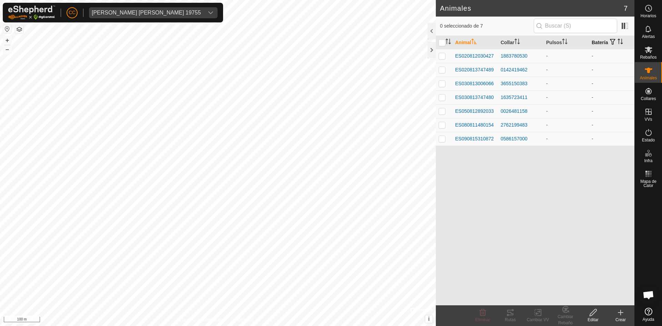
click at [613, 42] on span "button" at bounding box center [613, 42] width 6 height 6
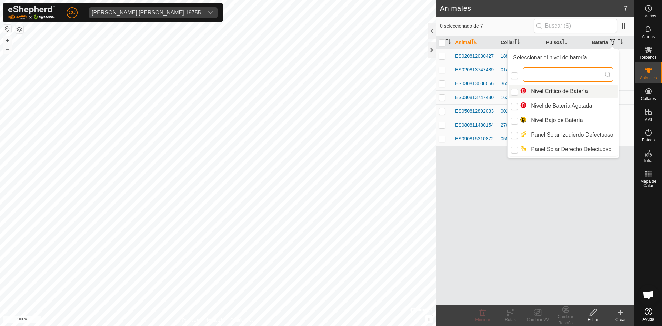
click at [596, 75] on input "text" at bounding box center [568, 74] width 90 height 14
click at [621, 39] on icon "Activar para ordenar" at bounding box center [621, 42] width 6 height 6
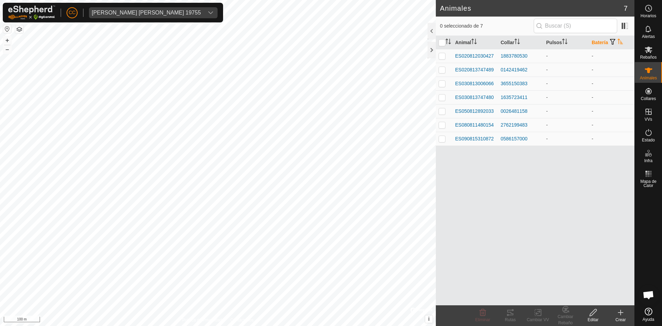
click at [621, 39] on icon "Activar para ordenar" at bounding box center [621, 42] width 6 height 6
click at [623, 27] on span at bounding box center [625, 25] width 11 height 11
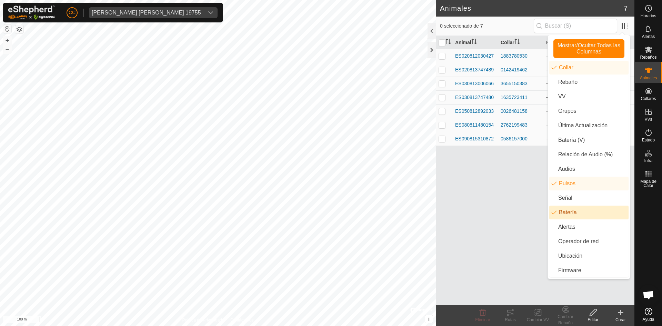
click at [596, 216] on li "Batería" at bounding box center [589, 213] width 79 height 14
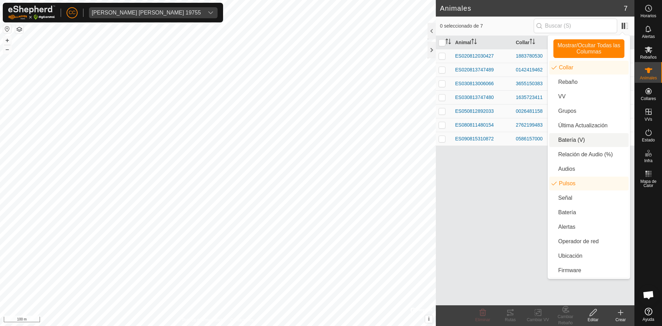
click at [574, 139] on li "Batería (V)" at bounding box center [589, 140] width 79 height 14
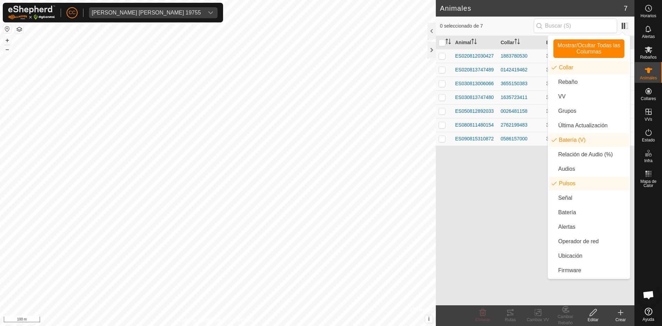
click at [495, 183] on div "Animal Collar Batería (V) Pulsos ES020812030427 1883780530 3.66 - ES02081374748…" at bounding box center [535, 170] width 199 height 269
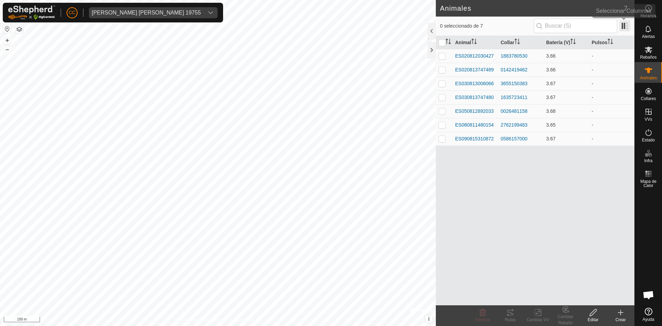
click at [626, 23] on span at bounding box center [625, 25] width 11 height 11
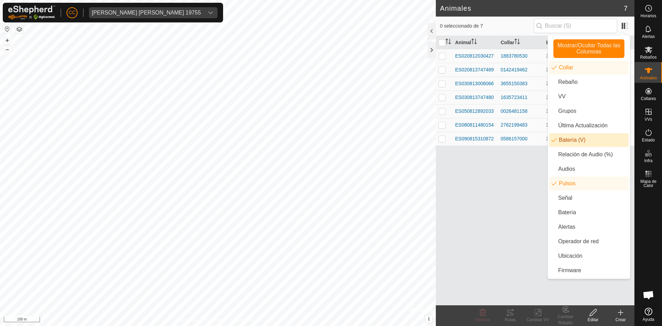
click at [574, 142] on li "Batería (V)" at bounding box center [589, 140] width 79 height 14
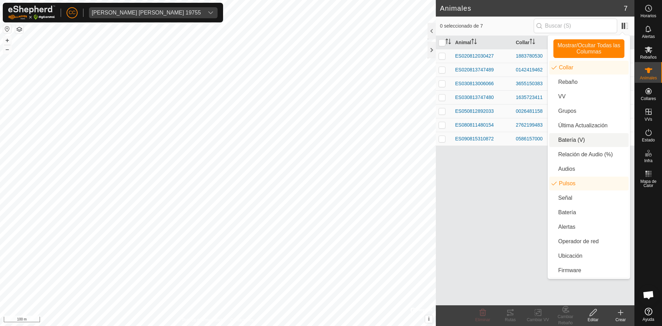
click at [567, 138] on li "Batería (V)" at bounding box center [589, 140] width 79 height 14
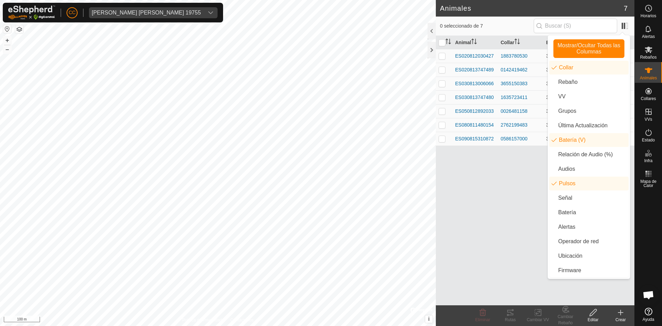
click at [517, 179] on div "Animal Collar Batería (V) Pulsos ES020812030427 1883780530 3.66 - ES02081374748…" at bounding box center [535, 170] width 199 height 269
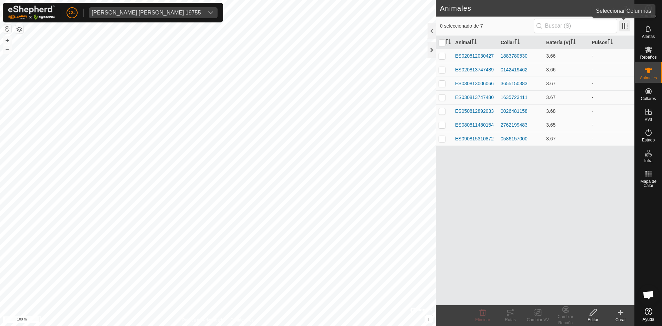
click at [625, 25] on span at bounding box center [625, 25] width 11 height 11
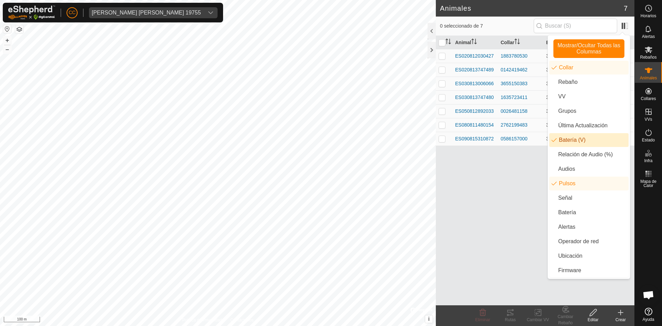
click at [563, 140] on li "Batería (V)" at bounding box center [589, 140] width 79 height 14
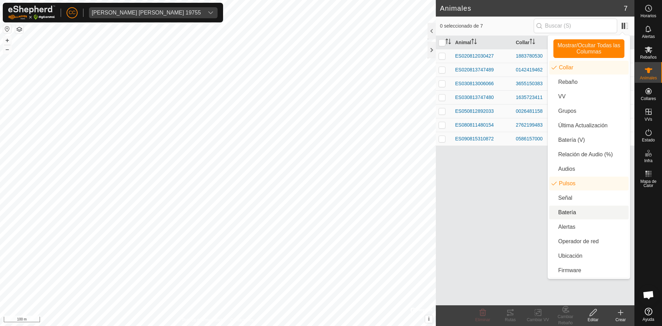
click at [573, 216] on li "Batería" at bounding box center [589, 213] width 79 height 14
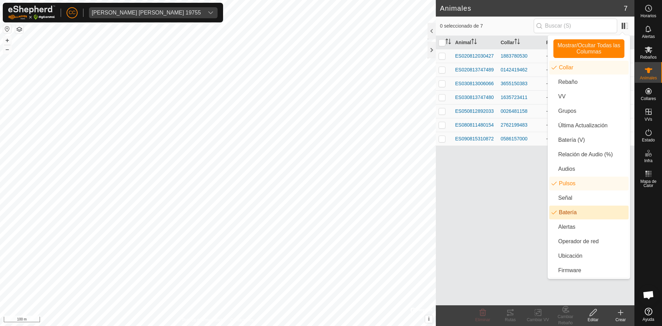
click at [489, 208] on div "Animal Collar Pulsos Batería ES020812030427 1883780530 - - ES020813747489 01424…" at bounding box center [535, 170] width 199 height 269
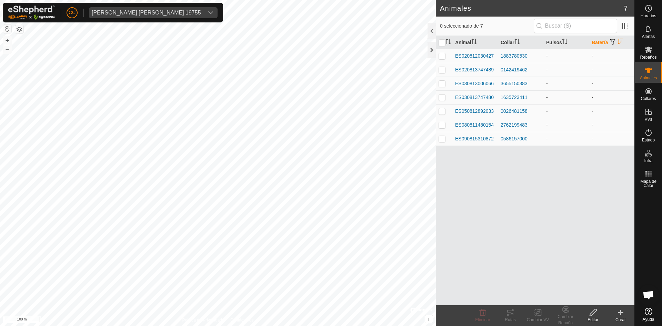
drag, startPoint x: 588, startPoint y: 55, endPoint x: 588, endPoint y: 150, distance: 95.2
click at [588, 150] on div "Animal Collar Pulsos Batería ES020812030427 1883780530 - - ES020813747489 01424…" at bounding box center [535, 170] width 199 height 269
click at [583, 119] on td "-" at bounding box center [567, 125] width 46 height 14
click at [622, 24] on span at bounding box center [625, 25] width 11 height 11
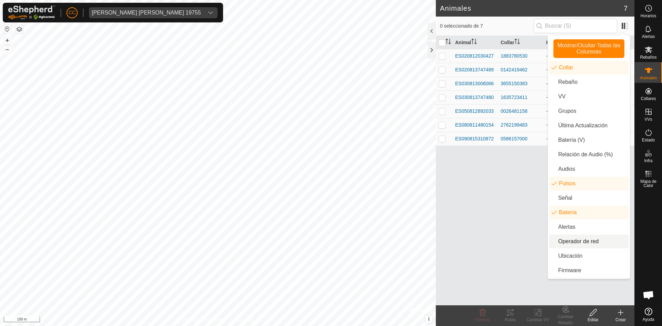
click at [581, 237] on li "Operador de red" at bounding box center [589, 242] width 79 height 14
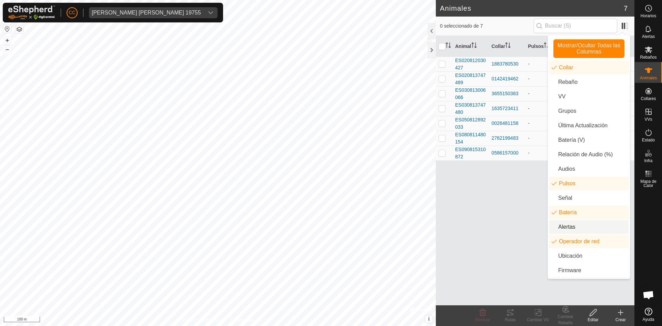
click at [579, 229] on li "Alertas" at bounding box center [589, 227] width 79 height 14
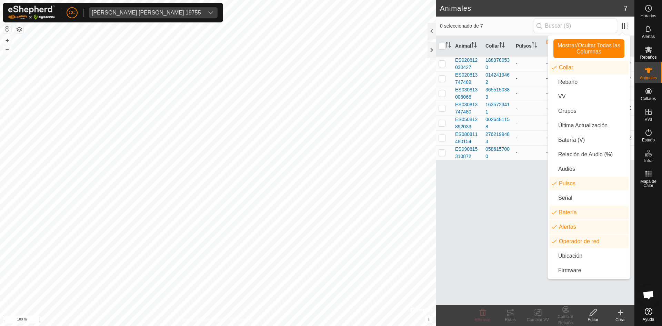
click at [508, 230] on div "Animal Collar Pulsos Batería Alertas Operador de red ES020812030427 1883780530 …" at bounding box center [535, 170] width 199 height 269
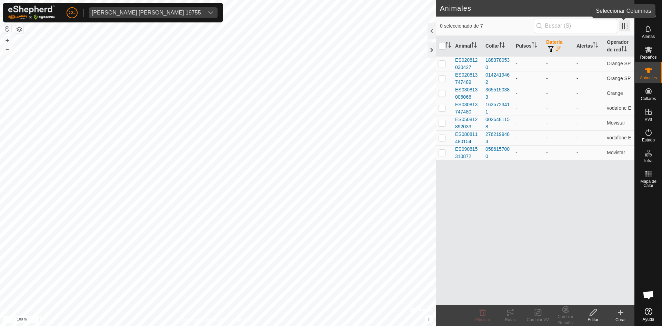
click at [624, 26] on span at bounding box center [625, 25] width 11 height 11
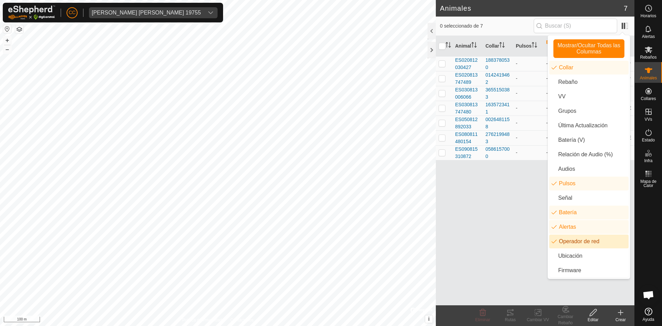
click at [570, 238] on li "Operador de red" at bounding box center [589, 242] width 79 height 14
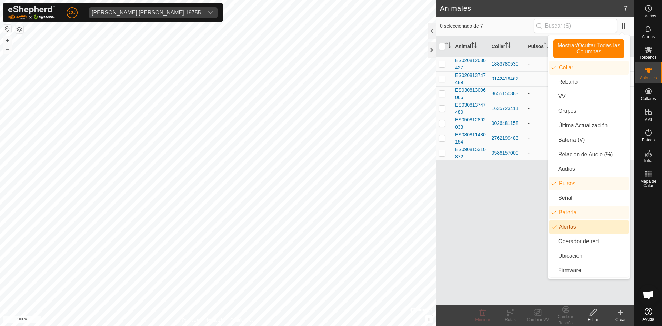
click at [568, 223] on li "Alertas" at bounding box center [589, 227] width 79 height 14
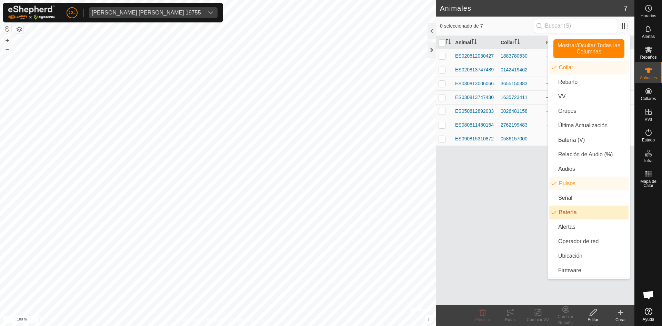
click at [567, 213] on li "Batería" at bounding box center [589, 213] width 79 height 14
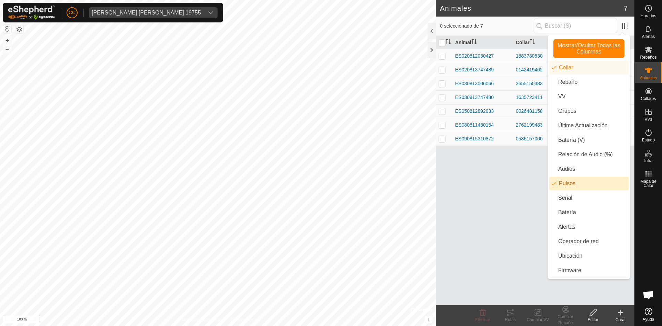
click at [566, 180] on li "Pulsos" at bounding box center [589, 184] width 79 height 14
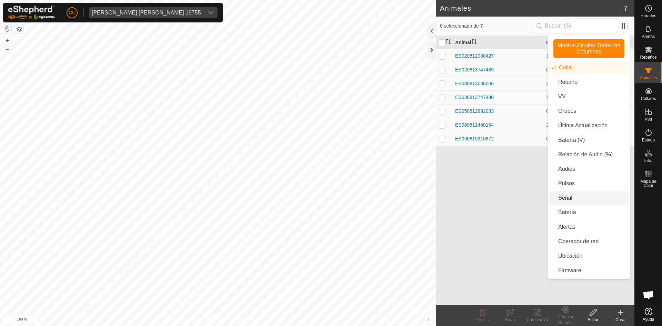
click at [511, 205] on div "Animal Collar ES020812030427 1883780530 ES020813747489 0142419462 ES03081300606…" at bounding box center [535, 170] width 199 height 269
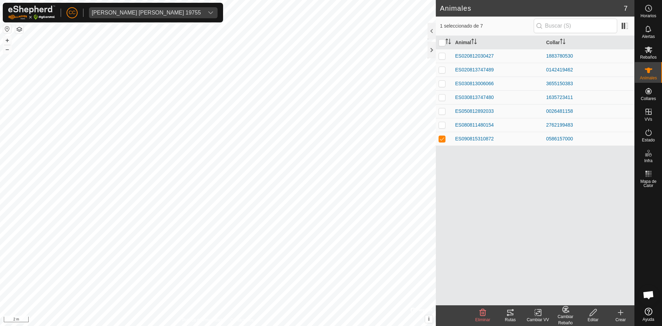
click at [440, 141] on p-checkbox at bounding box center [442, 139] width 7 height 6
checkbox input "false"
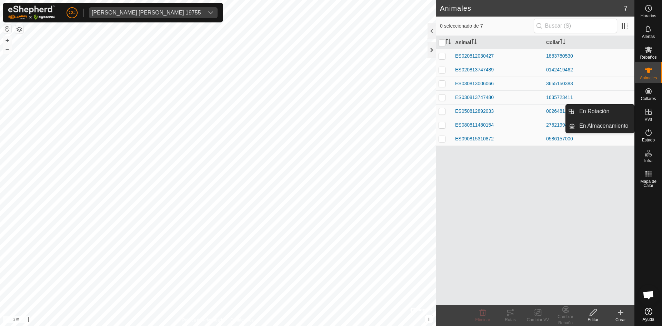
click at [648, 112] on icon at bounding box center [649, 112] width 6 height 6
click at [647, 116] on es-virtualpaddocks-svg-icon at bounding box center [649, 111] width 12 height 11
click at [590, 114] on link "En Rotación" at bounding box center [604, 112] width 59 height 14
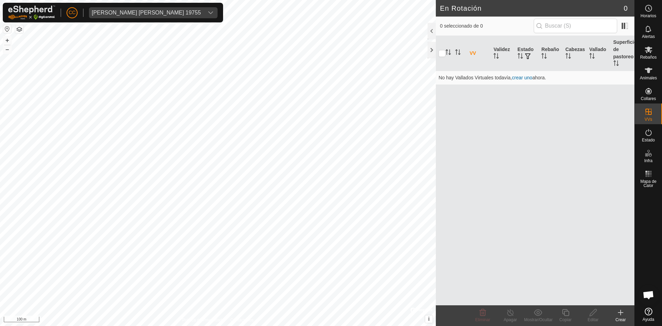
click at [483, 12] on div "En Rotación 0 0 seleccionado de 0 VV Validez Estado Rebaño Cabezas Vallado Supe…" at bounding box center [317, 163] width 635 height 326
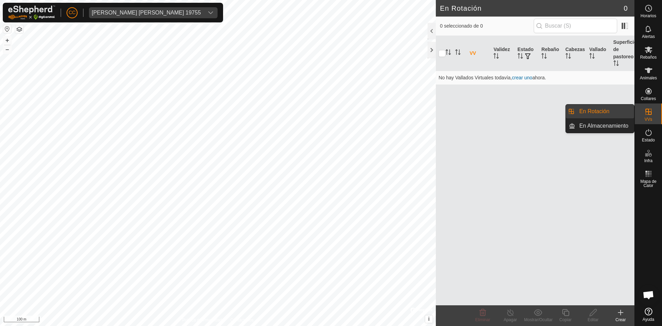
click at [649, 113] on icon at bounding box center [649, 112] width 6 height 6
click at [621, 123] on link "En Almacenamiento" at bounding box center [604, 126] width 59 height 14
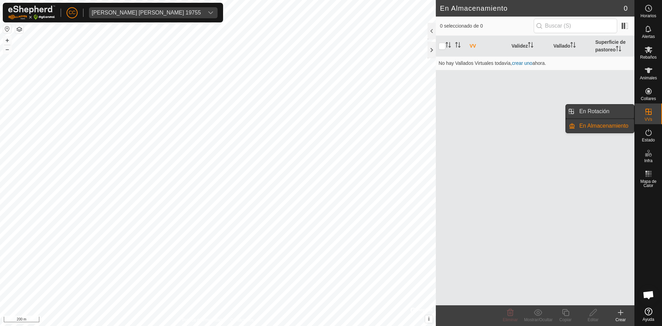
drag, startPoint x: 627, startPoint y: 110, endPoint x: 600, endPoint y: 110, distance: 27.3
click at [600, 110] on link "En Rotación" at bounding box center [604, 112] width 59 height 14
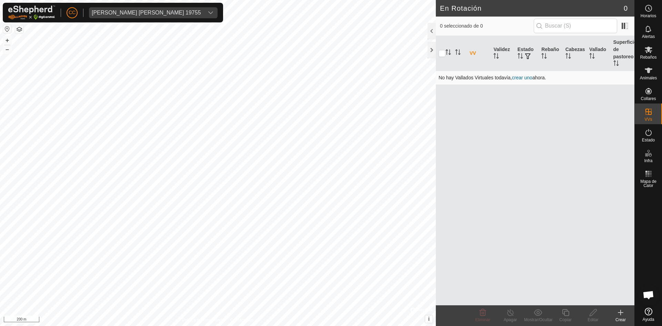
click at [526, 75] on link "crear uno" at bounding box center [522, 78] width 20 height 6
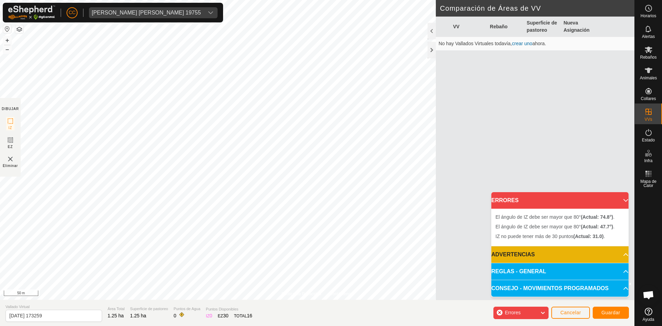
click at [531, 312] on div "Errores" at bounding box center [521, 313] width 55 height 12
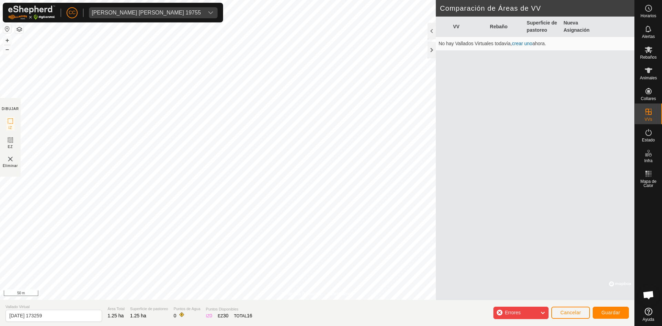
click at [511, 310] on span "Errores" at bounding box center [513, 313] width 16 height 6
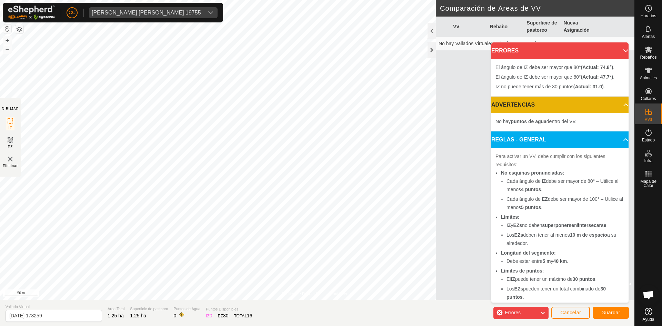
click at [504, 314] on div "Errores" at bounding box center [521, 313] width 55 height 12
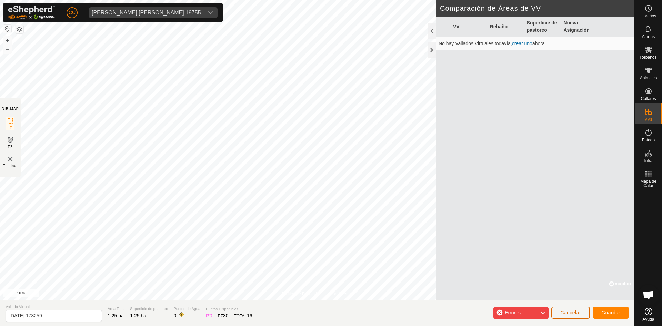
click at [564, 310] on span "Cancelar" at bounding box center [571, 313] width 21 height 6
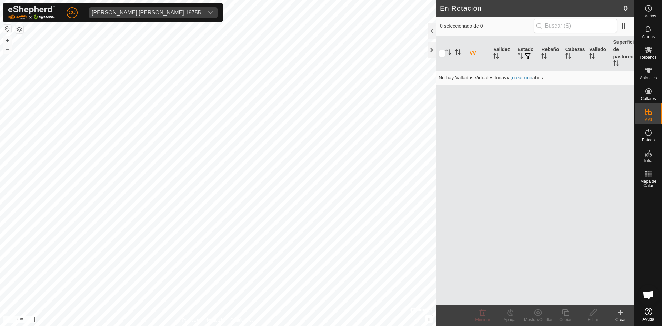
click at [621, 311] on icon at bounding box center [621, 312] width 0 height 5
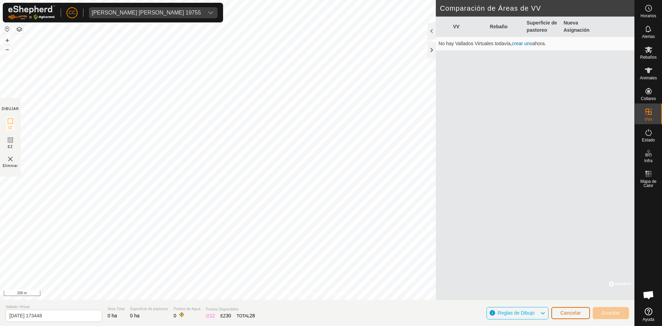
click at [575, 315] on span "Cancelar" at bounding box center [571, 313] width 21 height 6
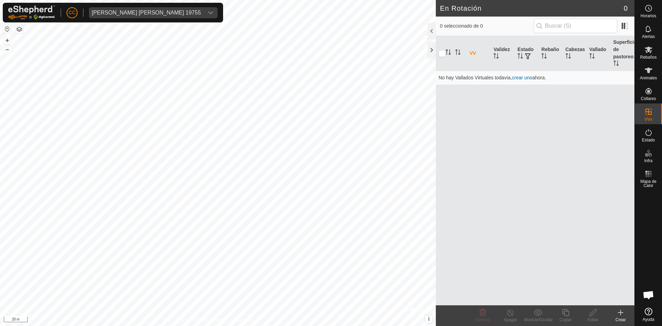
click at [616, 315] on create-svg-icon at bounding box center [621, 312] width 28 height 8
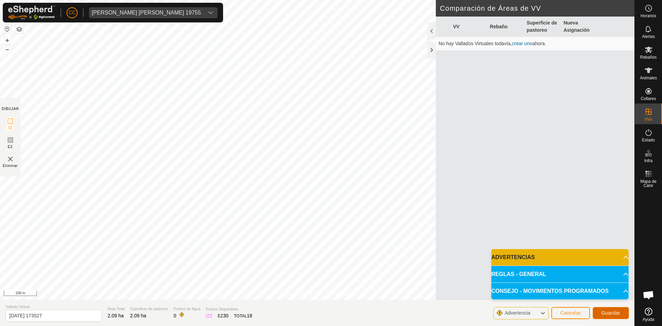
click at [609, 310] on span "Guardar" at bounding box center [611, 313] width 19 height 6
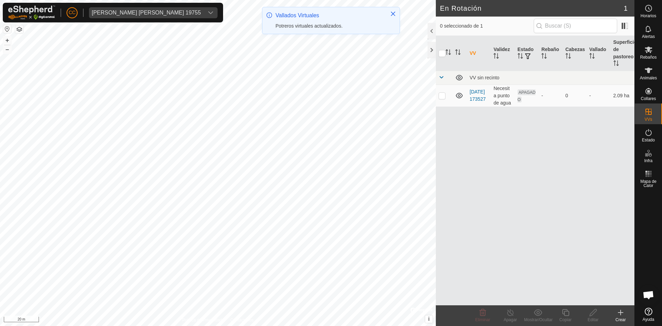
click at [306, 17] on div "CC Ana Isabel De La Iglesia Gutierrez 19755 Horarios Alertas Rebaños Animales C…" at bounding box center [331, 163] width 662 height 326
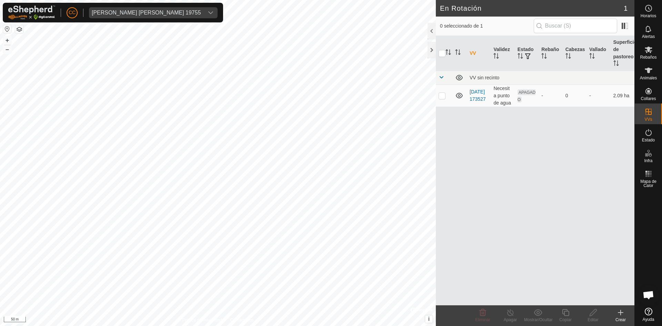
checkbox input "true"
click at [472, 93] on link "[DATE] 173527" at bounding box center [478, 95] width 16 height 13
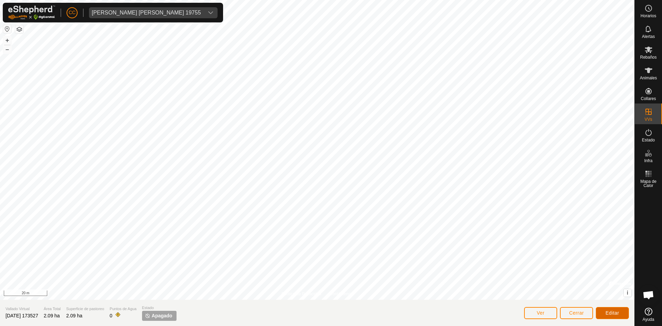
click at [611, 312] on span "Editar" at bounding box center [613, 313] width 14 height 6
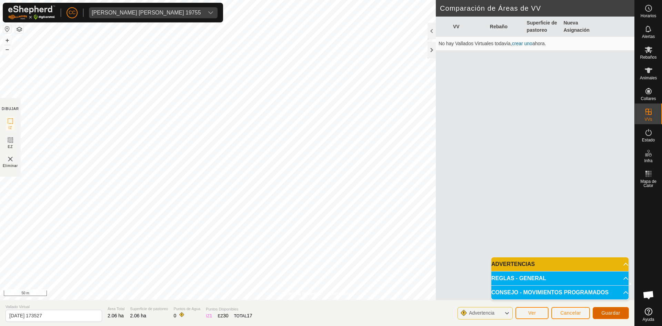
click at [607, 315] on span "Guardar" at bounding box center [611, 313] width 19 height 6
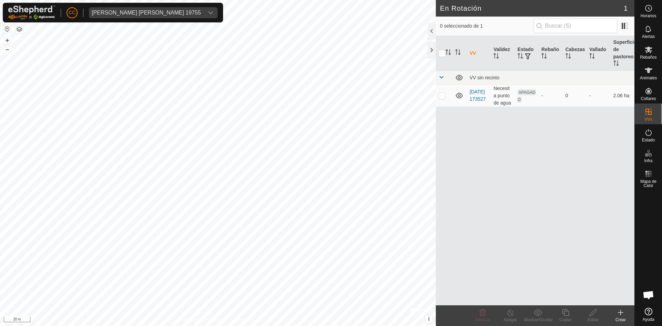
checkbox input "true"
click at [591, 309] on icon at bounding box center [593, 312] width 9 height 8
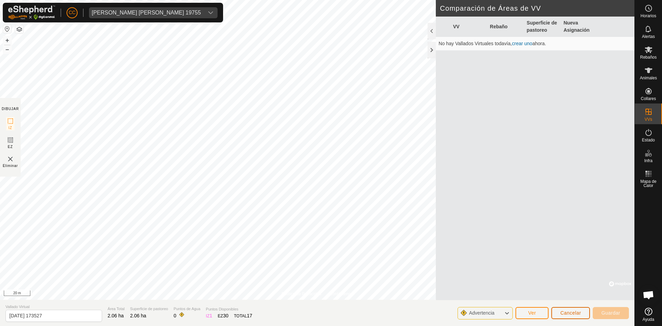
click at [566, 314] on span "Cancelar" at bounding box center [571, 313] width 21 height 6
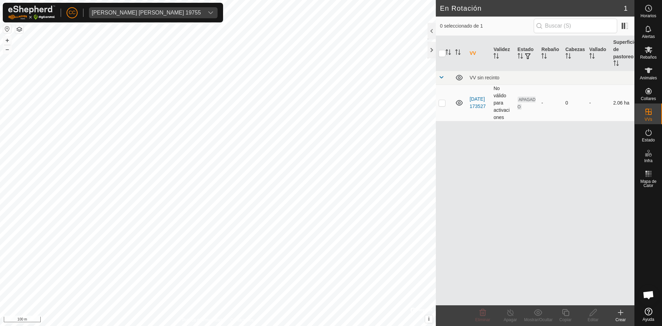
click at [439, 104] on p-checkbox at bounding box center [442, 103] width 7 height 6
checkbox input "true"
click at [448, 103] on td at bounding box center [444, 103] width 17 height 37
checkbox input "false"
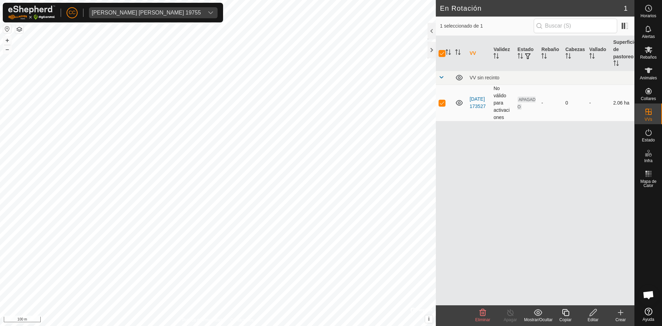
checkbox input "false"
click at [444, 103] on p-checkbox at bounding box center [442, 103] width 7 height 6
checkbox input "true"
click at [443, 103] on p-checkbox at bounding box center [442, 103] width 7 height 6
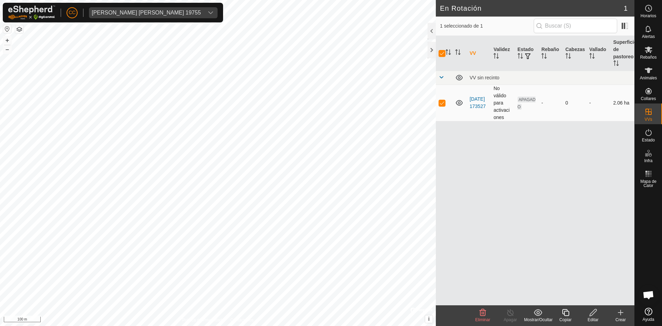
checkbox input "false"
checkbox input "true"
click at [651, 65] on es-animals-svg-icon at bounding box center [649, 70] width 12 height 11
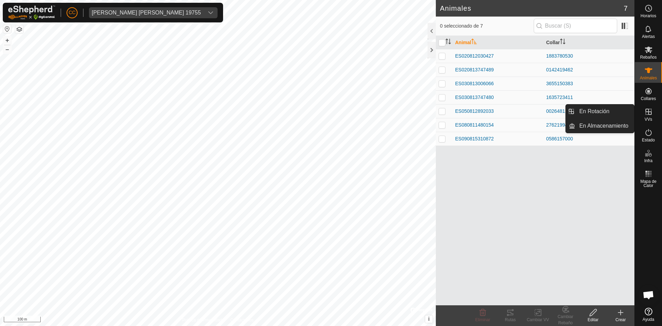
click at [648, 112] on icon at bounding box center [649, 112] width 8 height 8
click at [615, 113] on link "En Rotación" at bounding box center [604, 112] width 59 height 14
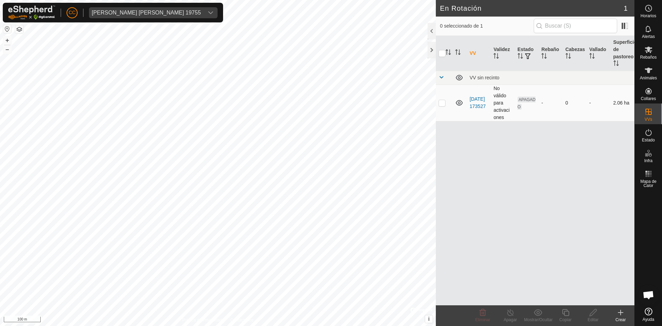
click at [444, 103] on p-checkbox at bounding box center [442, 103] width 7 height 6
checkbox input "true"
click at [540, 316] on icon at bounding box center [538, 312] width 9 height 8
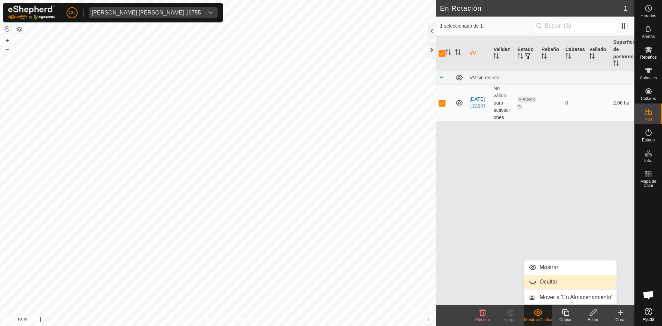
click at [551, 277] on link "Ocultar" at bounding box center [571, 282] width 92 height 14
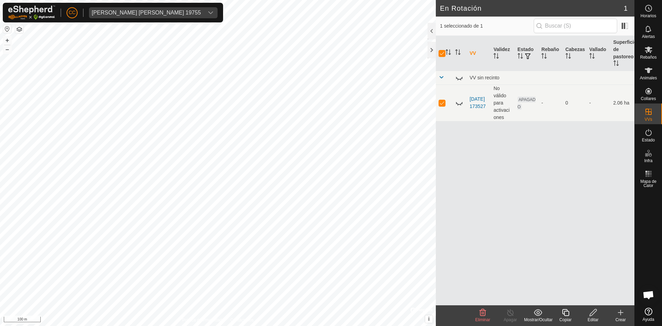
click at [536, 316] on icon at bounding box center [538, 312] width 9 height 8
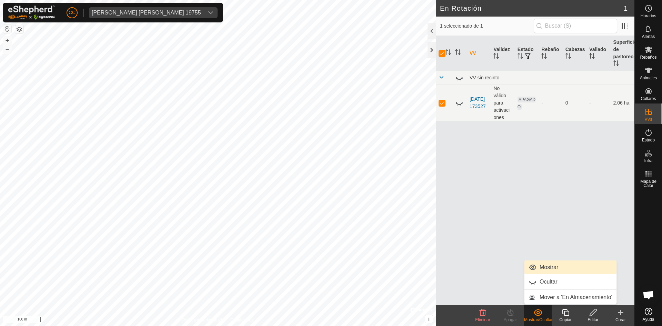
click at [547, 264] on link "Mostrar" at bounding box center [571, 267] width 92 height 14
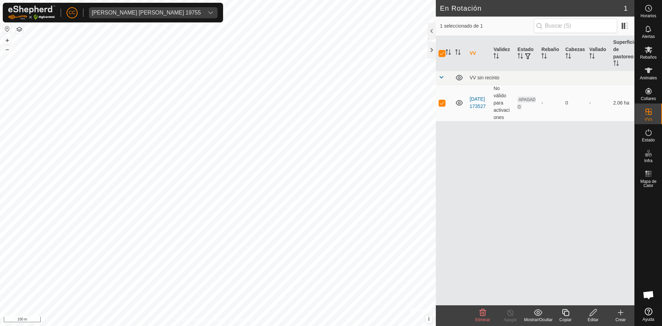
click at [474, 212] on div "VV Validez Estado Rebaño Cabezas Vallado Superficie de pastoreo VV sin recinto …" at bounding box center [535, 170] width 199 height 269
drag, startPoint x: 485, startPoint y: 77, endPoint x: 479, endPoint y: 77, distance: 6.6
click at [485, 77] on div "VV sin recinto" at bounding box center [551, 78] width 162 height 6
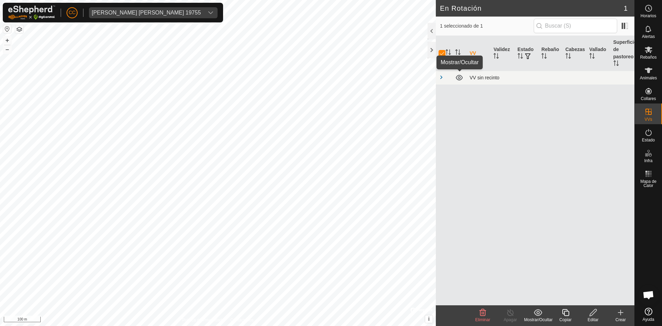
click at [461, 78] on icon at bounding box center [459, 78] width 7 height 6
click at [441, 80] on span at bounding box center [442, 78] width 6 height 6
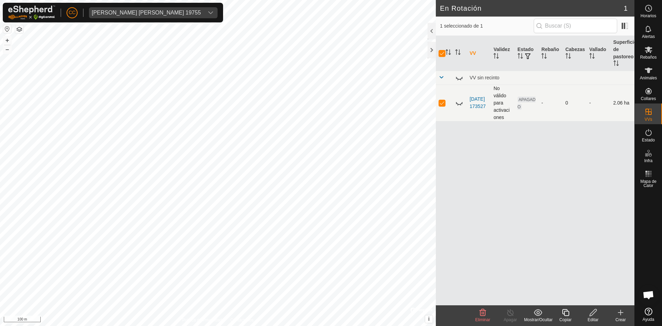
click at [441, 102] on p-checkbox at bounding box center [442, 103] width 7 height 6
checkbox input "false"
click at [459, 102] on icon at bounding box center [459, 103] width 8 height 8
click at [459, 102] on icon at bounding box center [459, 103] width 7 height 6
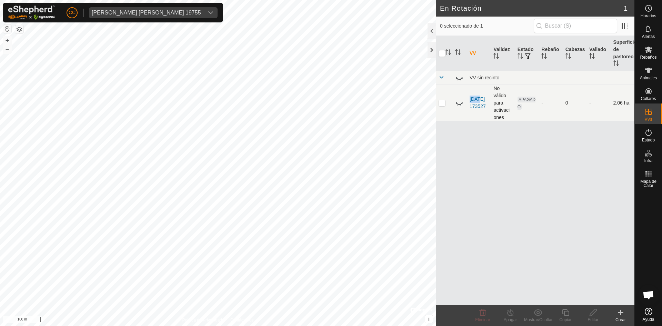
click at [460, 102] on icon at bounding box center [459, 103] width 8 height 8
click at [489, 144] on div "VV Validez Estado Rebaño Cabezas Vallado Superficie de pastoreo VV sin recinto …" at bounding box center [535, 170] width 199 height 269
click at [481, 82] on td "VV sin recinto" at bounding box center [551, 78] width 168 height 14
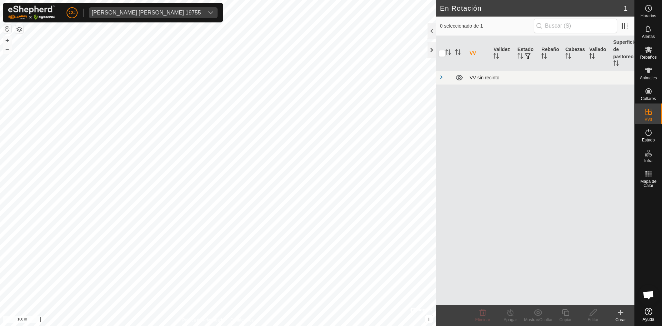
click at [481, 80] on div "VV sin recinto" at bounding box center [551, 78] width 162 height 6
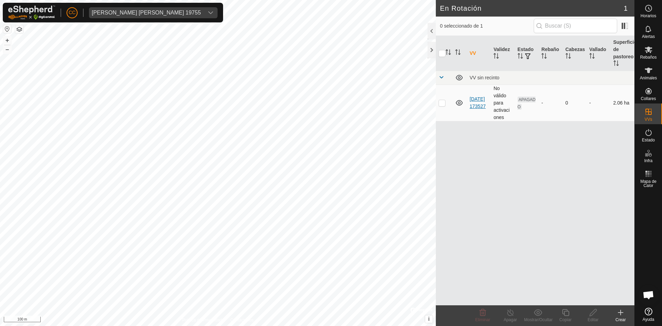
click at [479, 103] on link "[DATE] 173527" at bounding box center [478, 102] width 16 height 13
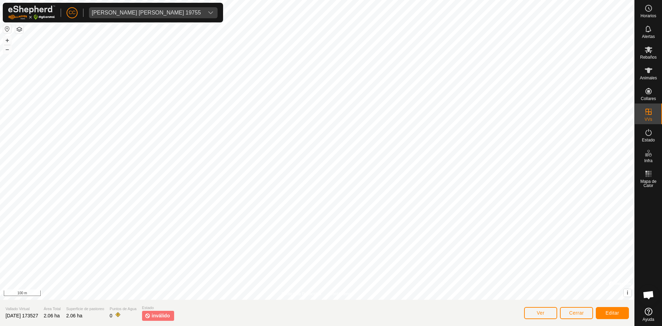
click at [169, 318] on span "inválido" at bounding box center [161, 315] width 18 height 7
click at [607, 313] on span "Editar" at bounding box center [613, 313] width 14 height 6
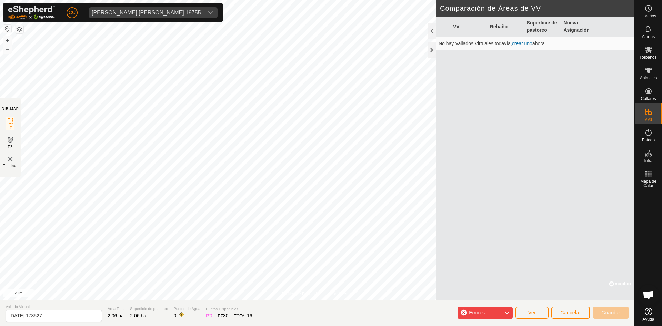
click at [503, 316] on div "Errores" at bounding box center [485, 313] width 55 height 12
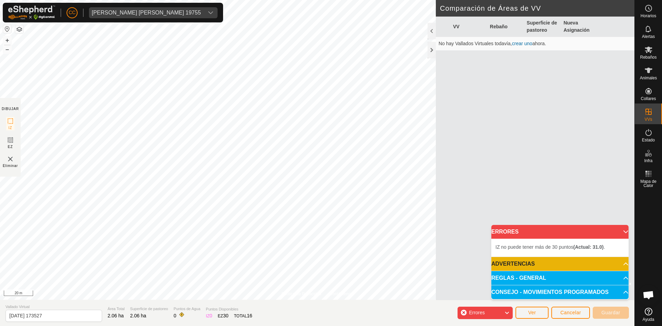
click at [398, 325] on div "Política de Privacidad Contáctenos 2025-08-29 173527 Estado: APAGADO Tipo: Zona…" at bounding box center [317, 163] width 635 height 326
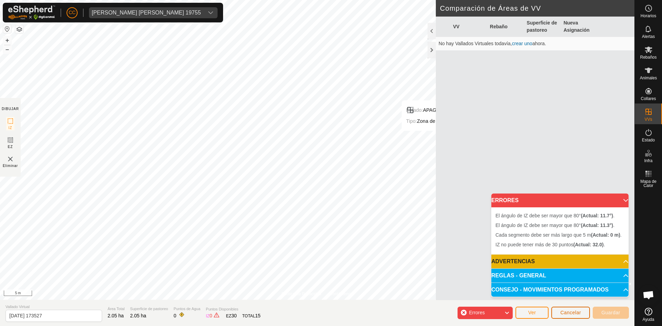
click at [566, 311] on span "Cancelar" at bounding box center [571, 313] width 21 height 6
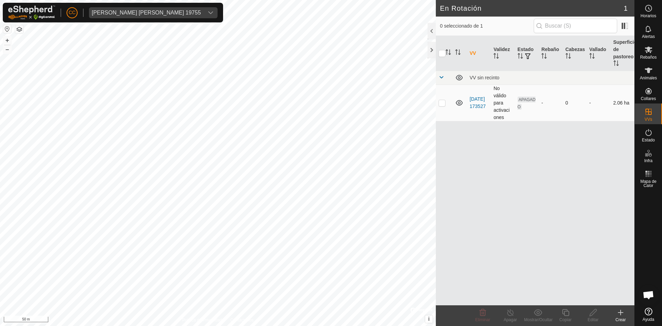
checkbox input "true"
checkbox input "false"
checkbox input "true"
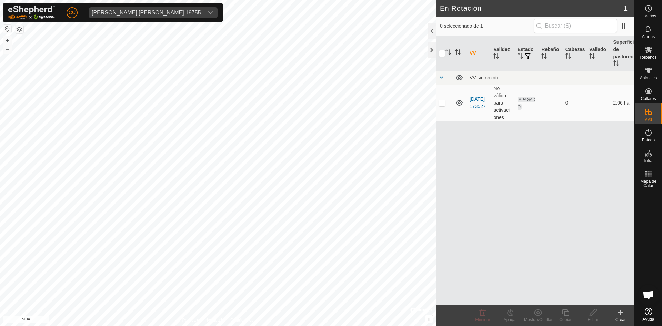
checkbox input "true"
click at [593, 315] on icon at bounding box center [593, 312] width 7 height 7
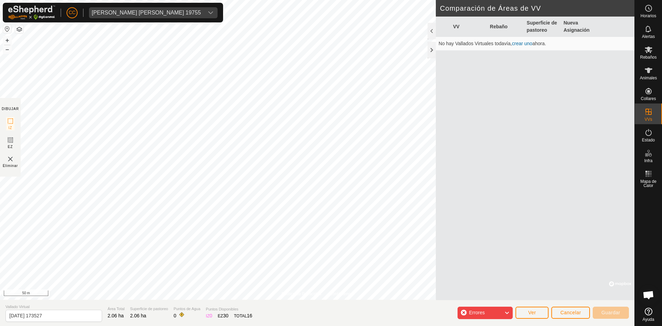
click at [482, 312] on span "Errores" at bounding box center [477, 313] width 16 height 6
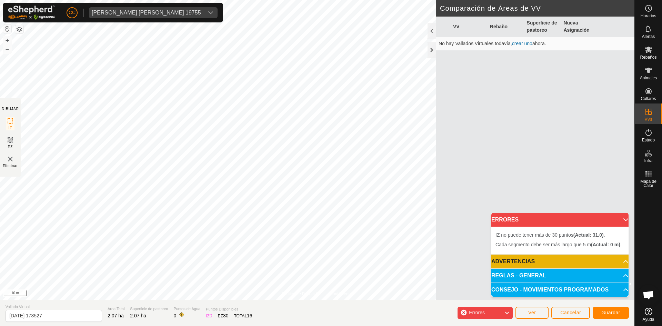
click at [535, 273] on p-accordion-header "REGLAS - GENERAL" at bounding box center [560, 276] width 137 height 14
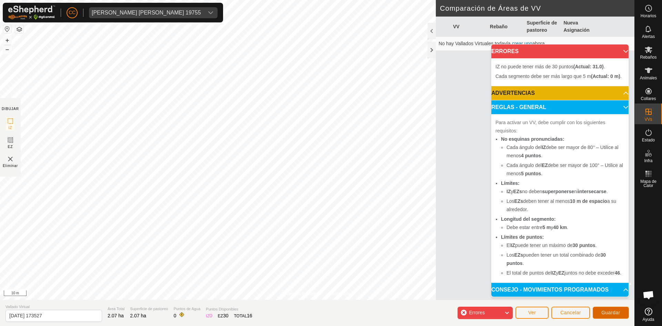
click at [607, 309] on button "Guardar" at bounding box center [611, 313] width 36 height 12
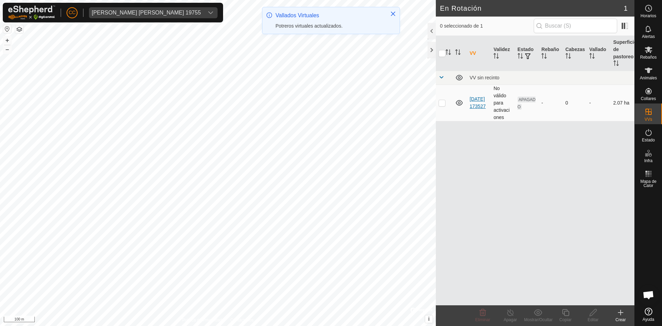
click at [479, 101] on link "[DATE] 173527" at bounding box center [478, 102] width 16 height 13
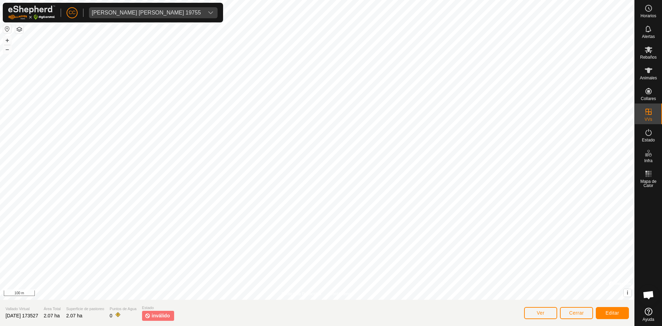
click at [170, 317] on span "inválido" at bounding box center [161, 315] width 18 height 7
click at [545, 314] on button "Ver" at bounding box center [540, 313] width 33 height 12
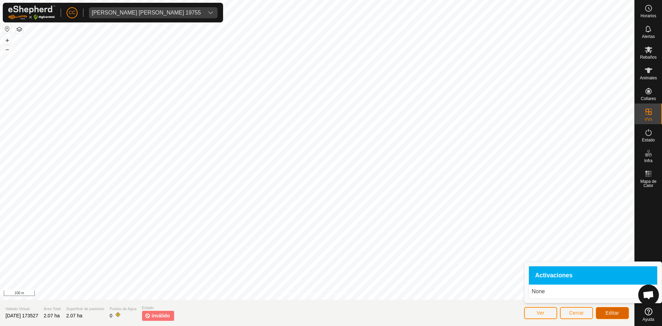
click at [609, 313] on span "Editar" at bounding box center [613, 313] width 14 height 6
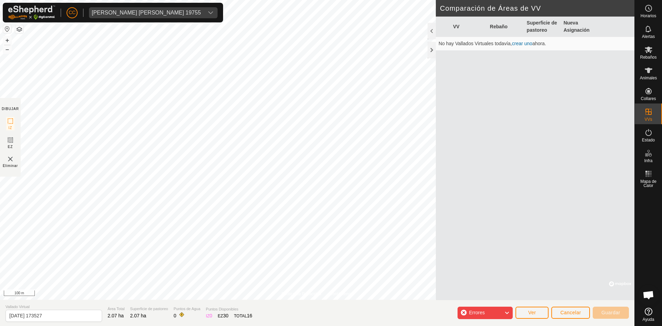
click at [506, 313] on icon at bounding box center [507, 312] width 6 height 9
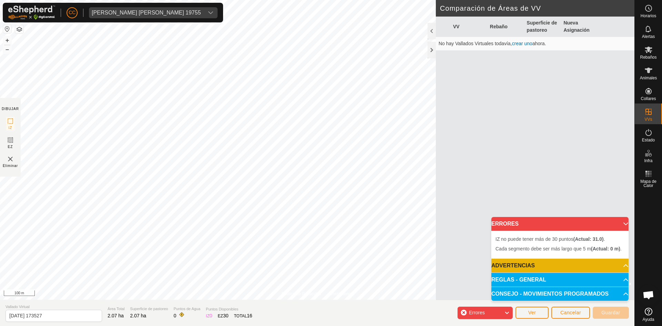
click at [532, 278] on p-accordion-header "REGLAS - GENERAL" at bounding box center [560, 280] width 137 height 14
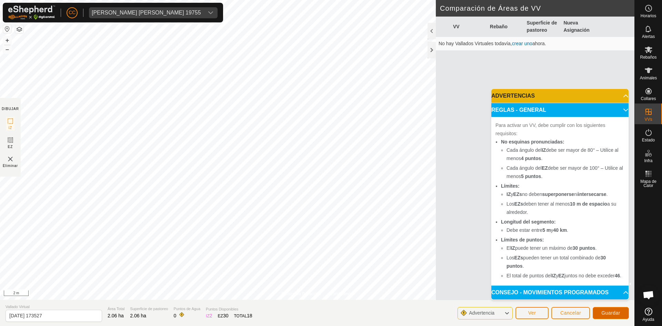
click at [606, 313] on span "Guardar" at bounding box center [611, 313] width 19 height 6
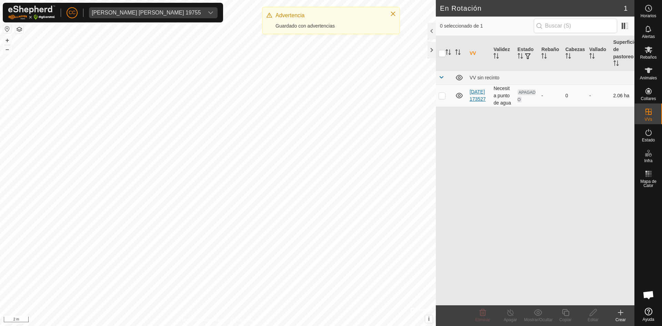
click at [473, 98] on link "2025-08-29 173527" at bounding box center [478, 95] width 16 height 13
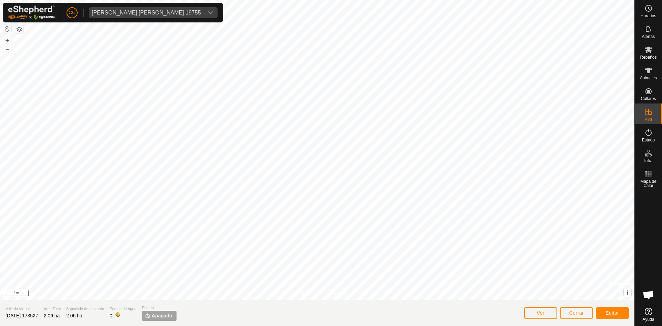
click at [165, 315] on span "Apagado" at bounding box center [162, 315] width 21 height 7
click at [585, 312] on button "Cerrar" at bounding box center [576, 313] width 33 height 12
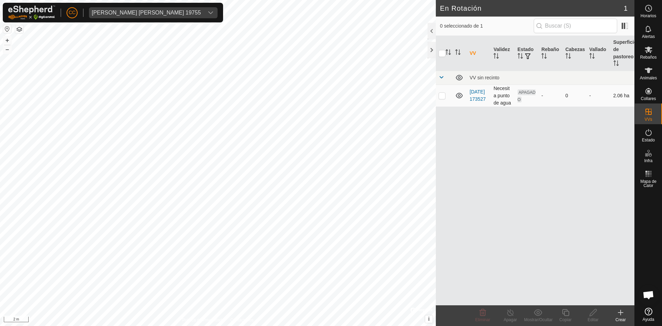
click at [445, 95] on p-checkbox at bounding box center [442, 96] width 7 height 6
checkbox input "true"
click at [528, 91] on span "APAGADO" at bounding box center [527, 95] width 18 height 13
click at [506, 95] on td "Necesita punto de agua" at bounding box center [503, 96] width 24 height 22
click at [479, 96] on link "2025-08-29 173527" at bounding box center [478, 95] width 16 height 13
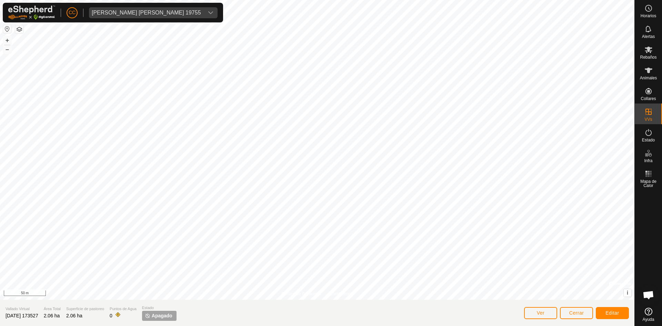
click at [172, 315] on span "Apagado" at bounding box center [162, 315] width 21 height 7
click at [162, 316] on span "Apagado" at bounding box center [162, 315] width 21 height 7
drag, startPoint x: 72, startPoint y: 308, endPoint x: 107, endPoint y: 312, distance: 34.4
click at [72, 308] on section "Vallado Virtual 2025-08-29 173527 Área Total 2.06 ha Superficie de pastoreo 2.0…" at bounding box center [317, 313] width 635 height 26
click at [550, 312] on button "Ver" at bounding box center [540, 313] width 33 height 12
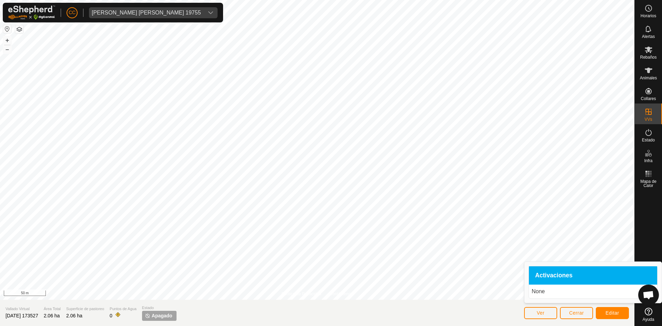
click at [545, 290] on p "None" at bounding box center [593, 291] width 123 height 8
click at [555, 276] on span "Activaciones" at bounding box center [554, 276] width 38 height 6
click at [585, 309] on button "Cerrar" at bounding box center [576, 313] width 33 height 12
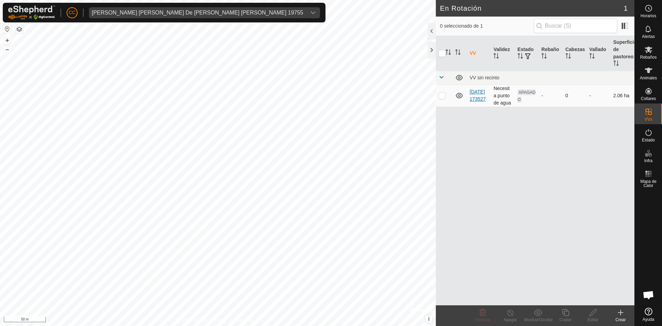
click at [474, 89] on link "[DATE] 173527" at bounding box center [478, 95] width 16 height 13
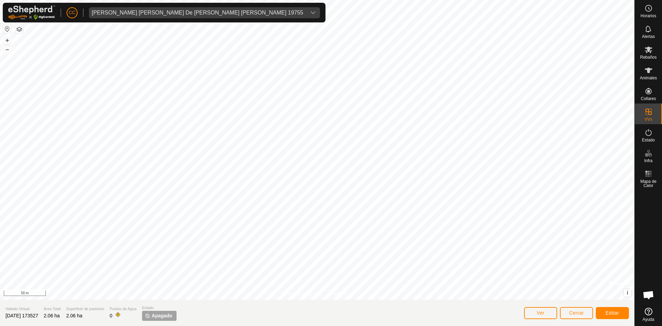
click at [161, 317] on span "Apagado" at bounding box center [162, 315] width 21 height 7
click at [649, 137] on es-activation-svg-icon at bounding box center [649, 132] width 12 height 11
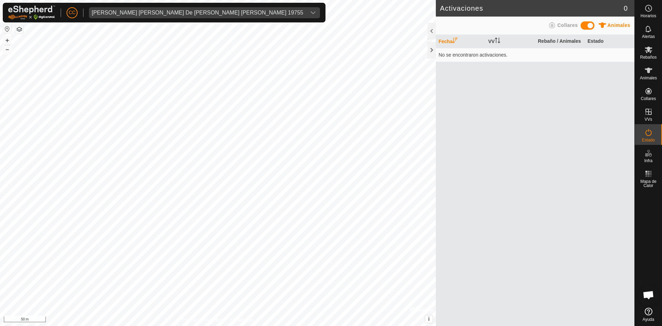
click at [486, 53] on td "No se encontraron activaciones." at bounding box center [535, 55] width 199 height 14
click at [556, 26] on icon at bounding box center [552, 25] width 8 height 8
click at [608, 23] on span "Animales" at bounding box center [619, 25] width 23 height 6
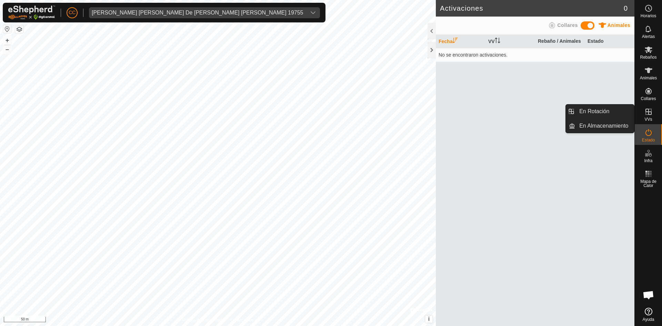
click at [651, 122] on div "VVs" at bounding box center [648, 113] width 27 height 21
click at [592, 110] on link "En Rotación" at bounding box center [604, 112] width 59 height 14
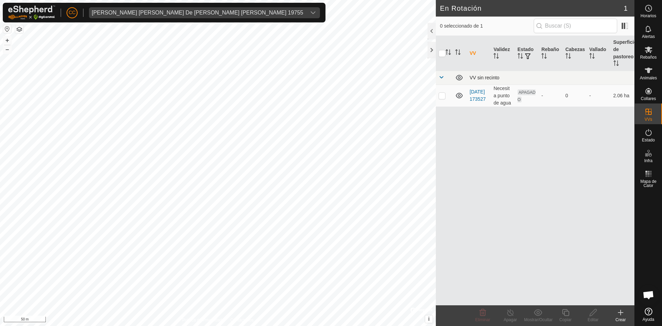
click at [484, 76] on div "VV sin recinto" at bounding box center [551, 78] width 162 height 6
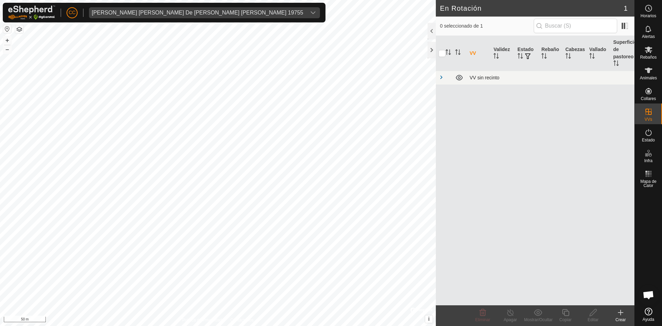
click at [471, 76] on div "VV sin recinto" at bounding box center [551, 78] width 162 height 6
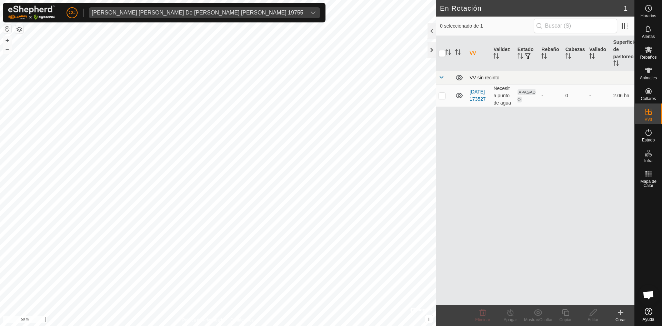
drag, startPoint x: 469, startPoint y: 76, endPoint x: 506, endPoint y: 74, distance: 37.3
click at [506, 72] on tr "VV sin recinto" at bounding box center [535, 78] width 199 height 14
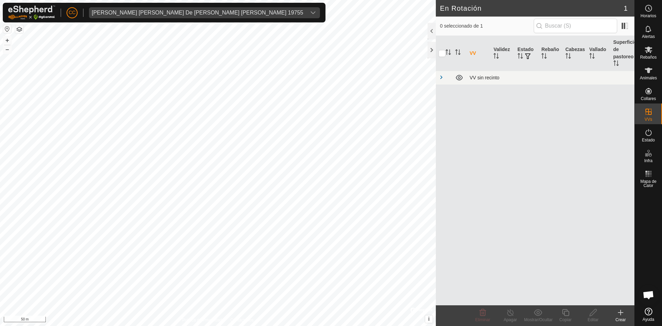
click at [506, 75] on div "VV sin recinto" at bounding box center [551, 78] width 162 height 6
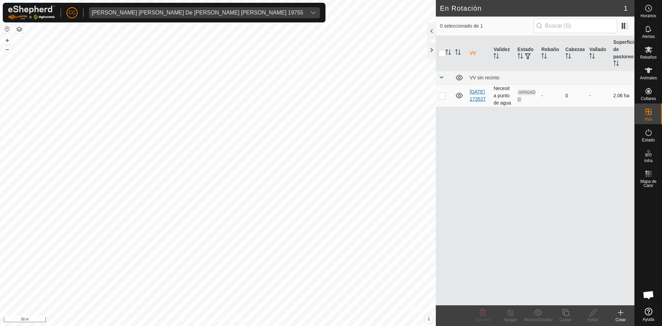
click at [474, 98] on link "[DATE] 173527" at bounding box center [478, 95] width 16 height 13
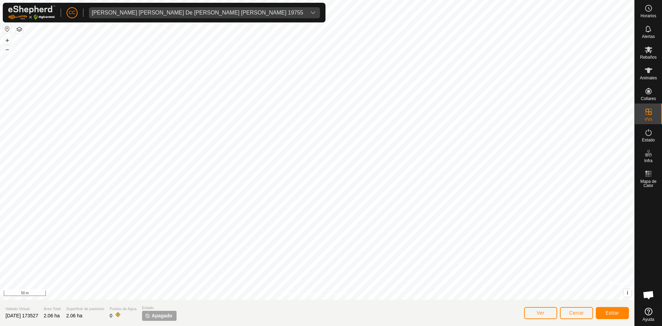
drag, startPoint x: 168, startPoint y: 315, endPoint x: 151, endPoint y: 316, distance: 16.6
click at [167, 316] on span "Apagado" at bounding box center [162, 315] width 21 height 7
drag, startPoint x: 84, startPoint y: 314, endPoint x: 122, endPoint y: 310, distance: 37.8
click at [122, 310] on section "Vallado Virtual [DATE] 173527 Área Total 2.06 ha Superficie de pastoreo 2.06 ha…" at bounding box center [317, 313] width 635 height 26
click at [112, 314] on span "0" at bounding box center [111, 316] width 3 height 6
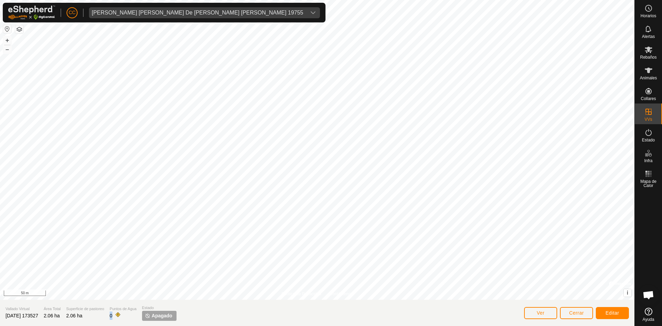
drag, startPoint x: 138, startPoint y: 315, endPoint x: 144, endPoint y: 317, distance: 6.0
click at [137, 317] on div "Puntos de Agua 0" at bounding box center [123, 313] width 27 height 14
click at [532, 314] on button "Ver" at bounding box center [540, 313] width 33 height 12
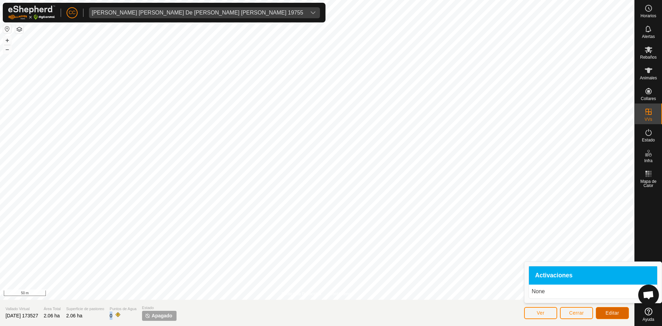
click at [617, 316] on button "Editar" at bounding box center [612, 313] width 33 height 12
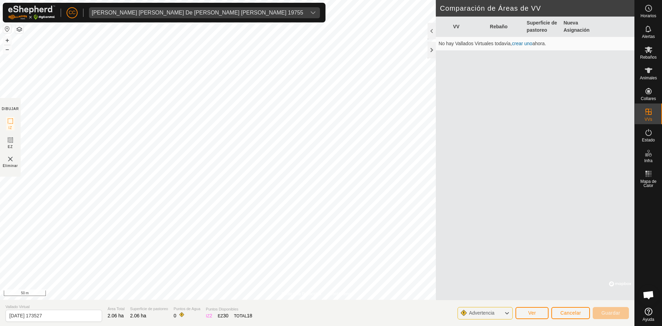
click at [487, 314] on span "Advertencia" at bounding box center [482, 313] width 26 height 6
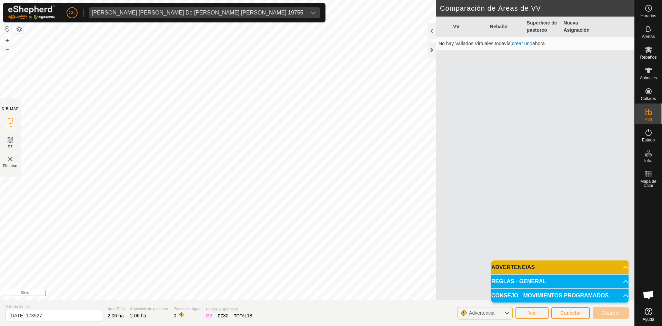
click at [533, 265] on p-accordion-header "ADVERTENCIAS" at bounding box center [560, 267] width 137 height 14
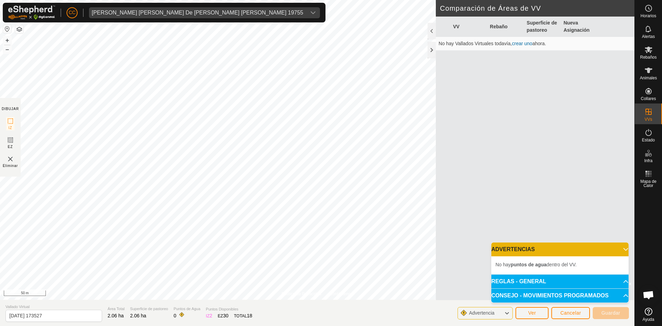
click at [536, 283] on p-accordion-header "REGLAS - GENERAL" at bounding box center [560, 282] width 137 height 14
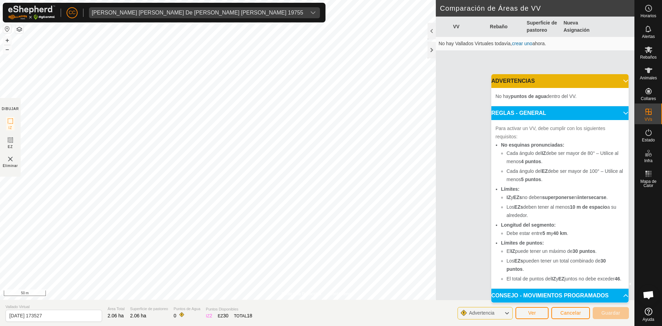
click at [562, 295] on p-accordion-header "CONSEJO - MOVIMIENTOS PROGRAMADOS" at bounding box center [560, 296] width 137 height 14
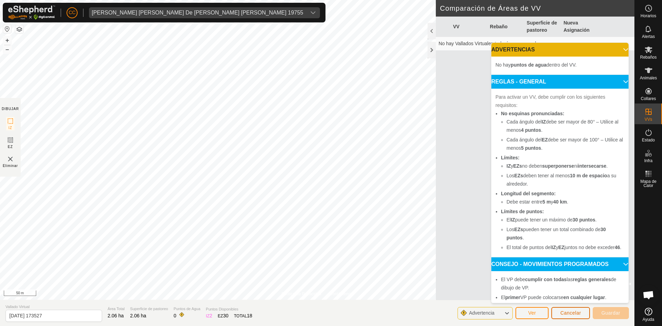
click at [565, 314] on span "Cancelar" at bounding box center [571, 313] width 21 height 6
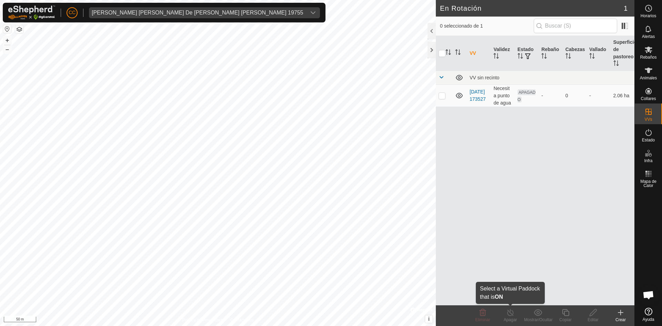
click at [512, 313] on icon at bounding box center [510, 312] width 9 height 8
click at [442, 98] on p-checkbox at bounding box center [442, 96] width 7 height 6
checkbox input "true"
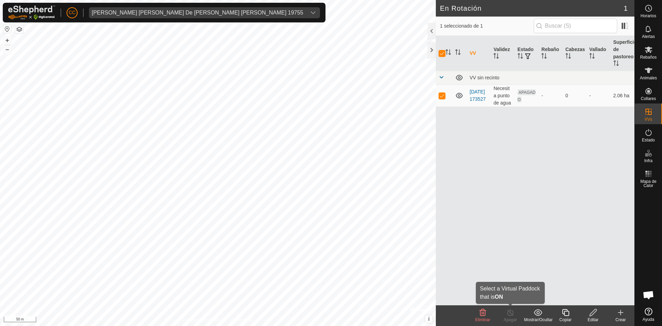
click at [512, 321] on div "Apagar" at bounding box center [511, 320] width 28 height 6
click at [623, 314] on icon at bounding box center [621, 312] width 8 height 8
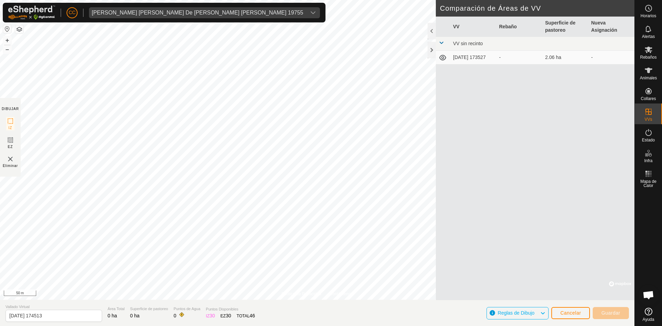
click at [465, 56] on td "[DATE] 173527" at bounding box center [474, 58] width 46 height 14
click at [440, 39] on td at bounding box center [443, 44] width 14 height 14
click at [442, 62] on icon at bounding box center [443, 57] width 8 height 8
click at [466, 56] on td "[DATE] 173527" at bounding box center [474, 58] width 46 height 14
click at [442, 57] on icon at bounding box center [443, 57] width 8 height 8
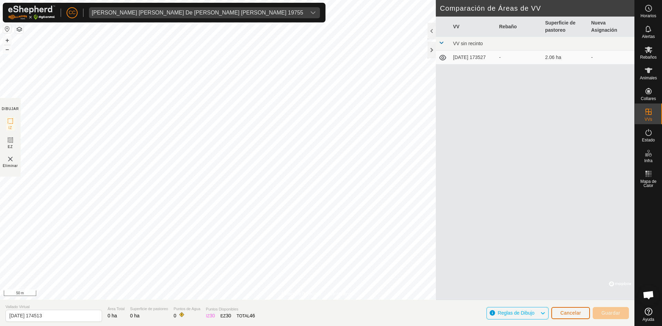
click at [576, 316] on button "Cancelar" at bounding box center [571, 313] width 39 height 12
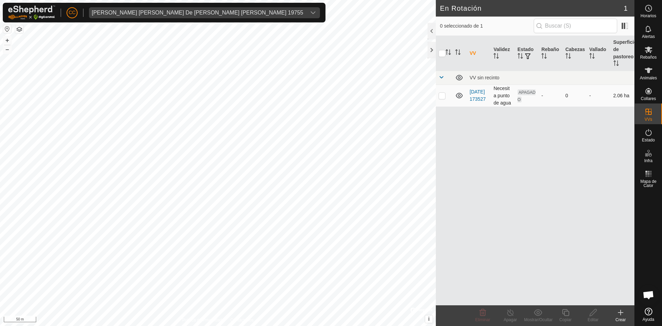
click at [478, 99] on td "[DATE] 173527" at bounding box center [479, 96] width 24 height 22
click at [476, 91] on link "[DATE] 173527" at bounding box center [478, 95] width 16 height 13
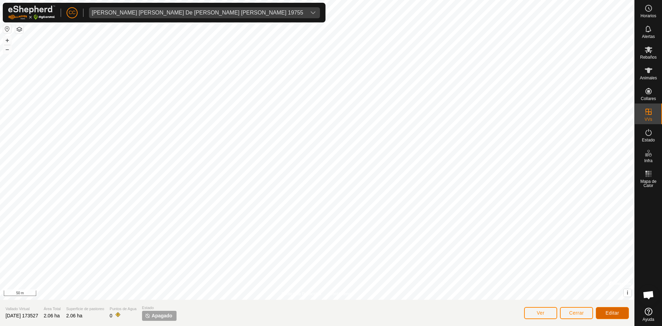
click at [612, 312] on span "Editar" at bounding box center [613, 313] width 14 height 6
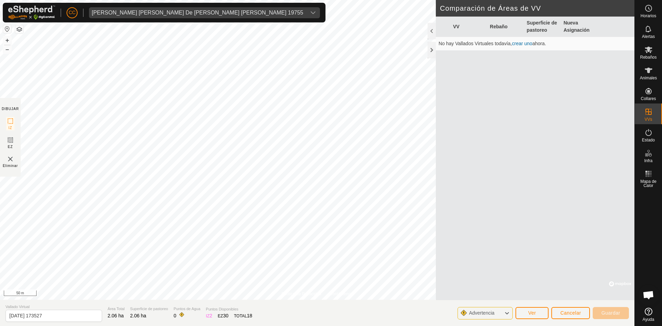
click at [210, 318] on span "2" at bounding box center [211, 316] width 3 height 6
click at [218, 316] on div "EZ 30" at bounding box center [223, 315] width 11 height 7
click at [12, 119] on icon at bounding box center [10, 121] width 8 height 8
click at [10, 140] on icon at bounding box center [10, 140] width 8 height 8
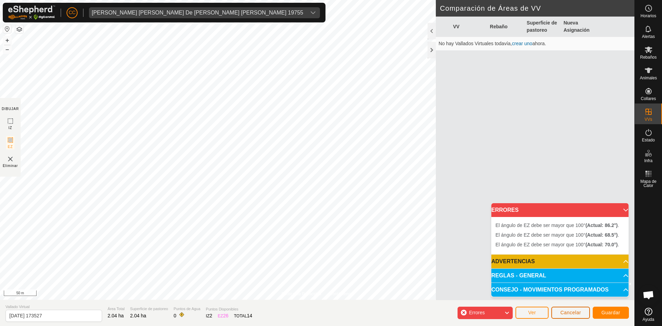
click at [565, 312] on span "Cancelar" at bounding box center [571, 313] width 21 height 6
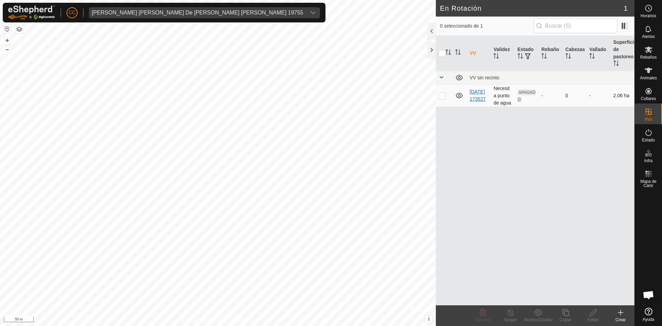
click at [479, 100] on link "[DATE] 173527" at bounding box center [478, 95] width 16 height 13
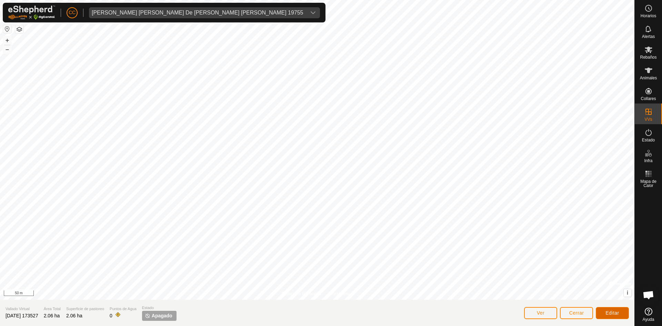
click at [618, 313] on span "Editar" at bounding box center [613, 313] width 14 height 6
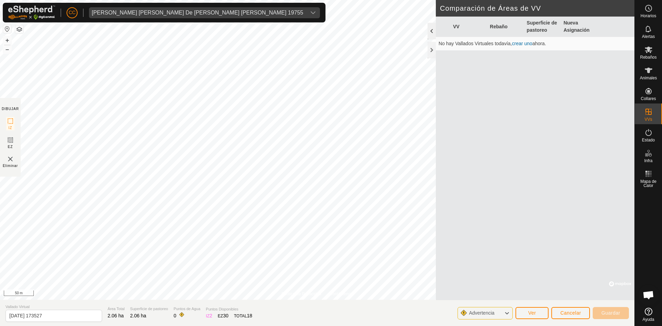
click at [432, 32] on div at bounding box center [432, 31] width 8 height 17
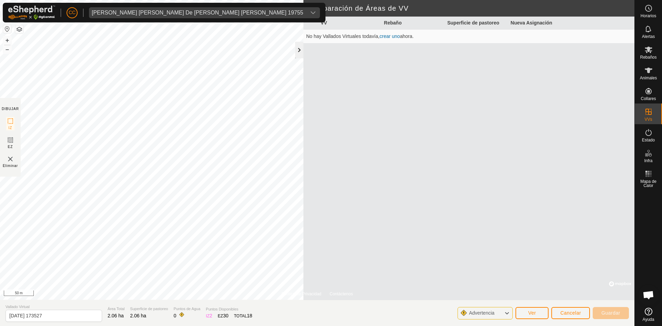
click at [298, 55] on div at bounding box center [299, 50] width 8 height 17
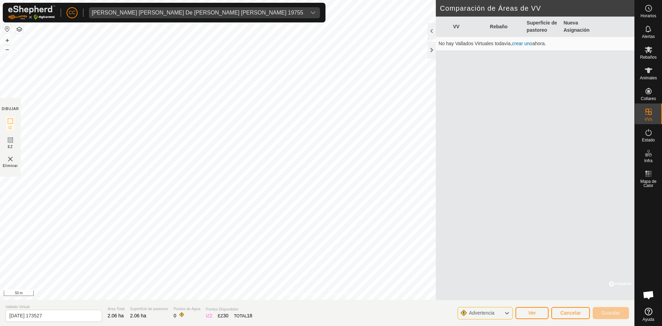
click at [500, 315] on span "Advertencia" at bounding box center [484, 313] width 31 height 9
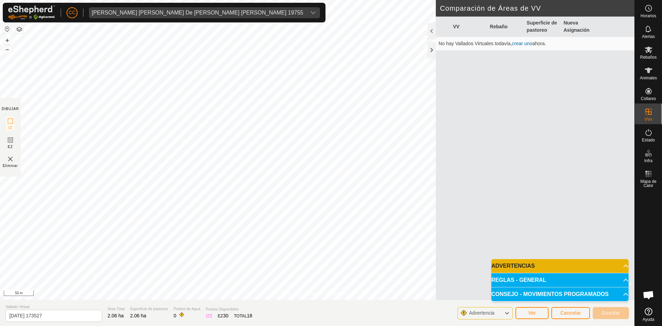
click at [550, 264] on p-accordion-header "ADVERTENCIAS" at bounding box center [560, 266] width 137 height 14
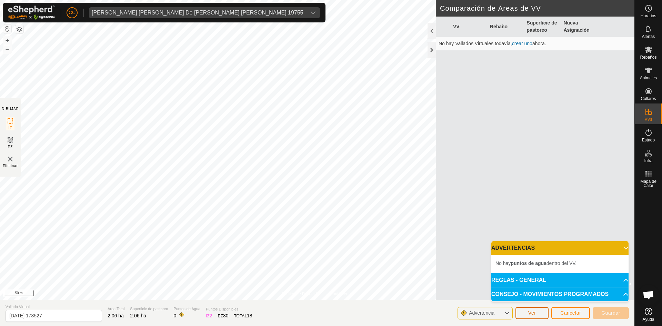
click at [536, 309] on button "Ver" at bounding box center [532, 313] width 33 height 12
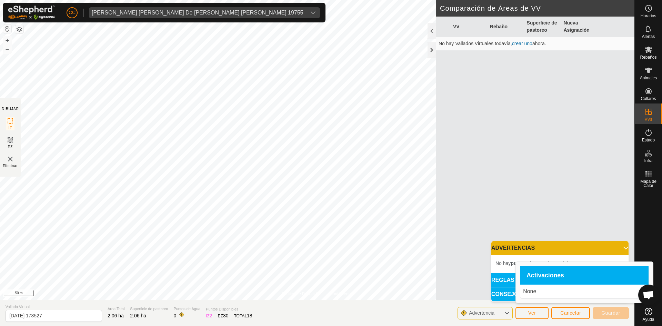
click at [554, 224] on div "VV Rebaño Superficie de pastoreo Nueva Asignación No hay Vallados Virtuales tod…" at bounding box center [535, 159] width 199 height 284
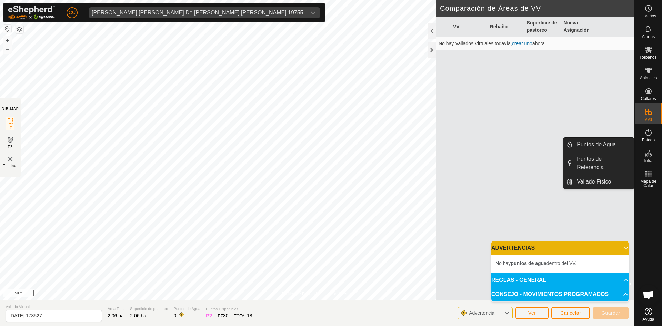
click at [649, 153] on icon at bounding box center [649, 153] width 8 height 8
click at [642, 151] on div "Infra" at bounding box center [648, 155] width 27 height 21
drag, startPoint x: 633, startPoint y: 153, endPoint x: 591, endPoint y: 162, distance: 42.4
click at [591, 162] on link "Puntos de Referencia" at bounding box center [603, 163] width 61 height 22
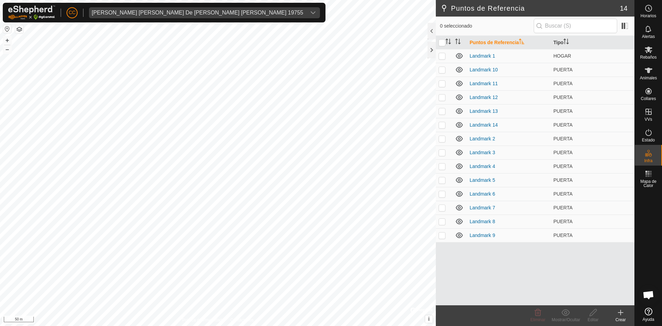
click at [617, 315] on icon at bounding box center [621, 312] width 8 height 8
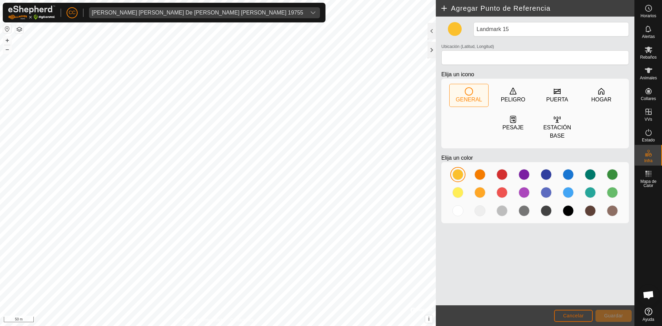
click at [575, 317] on span "Cancelar" at bounding box center [573, 316] width 21 height 6
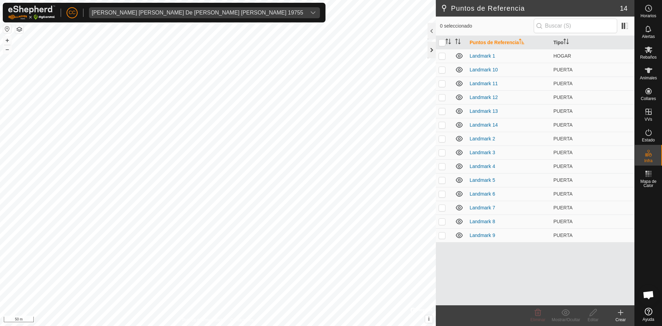
click at [432, 53] on div at bounding box center [432, 50] width 8 height 17
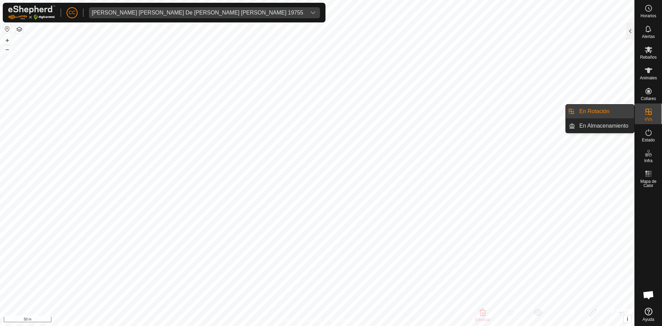
click at [590, 109] on link "En Rotación" at bounding box center [604, 112] width 59 height 14
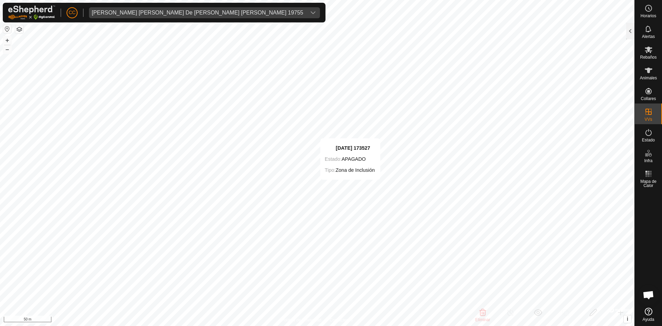
checkbox input "false"
checkbox input "true"
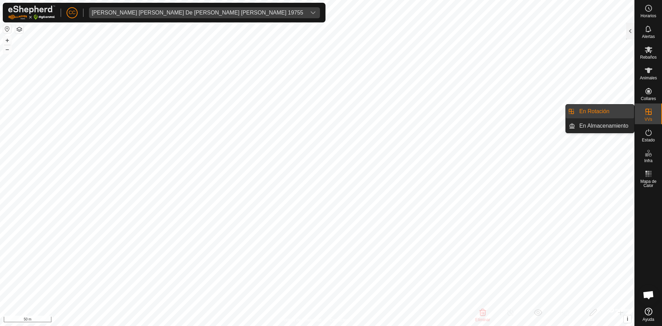
click at [607, 111] on link "En Rotación" at bounding box center [604, 112] width 59 height 14
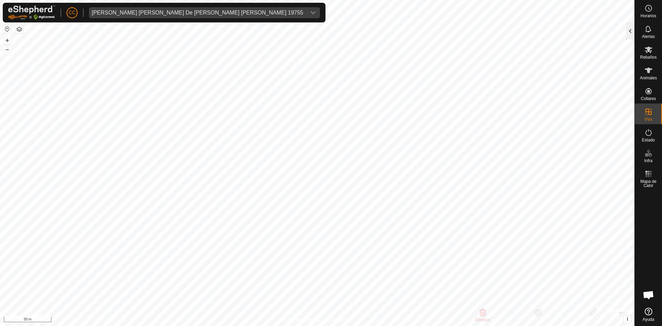
click at [627, 31] on div at bounding box center [630, 31] width 8 height 17
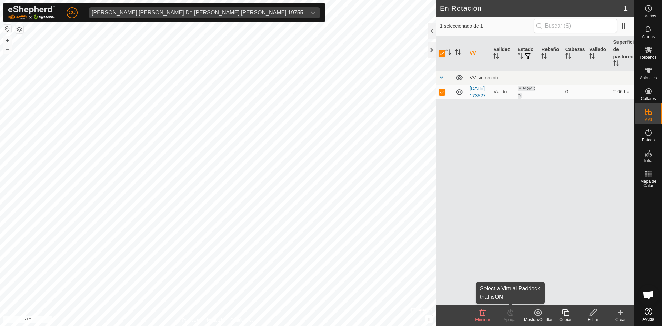
click at [514, 315] on icon at bounding box center [510, 312] width 9 height 8
click at [441, 98] on td at bounding box center [444, 92] width 17 height 15
checkbox input "false"
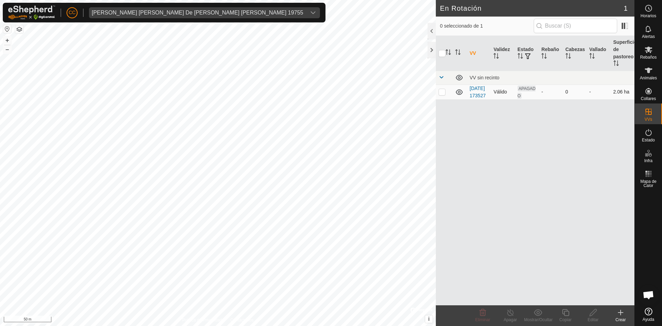
checkbox input "true"
click at [441, 95] on p-checkbox at bounding box center [442, 92] width 7 height 6
checkbox input "true"
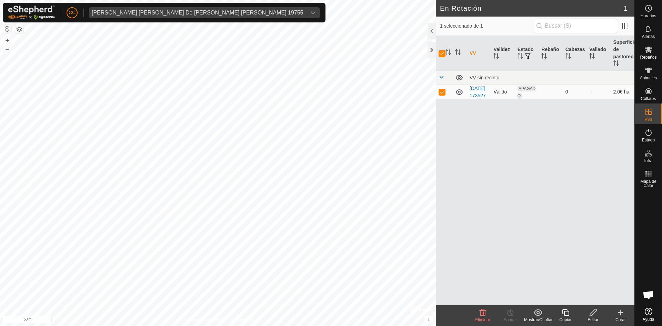
click at [501, 94] on td "Válido" at bounding box center [503, 92] width 24 height 15
click at [512, 312] on icon at bounding box center [510, 312] width 9 height 8
click at [653, 67] on es-animals-svg-icon at bounding box center [649, 70] width 12 height 11
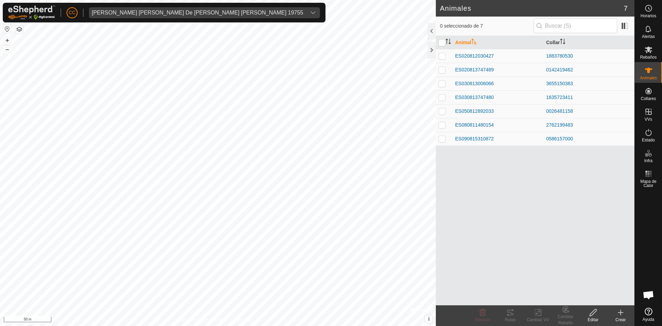
click at [445, 55] on p-checkbox at bounding box center [442, 56] width 7 height 6
checkbox input "true"
click at [444, 68] on p-checkbox at bounding box center [442, 70] width 7 height 6
checkbox input "true"
click at [439, 83] on p-checkbox at bounding box center [442, 84] width 7 height 6
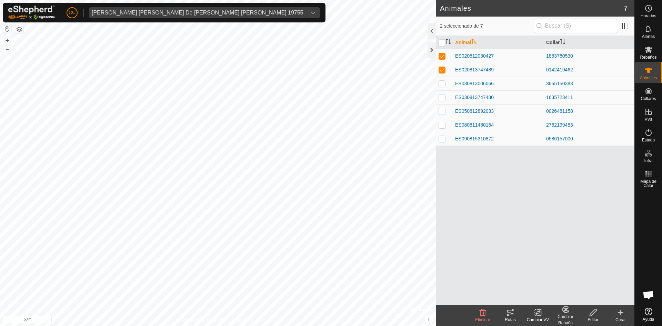
checkbox input "true"
click at [441, 95] on p-checkbox at bounding box center [442, 98] width 7 height 6
checkbox input "true"
click at [442, 115] on td at bounding box center [444, 111] width 17 height 14
checkbox input "true"
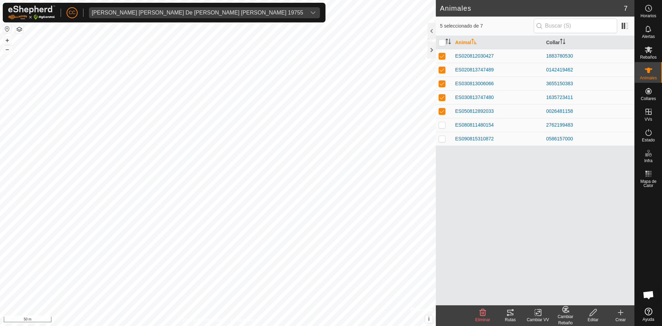
click at [441, 126] on p-checkbox at bounding box center [442, 125] width 7 height 6
checkbox input "true"
click at [442, 140] on p-checkbox at bounding box center [442, 139] width 7 height 6
checkbox input "true"
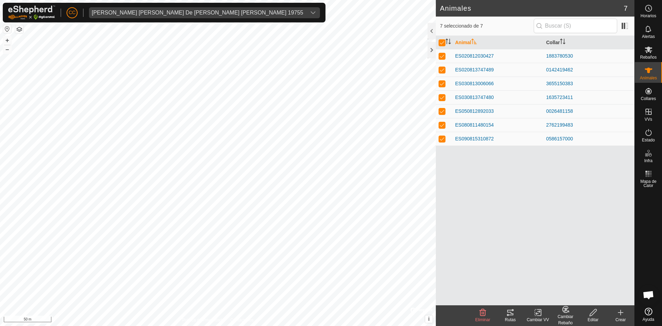
click at [533, 314] on change-vp-svg-icon at bounding box center [538, 312] width 28 height 8
click at [521, 205] on div "Animal Collar ES020812030427 1883780530 ES020813747489 0142419462 ES03081300606…" at bounding box center [535, 170] width 199 height 269
click at [443, 53] on p-checkbox at bounding box center [442, 56] width 7 height 6
checkbox input "false"
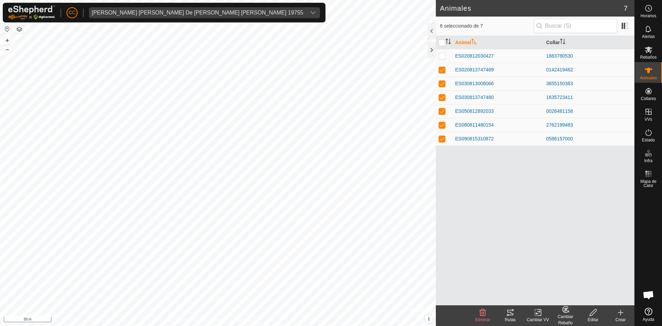
click at [441, 72] on p-checkbox at bounding box center [442, 70] width 7 height 6
checkbox input "false"
click at [442, 89] on td at bounding box center [444, 84] width 17 height 14
checkbox input "false"
click at [443, 103] on td at bounding box center [444, 97] width 17 height 14
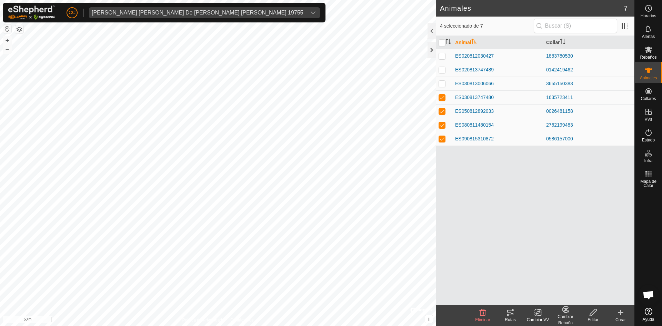
checkbox input "false"
click at [443, 111] on p-checkbox at bounding box center [442, 111] width 7 height 6
checkbox input "false"
click at [443, 131] on td at bounding box center [444, 125] width 17 height 14
checkbox input "false"
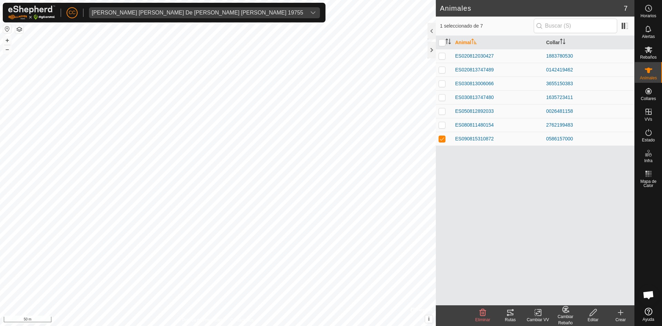
click at [444, 139] on p-checkbox at bounding box center [442, 139] width 7 height 6
checkbox input "false"
click at [444, 41] on input "checkbox" at bounding box center [442, 42] width 7 height 7
checkbox input "true"
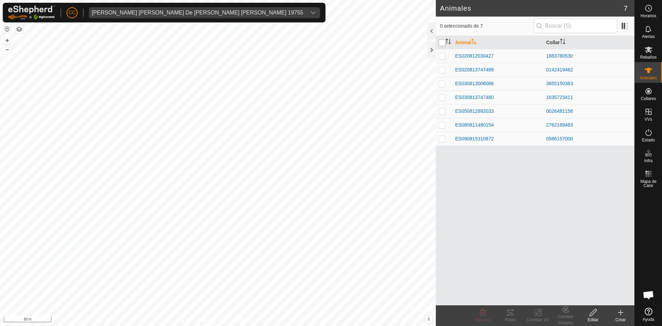
checkbox input "true"
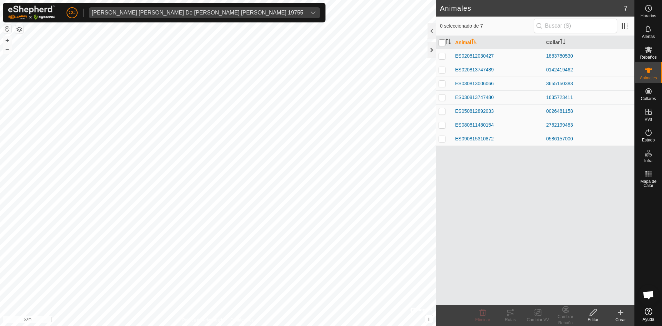
checkbox input "true"
click at [537, 314] on icon at bounding box center [538, 312] width 9 height 8
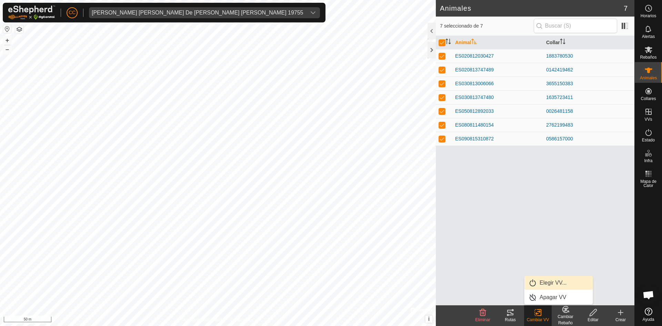
click at [544, 281] on link "Elegir VV..." at bounding box center [559, 283] width 68 height 14
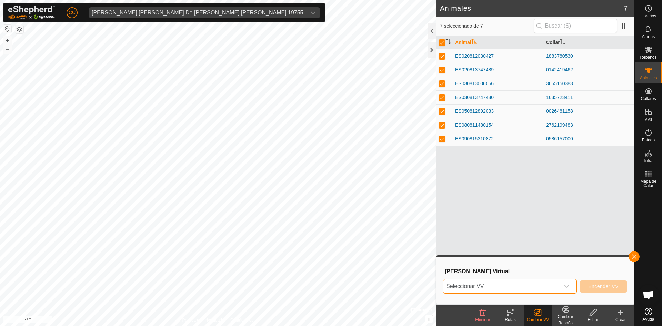
click at [526, 285] on span "Seleccionar VV" at bounding box center [502, 286] width 117 height 14
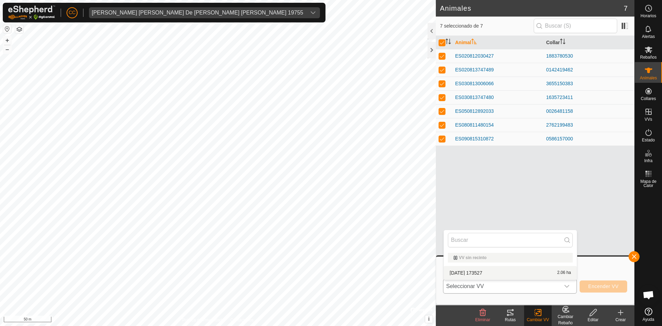
click at [500, 271] on li "2025-08-29 173527 2.06 ha" at bounding box center [510, 273] width 133 height 14
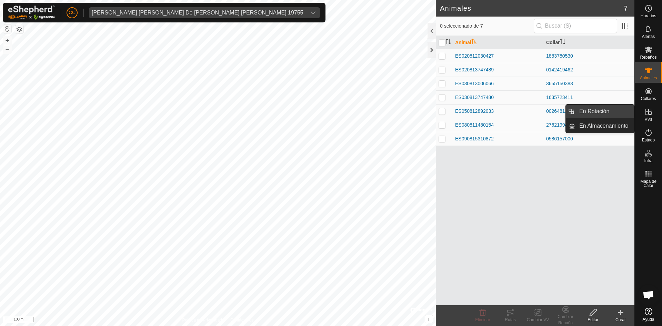
click at [592, 110] on link "En Rotación" at bounding box center [604, 112] width 59 height 14
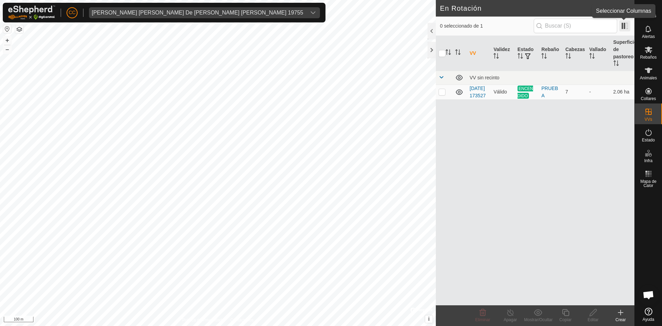
click at [629, 26] on span at bounding box center [625, 25] width 11 height 11
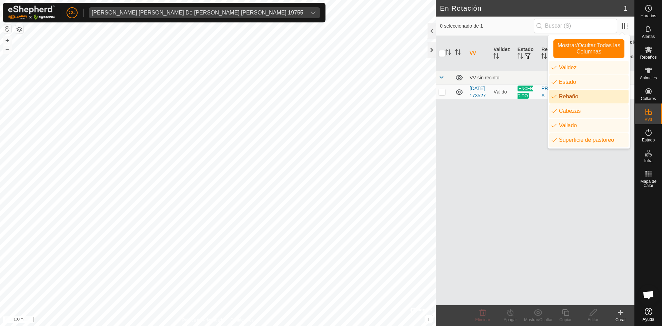
click at [587, 85] on li "Estado" at bounding box center [589, 82] width 79 height 14
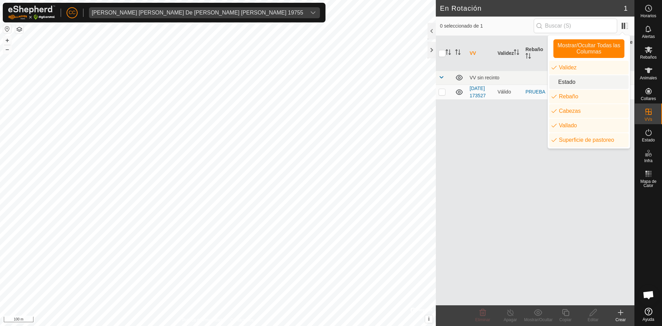
click at [590, 86] on li "Estado" at bounding box center [589, 82] width 79 height 14
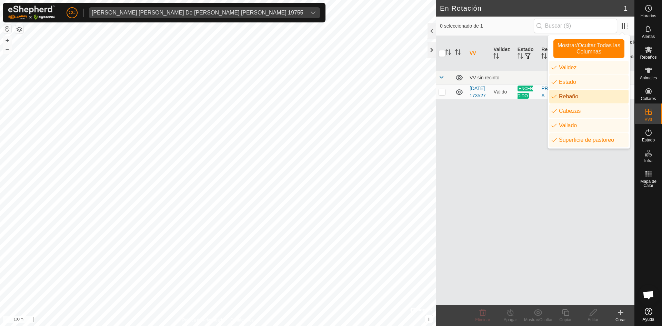
click at [587, 94] on li "Rebaño" at bounding box center [589, 97] width 79 height 14
click at [596, 92] on li "Rebaño" at bounding box center [589, 97] width 79 height 14
click at [576, 191] on div "VV Validez Estado Rebaño [PERSON_NAME] Superficie de pastoreo VV sin recinto [D…" at bounding box center [535, 170] width 199 height 269
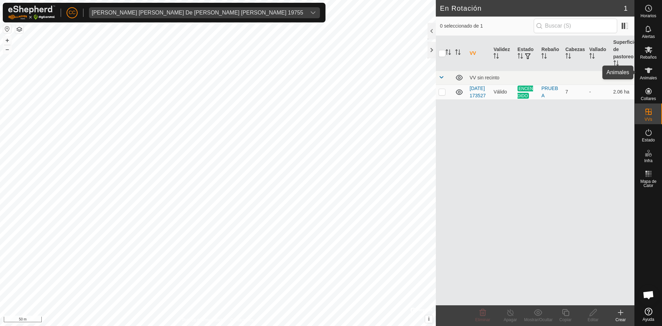
click at [652, 68] on icon at bounding box center [649, 70] width 8 height 8
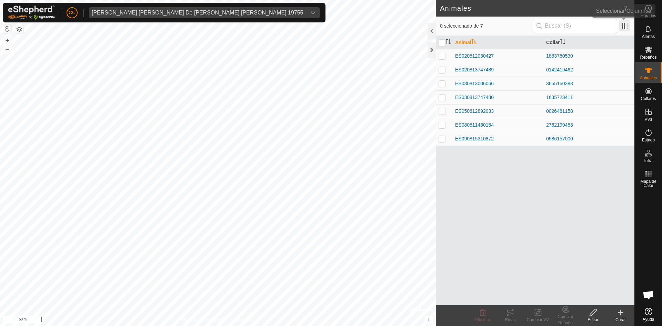
click at [621, 30] on span at bounding box center [625, 25] width 11 height 11
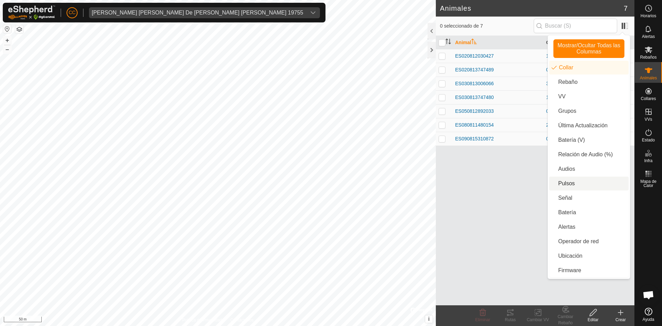
click at [575, 183] on li "Pulsos" at bounding box center [589, 184] width 79 height 14
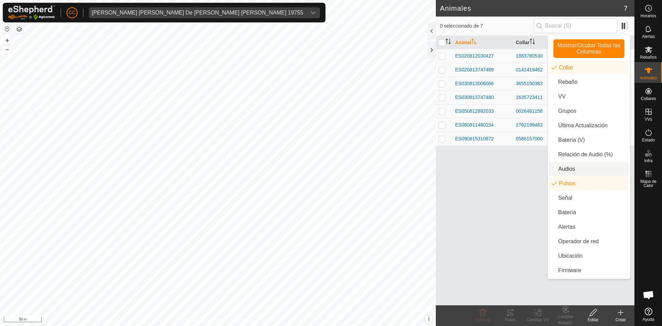
click at [572, 165] on li "Audios" at bounding box center [589, 169] width 79 height 14
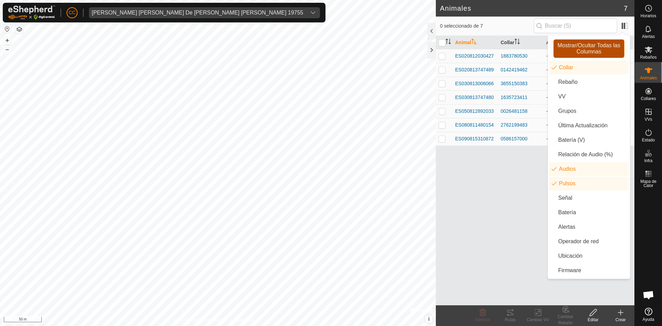
click at [588, 51] on span "Mostrar/Ocultar Todas las Columnas" at bounding box center [589, 48] width 65 height 12
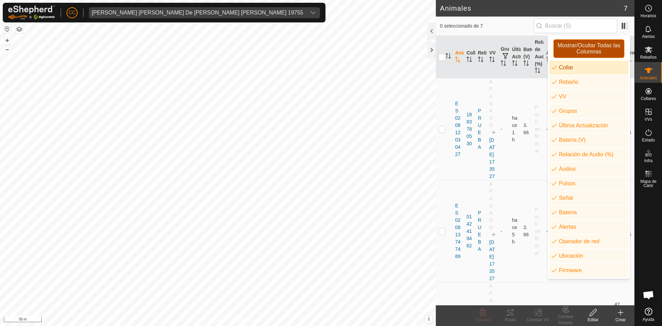
click at [588, 46] on span "Mostrar/Ocultar Todas las Columnas" at bounding box center [589, 48] width 65 height 12
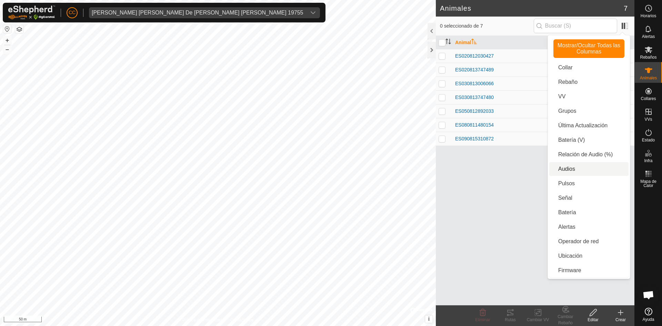
click at [571, 174] on li "Audios" at bounding box center [589, 169] width 79 height 14
click at [574, 95] on li "VV" at bounding box center [589, 97] width 79 height 14
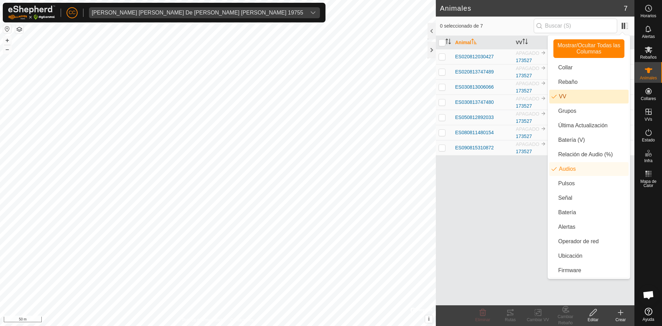
click at [574, 95] on li "VV" at bounding box center [589, 97] width 79 height 14
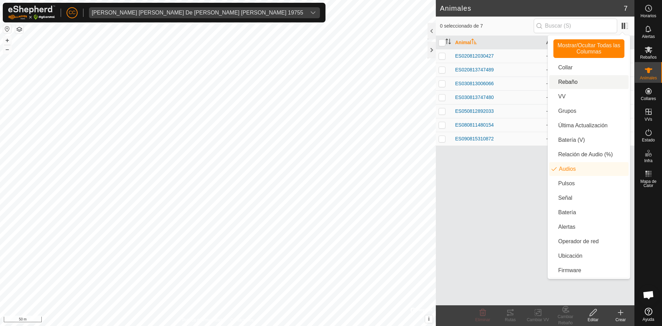
click at [576, 84] on li "Rebaño" at bounding box center [589, 82] width 79 height 14
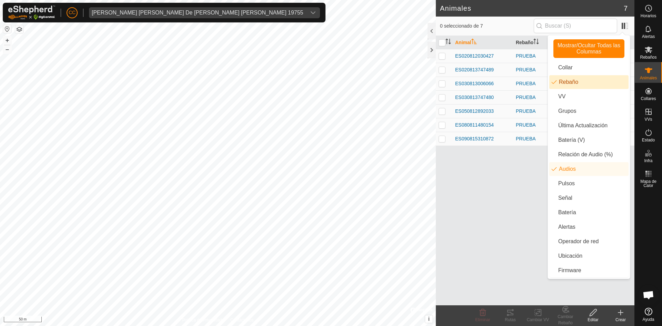
click at [576, 84] on li "Rebaño" at bounding box center [589, 82] width 79 height 14
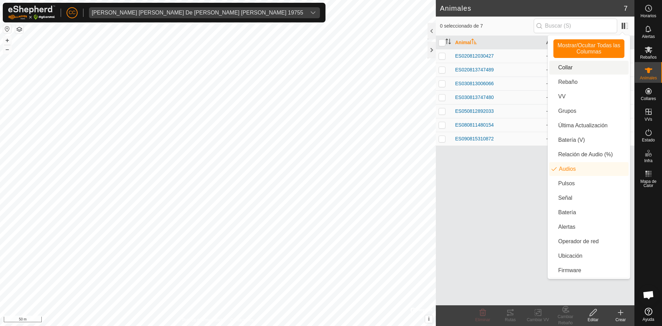
click at [573, 68] on li "Collar" at bounding box center [589, 68] width 79 height 14
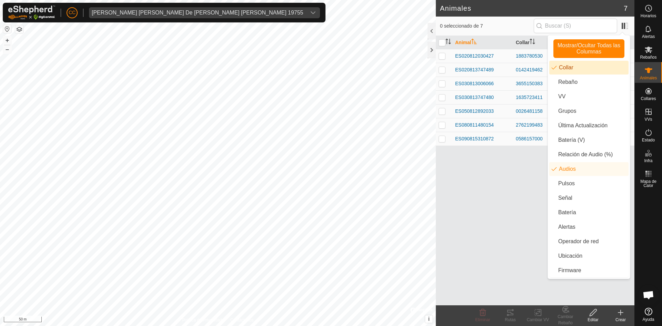
click at [573, 68] on li "Collar" at bounding box center [589, 68] width 79 height 14
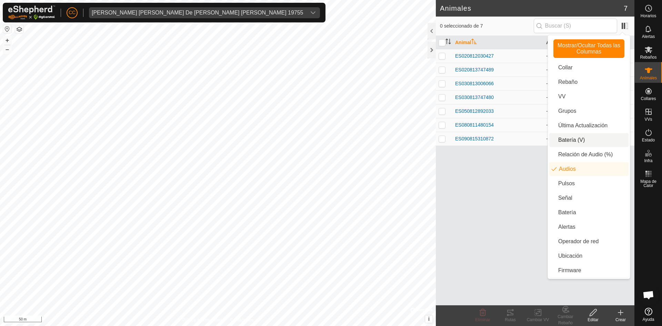
click at [572, 138] on li "Batería (V)" at bounding box center [589, 140] width 79 height 14
click at [571, 183] on li "Pulsos" at bounding box center [589, 184] width 79 height 14
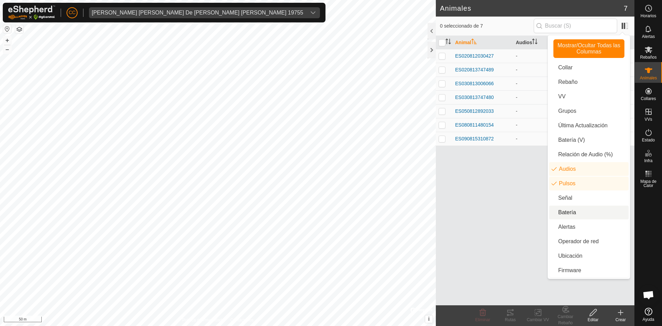
click at [575, 215] on li "Batería" at bounding box center [589, 213] width 79 height 14
click at [492, 222] on div "Animal Audios Pulsos Batería ES020812030427 - - - ES020813747489 - - - ES030813…" at bounding box center [535, 170] width 199 height 269
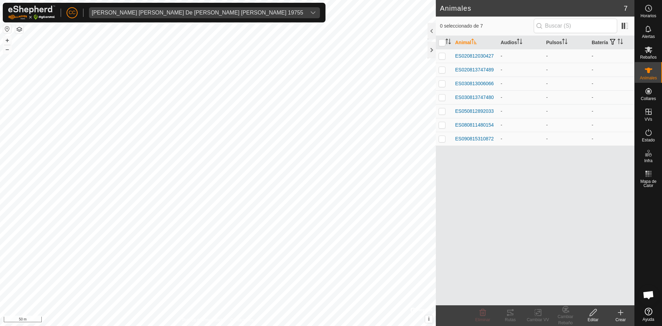
click at [444, 56] on p-checkbox at bounding box center [442, 56] width 7 height 6
click at [440, 57] on p-checkbox at bounding box center [442, 56] width 7 height 6
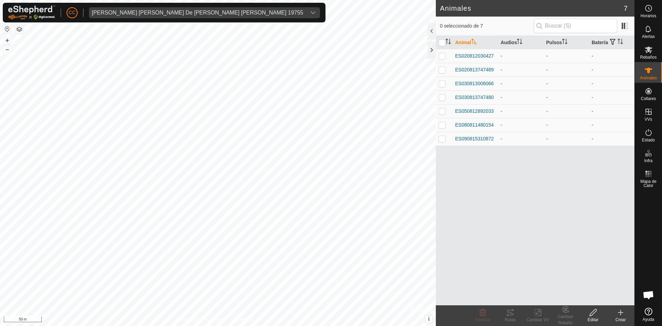
checkbox input "true"
click at [513, 310] on icon at bounding box center [510, 313] width 6 height 6
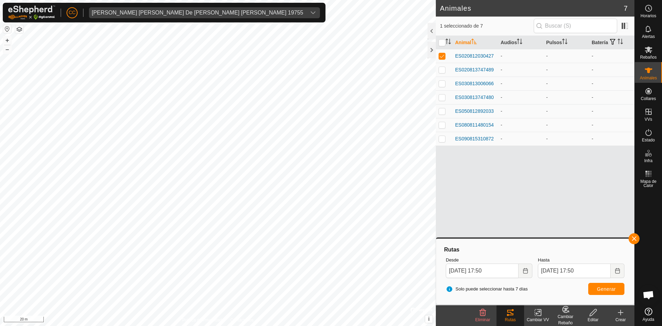
click at [429, 0] on html "CC Ana Isabel De La Iglesia Gutierrez 19755 Horarios Alertas Rebaños Animales C…" at bounding box center [331, 163] width 662 height 326
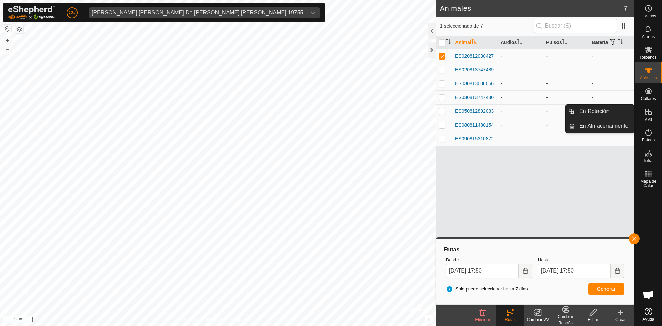
click at [648, 112] on icon at bounding box center [649, 112] width 6 height 6
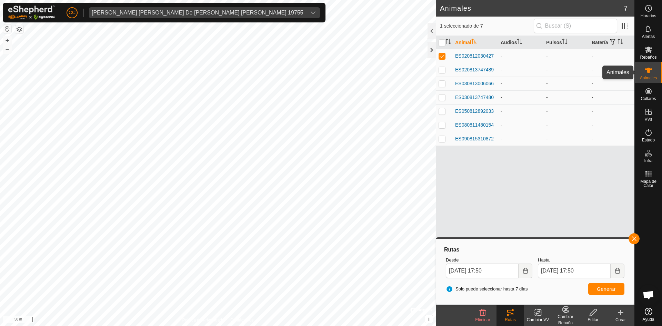
click at [648, 70] on icon at bounding box center [649, 71] width 8 height 6
click at [648, 71] on icon at bounding box center [649, 71] width 8 height 6
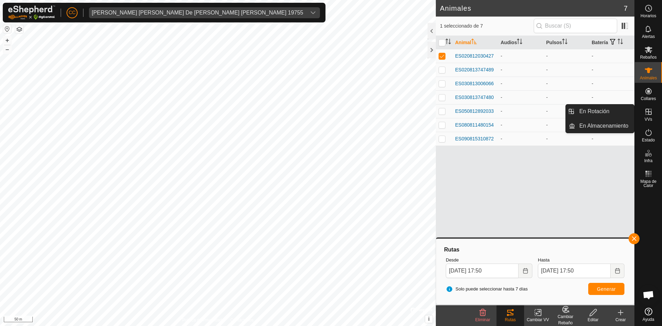
click at [651, 119] on span "VVs" at bounding box center [649, 119] width 8 height 4
click at [604, 111] on link "En Rotación" at bounding box center [604, 112] width 59 height 14
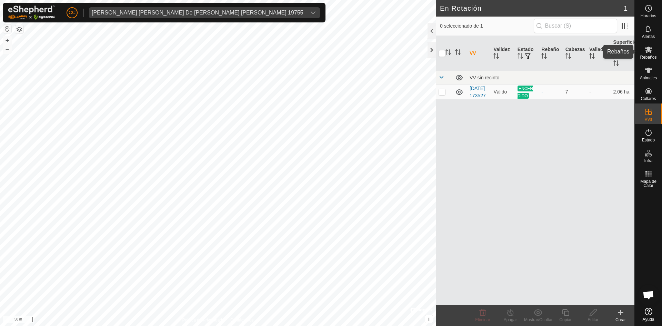
click at [652, 56] on span "Rebaños" at bounding box center [648, 57] width 17 height 4
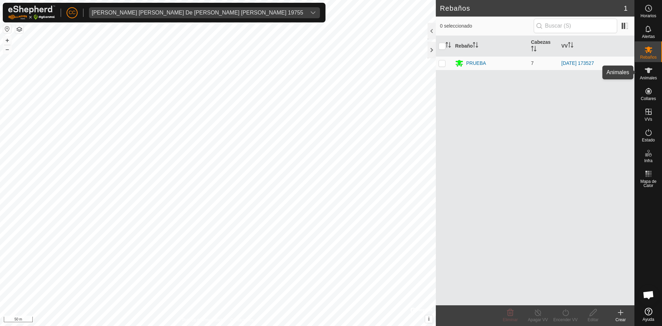
click at [650, 74] on icon at bounding box center [649, 70] width 8 height 8
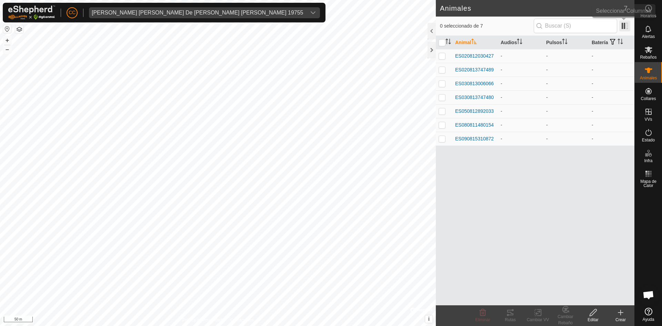
click at [630, 27] on span at bounding box center [625, 25] width 11 height 11
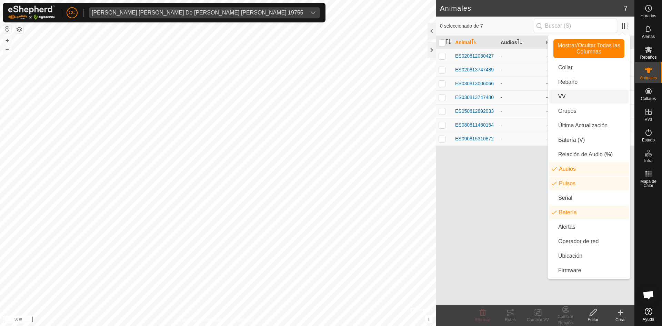
click at [580, 94] on li "VV" at bounding box center [589, 97] width 79 height 14
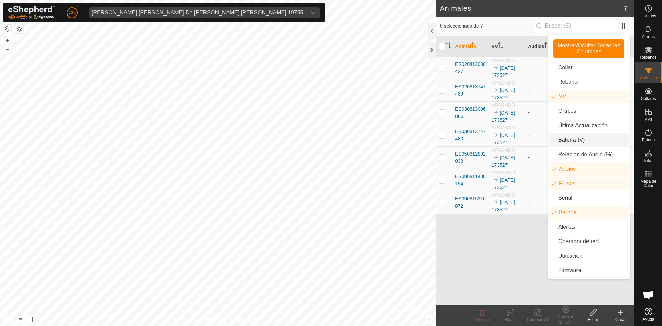
click at [528, 245] on div "Animal VV Audios Pulsos Batería ES020812030427 APAGADO [DATE] 173527 - - - ES02…" at bounding box center [535, 170] width 199 height 269
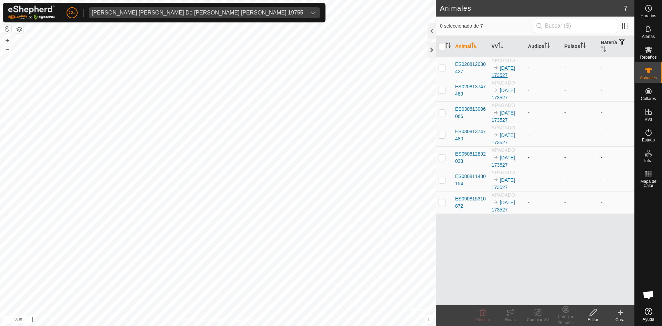
click at [510, 67] on link "[DATE] 173527" at bounding box center [503, 71] width 23 height 13
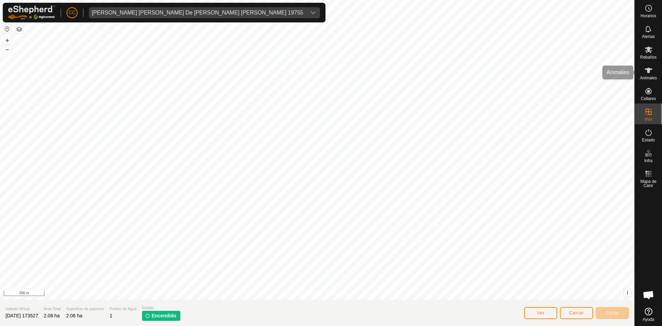
click at [645, 72] on icon at bounding box center [649, 70] width 8 height 8
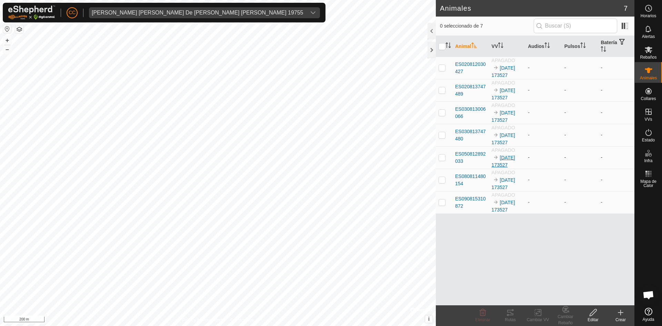
click at [510, 160] on link "[DATE] 173527" at bounding box center [503, 161] width 23 height 13
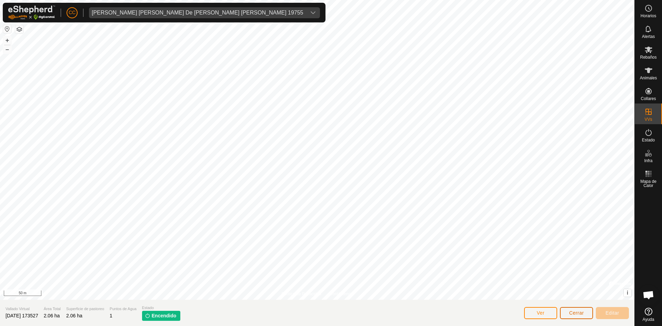
click at [578, 310] on span "Cerrar" at bounding box center [577, 313] width 15 height 6
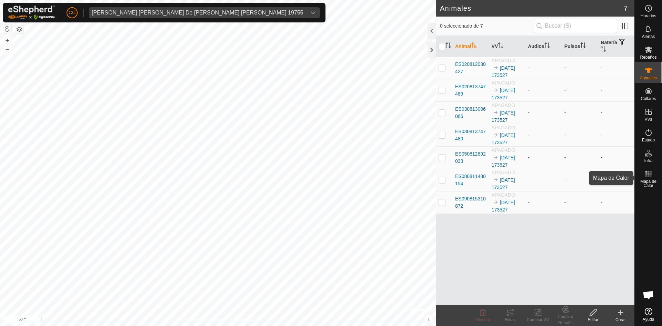
click at [650, 177] on icon at bounding box center [649, 174] width 8 height 8
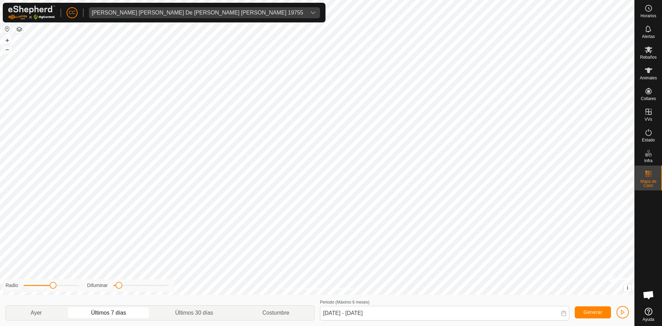
drag, startPoint x: 51, startPoint y: 287, endPoint x: 54, endPoint y: 285, distance: 3.7
click at [54, 285] on span at bounding box center [53, 285] width 7 height 7
click at [205, 312] on p-togglebutton "Últimos 30 días" at bounding box center [194, 313] width 87 height 14
type input "[DATE] - [DATE]"
click at [621, 314] on span "button" at bounding box center [623, 312] width 6 height 6
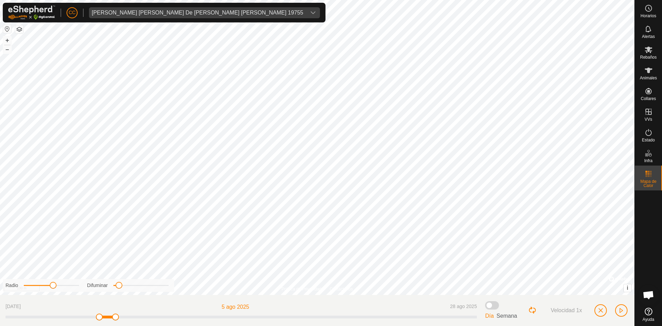
drag, startPoint x: 109, startPoint y: 319, endPoint x: 189, endPoint y: 319, distance: 79.7
click at [103, 319] on span at bounding box center [99, 317] width 7 height 7
drag, startPoint x: 134, startPoint y: 317, endPoint x: 157, endPoint y: 319, distance: 23.9
click at [156, 318] on div "[DATE] 7 ago 2025 28 ago 2025" at bounding box center [242, 310] width 472 height 20
click at [597, 314] on button "button" at bounding box center [601, 310] width 12 height 12
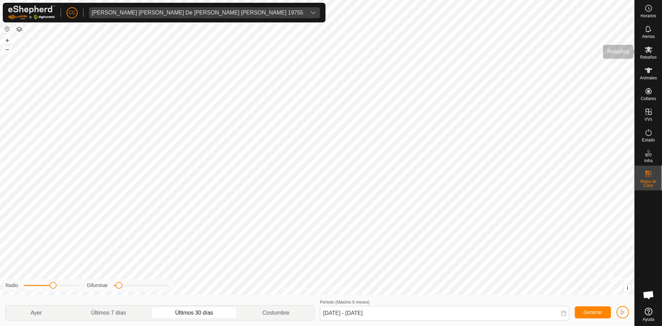
click at [655, 48] on div "Rebaños" at bounding box center [648, 51] width 27 height 21
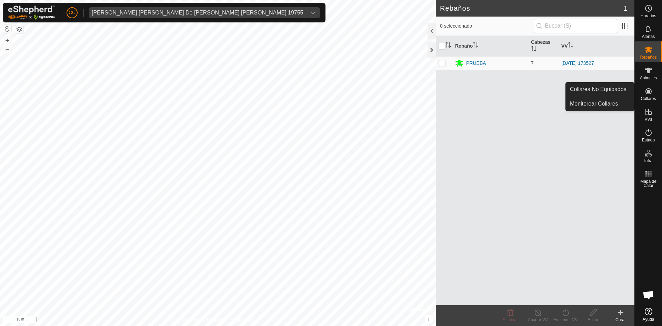
click at [654, 77] on span "Animales" at bounding box center [648, 78] width 17 height 4
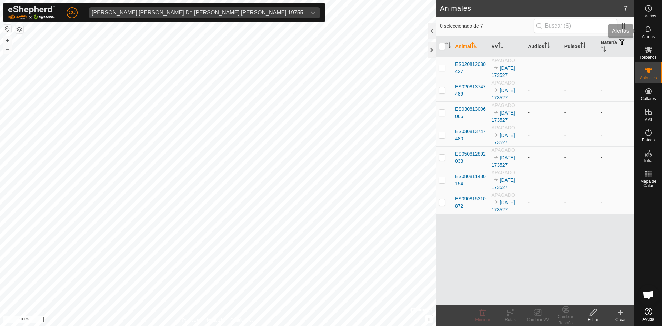
drag, startPoint x: 653, startPoint y: 31, endPoint x: 648, endPoint y: 31, distance: 4.5
click at [653, 31] on icon at bounding box center [649, 29] width 8 height 8
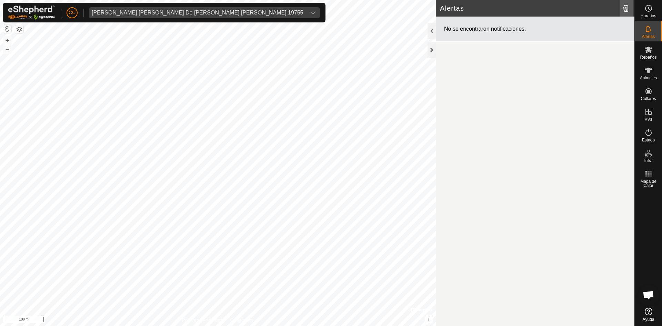
click at [628, 10] on div at bounding box center [627, 8] width 14 height 19
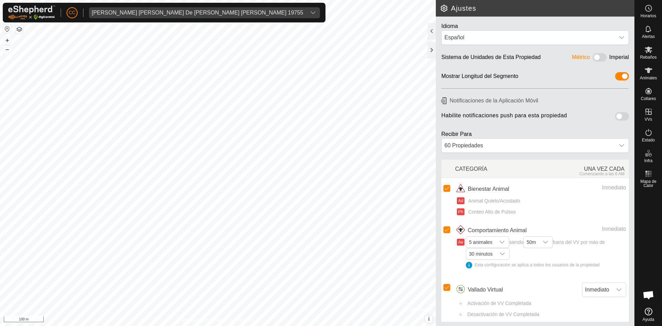
scroll to position [1, 0]
click at [504, 241] on icon "dropdown trigger" at bounding box center [502, 240] width 5 height 3
click at [519, 245] on span "5 animales 1 animal 2 animales 5 animales 10 animales 20 animales 50 animales 1…" at bounding box center [546, 254] width 160 height 34
click at [596, 285] on span "Inmediato" at bounding box center [598, 288] width 30 height 14
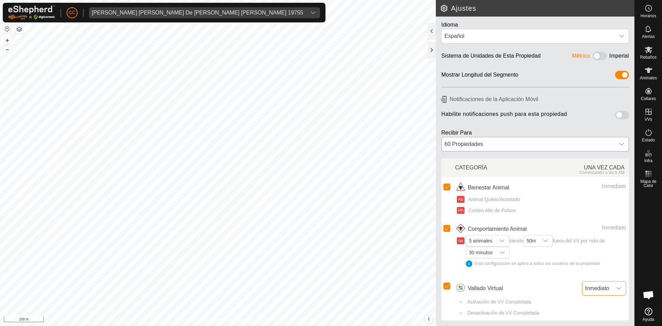
click at [521, 146] on div "60 Propiedades" at bounding box center [528, 144] width 173 height 14
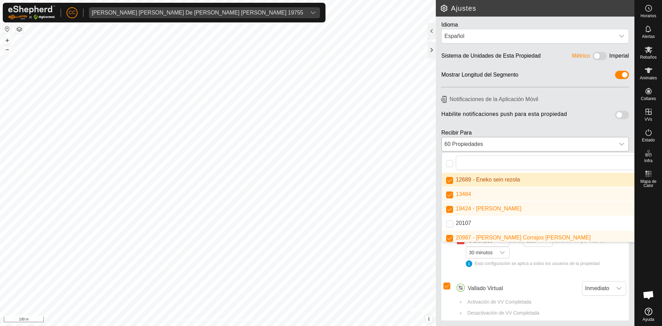
click at [576, 143] on div "60 Propiedades" at bounding box center [528, 144] width 173 height 14
click at [620, 144] on icon at bounding box center [622, 144] width 5 height 3
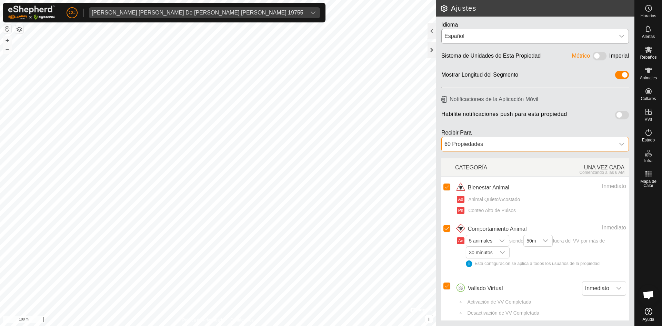
click at [498, 38] on div "Español" at bounding box center [529, 36] width 168 height 8
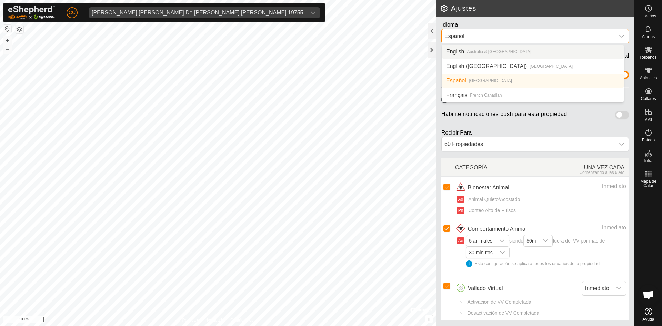
click at [498, 38] on div "Español" at bounding box center [529, 36] width 168 height 8
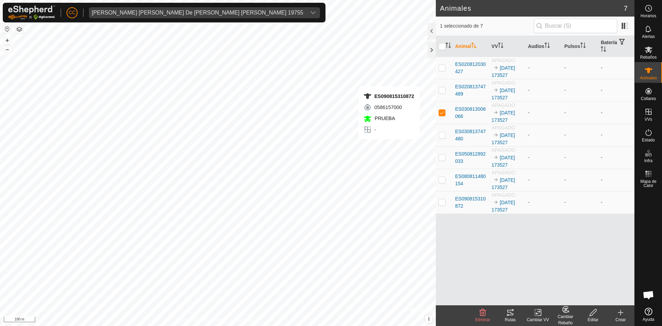
checkbox input "false"
checkbox input "true"
checkbox input "false"
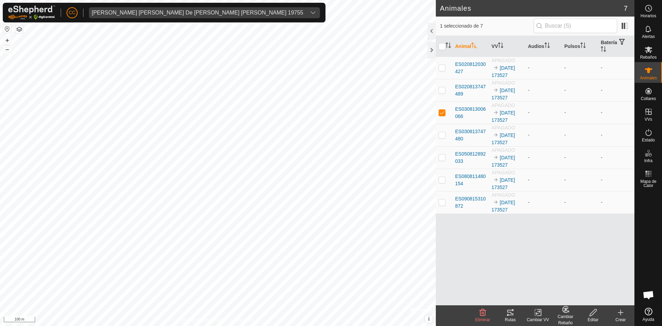
checkbox input "true"
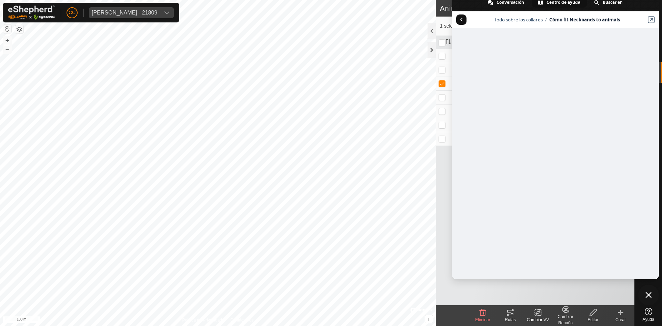
click at [461, 20] on span at bounding box center [462, 19] width 2 height 3
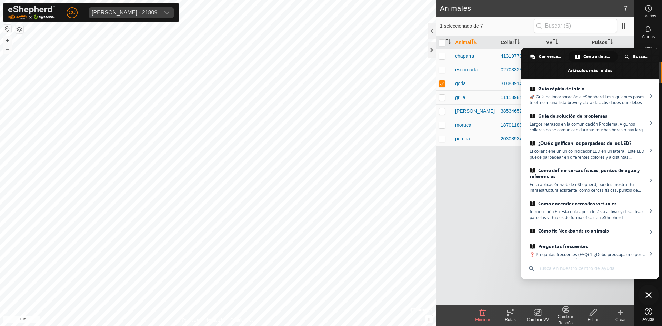
click at [472, 216] on div "Animal Collar VV Pulsos chaparra 4131977063 [DATE] 212600 30 escornada 02703323…" at bounding box center [535, 170] width 199 height 269
click at [627, 316] on create-svg-icon at bounding box center [621, 312] width 28 height 8
click at [546, 53] on span "Conversación" at bounding box center [550, 56] width 22 height 10
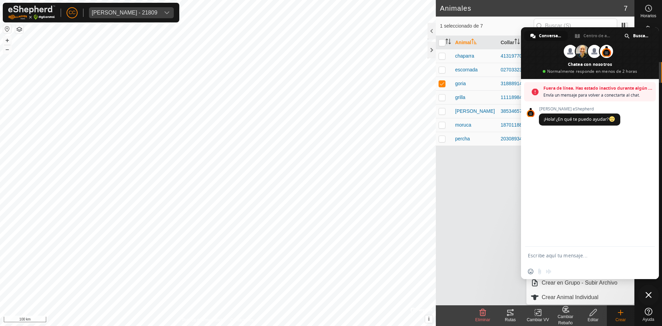
click at [556, 254] on textarea "Escribe aquí tu mensaje..." at bounding box center [583, 255] width 110 height 17
click at [446, 203] on div "Animal Collar VV Pulsos chaparra 4131977063 [DATE] 212600 30 escornada 02703323…" at bounding box center [535, 170] width 199 height 269
click at [641, 33] on span "Buscar en" at bounding box center [641, 36] width 16 height 10
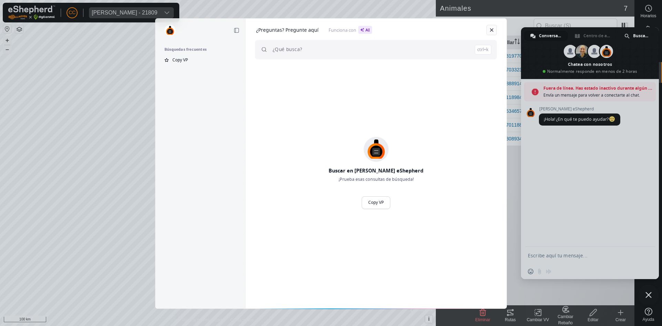
click at [490, 28] on link at bounding box center [492, 30] width 10 height 10
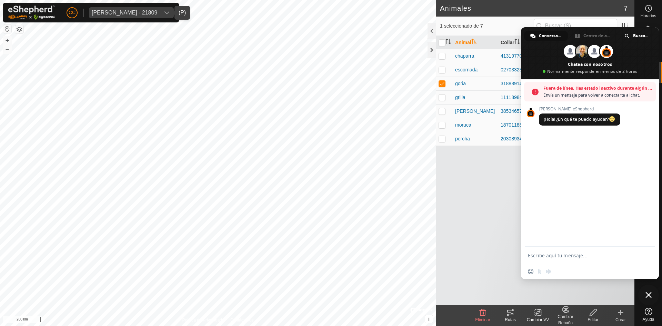
click at [147, 11] on div "[PERSON_NAME] - 21809" at bounding box center [125, 13] width 66 height 6
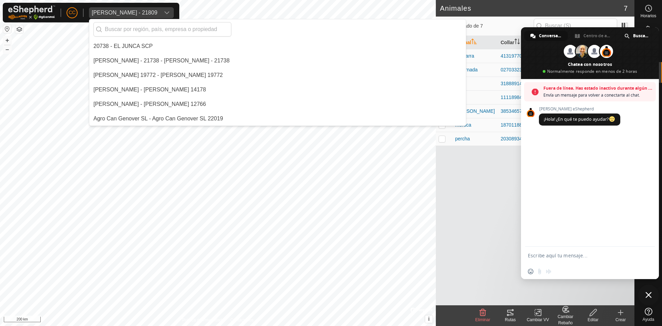
scroll to position [4955, 0]
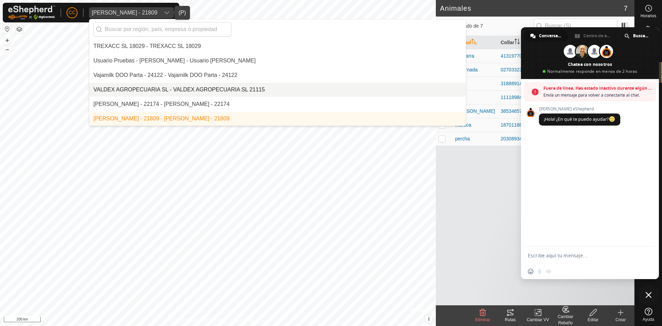
click at [208, 90] on li "VALDEX AGROPECUARIA SL - VALDEX AGROPECUARIA SL 21115" at bounding box center [277, 90] width 377 height 14
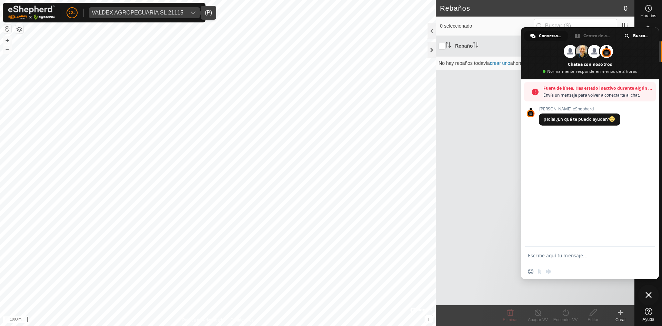
click at [501, 116] on div "Rebaño Cabezas VV No hay rebaños todavía crear uno ahora." at bounding box center [535, 170] width 199 height 269
click at [649, 292] on span "Cerrar el chat" at bounding box center [649, 295] width 6 height 6
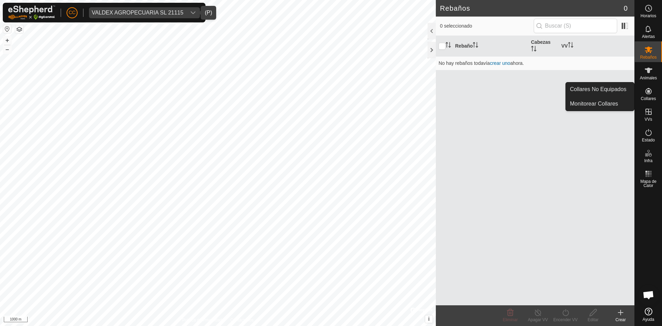
click at [650, 95] on icon at bounding box center [649, 91] width 8 height 8
click at [589, 90] on link "Collares No Equipados" at bounding box center [600, 89] width 68 height 14
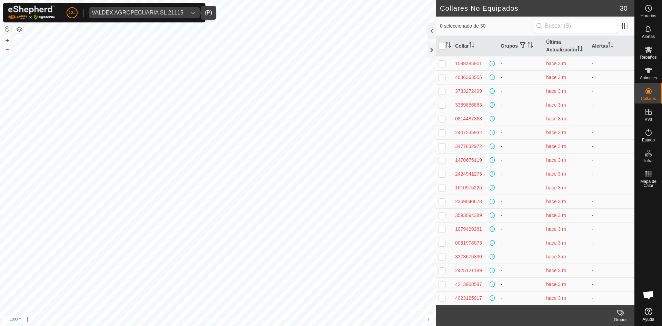
scroll to position [0, 0]
click at [465, 91] on div "2955609885" at bounding box center [468, 90] width 27 height 7
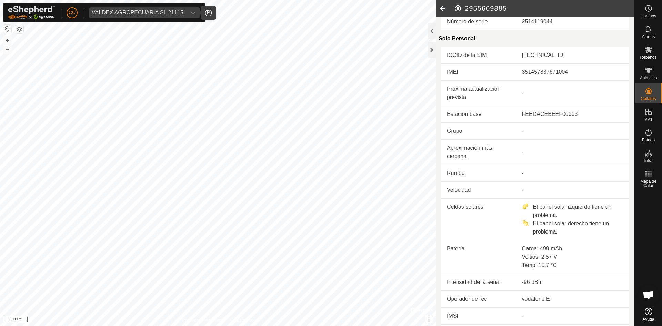
scroll to position [172, 0]
